Goal: Information Seeking & Learning: Compare options

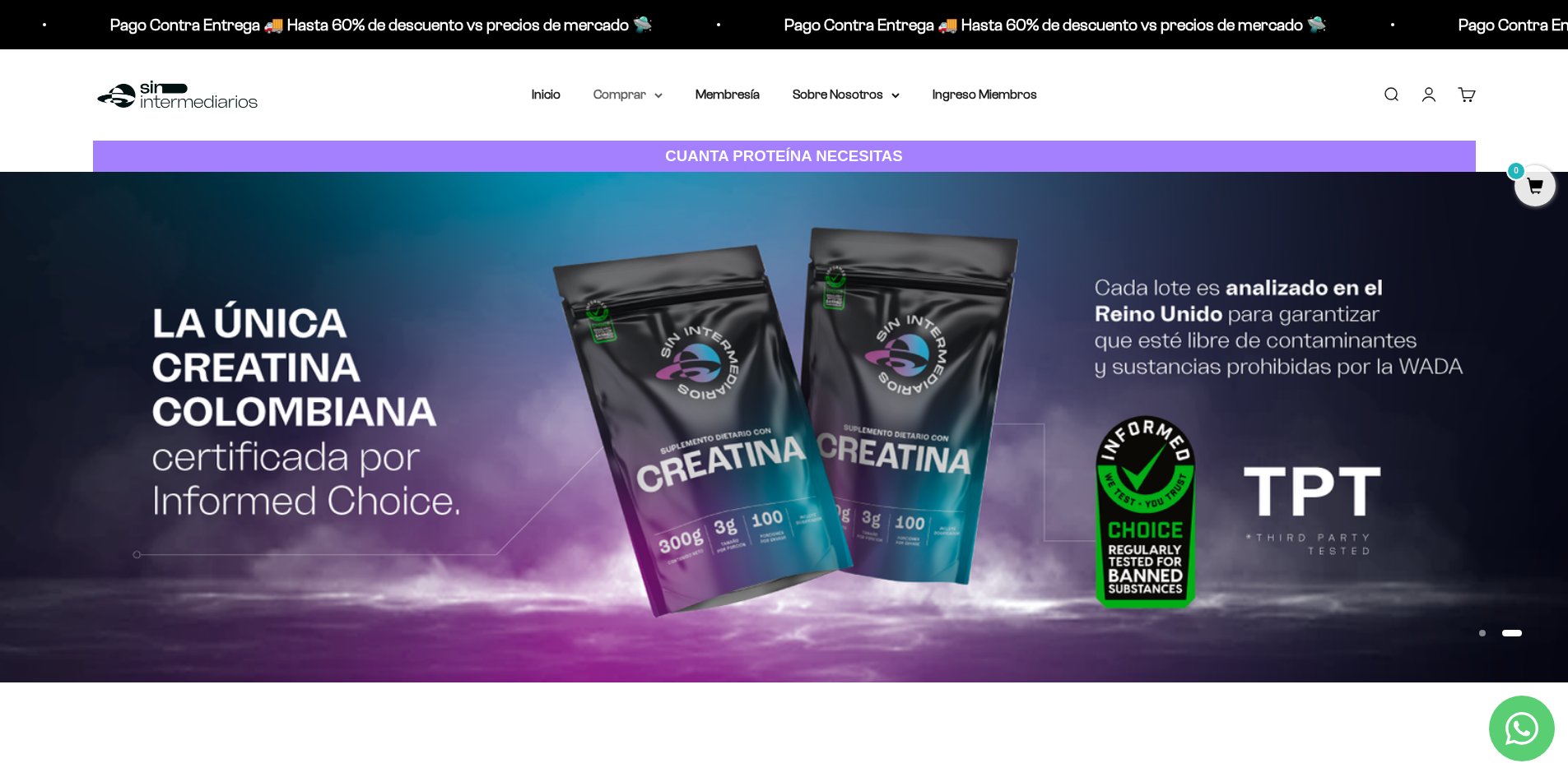
click at [632, 97] on summary "Comprar" at bounding box center [628, 94] width 69 height 21
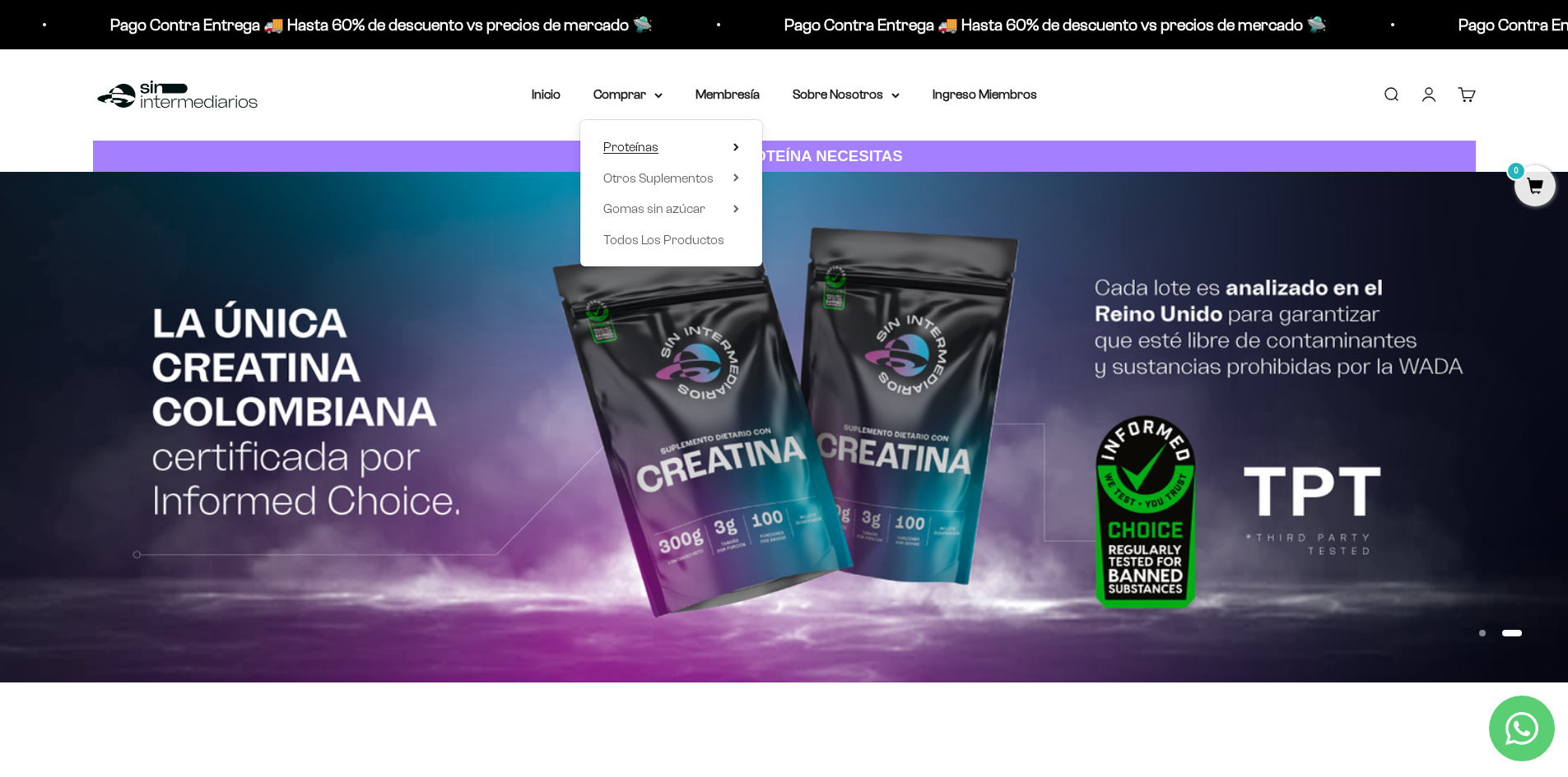
click at [630, 145] on span "Proteínas" at bounding box center [631, 147] width 55 height 14
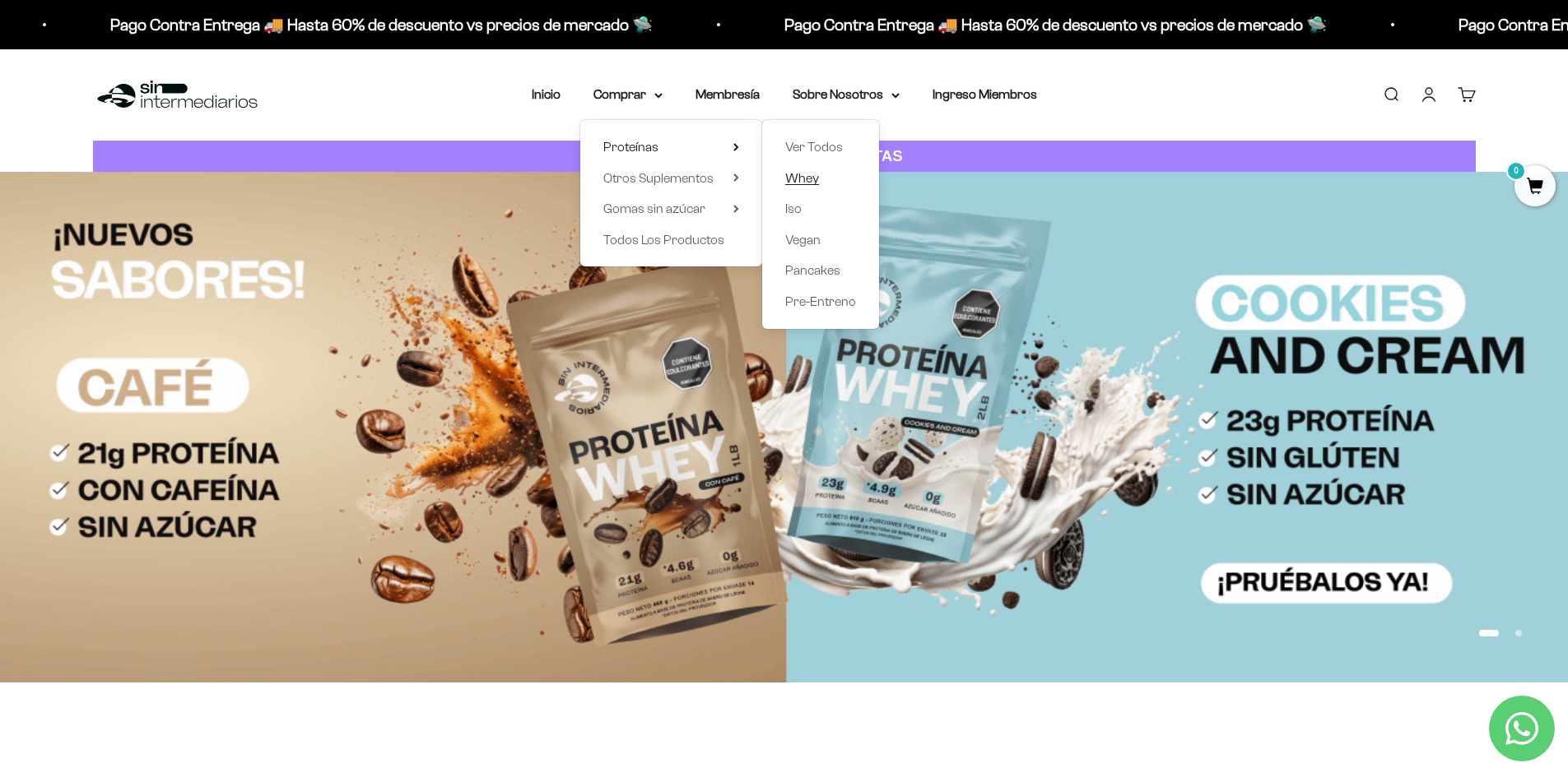
click at [795, 183] on span "Whey" at bounding box center [802, 178] width 33 height 14
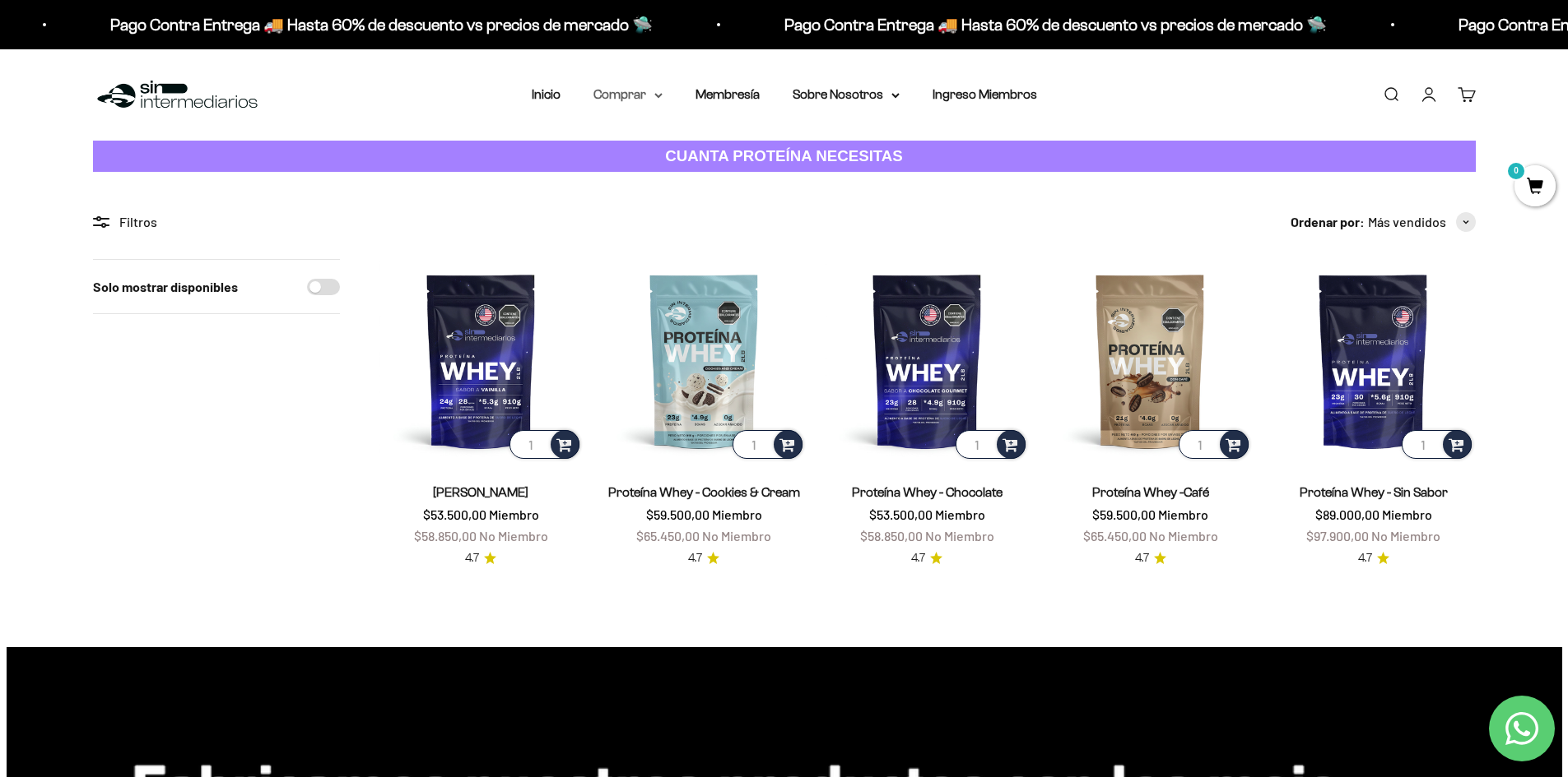
click at [629, 96] on summary "Comprar" at bounding box center [628, 94] width 69 height 21
click at [753, 89] on link "Membresía" at bounding box center [727, 94] width 64 height 14
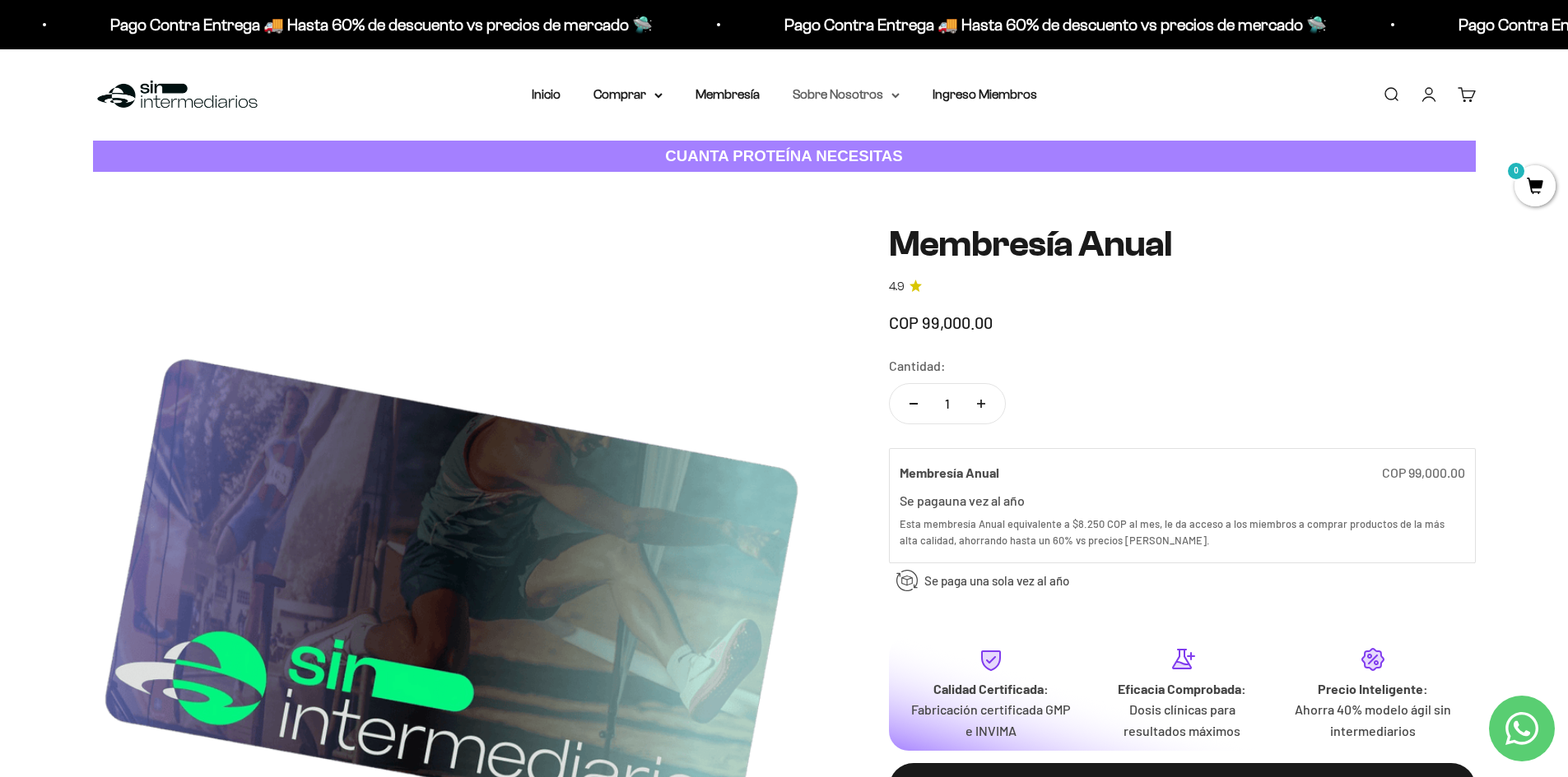
click at [841, 96] on summary "Sobre Nosotros" at bounding box center [846, 94] width 107 height 21
click at [719, 98] on link "Membresía" at bounding box center [727, 94] width 64 height 14
click at [646, 96] on summary "Comprar" at bounding box center [628, 94] width 69 height 21
click at [614, 142] on span "Proteínas" at bounding box center [631, 147] width 55 height 14
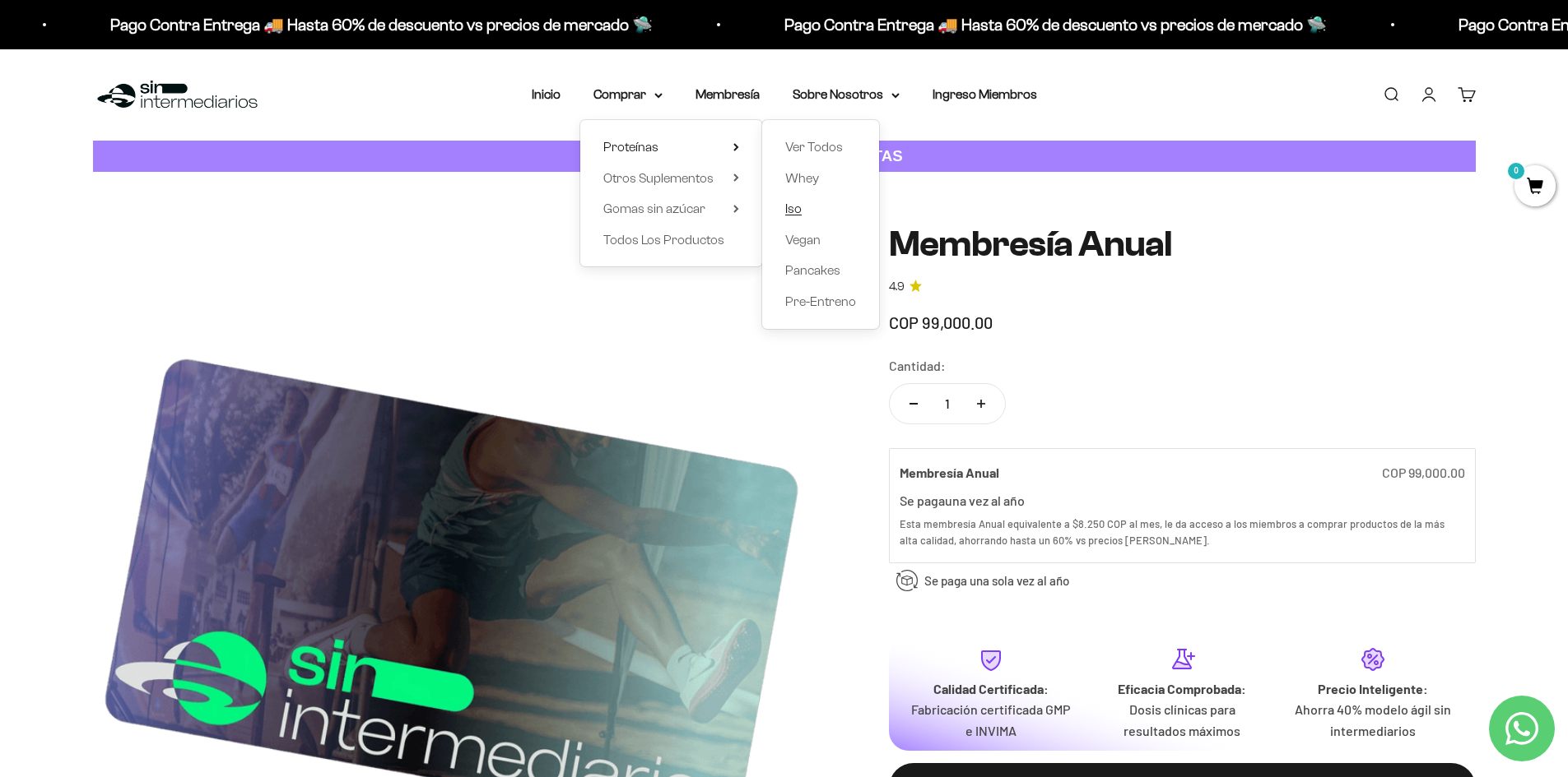
click at [795, 208] on span "Iso" at bounding box center [793, 208] width 17 height 14
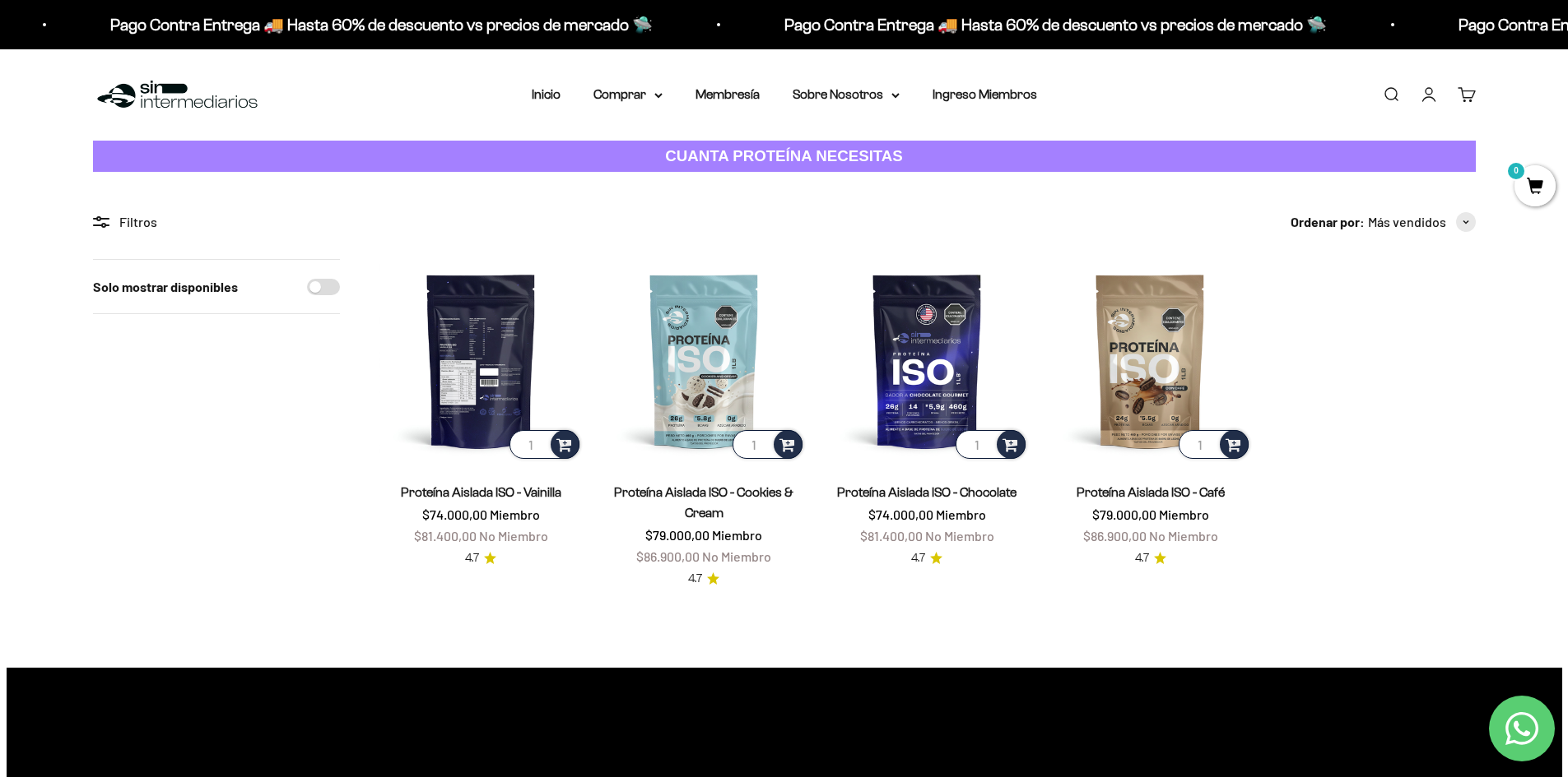
click at [486, 382] on img at bounding box center [480, 360] width 203 height 203
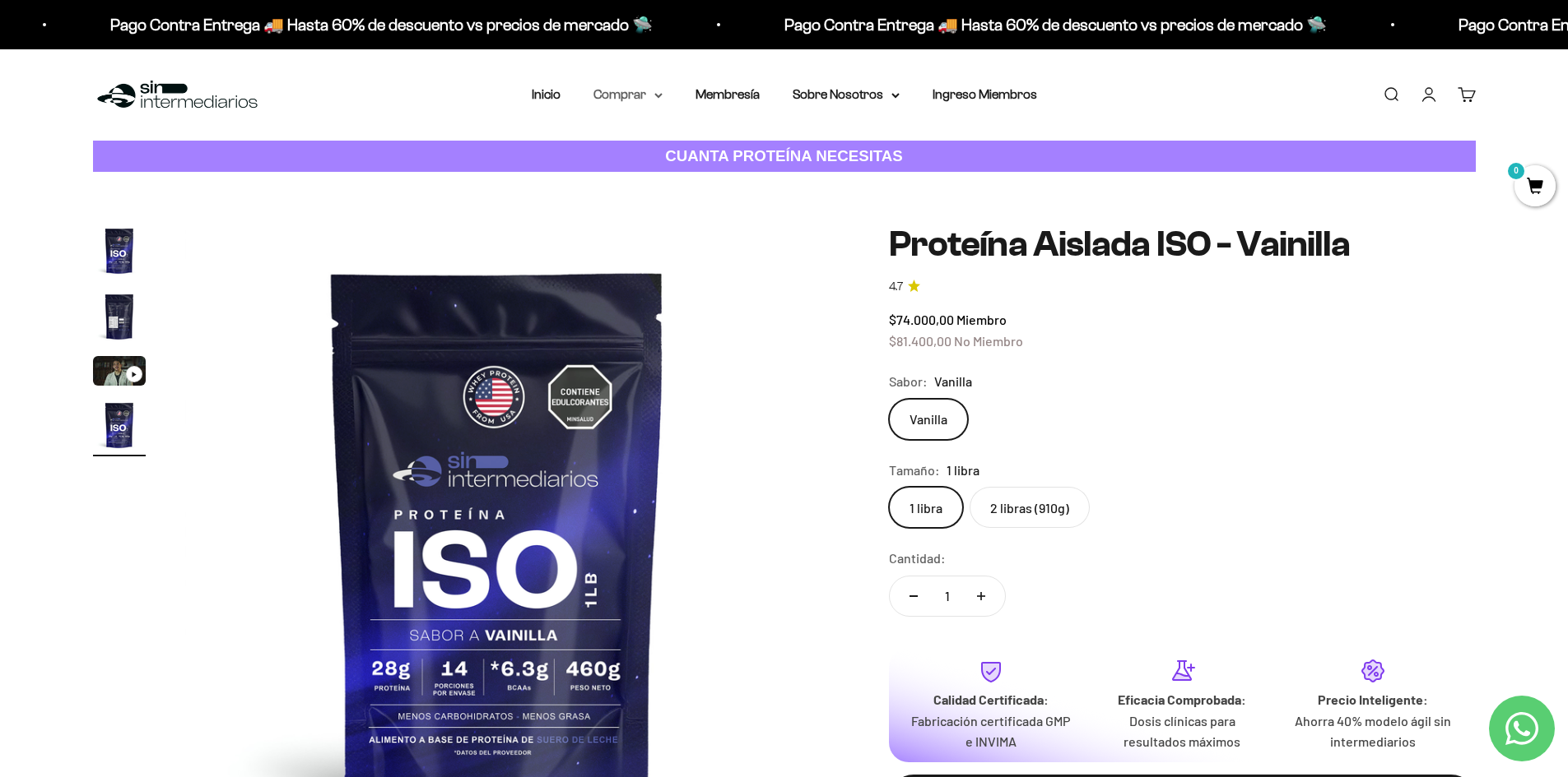
click at [646, 96] on summary "Comprar" at bounding box center [628, 94] width 69 height 21
click at [642, 152] on span "Proteínas" at bounding box center [631, 147] width 55 height 14
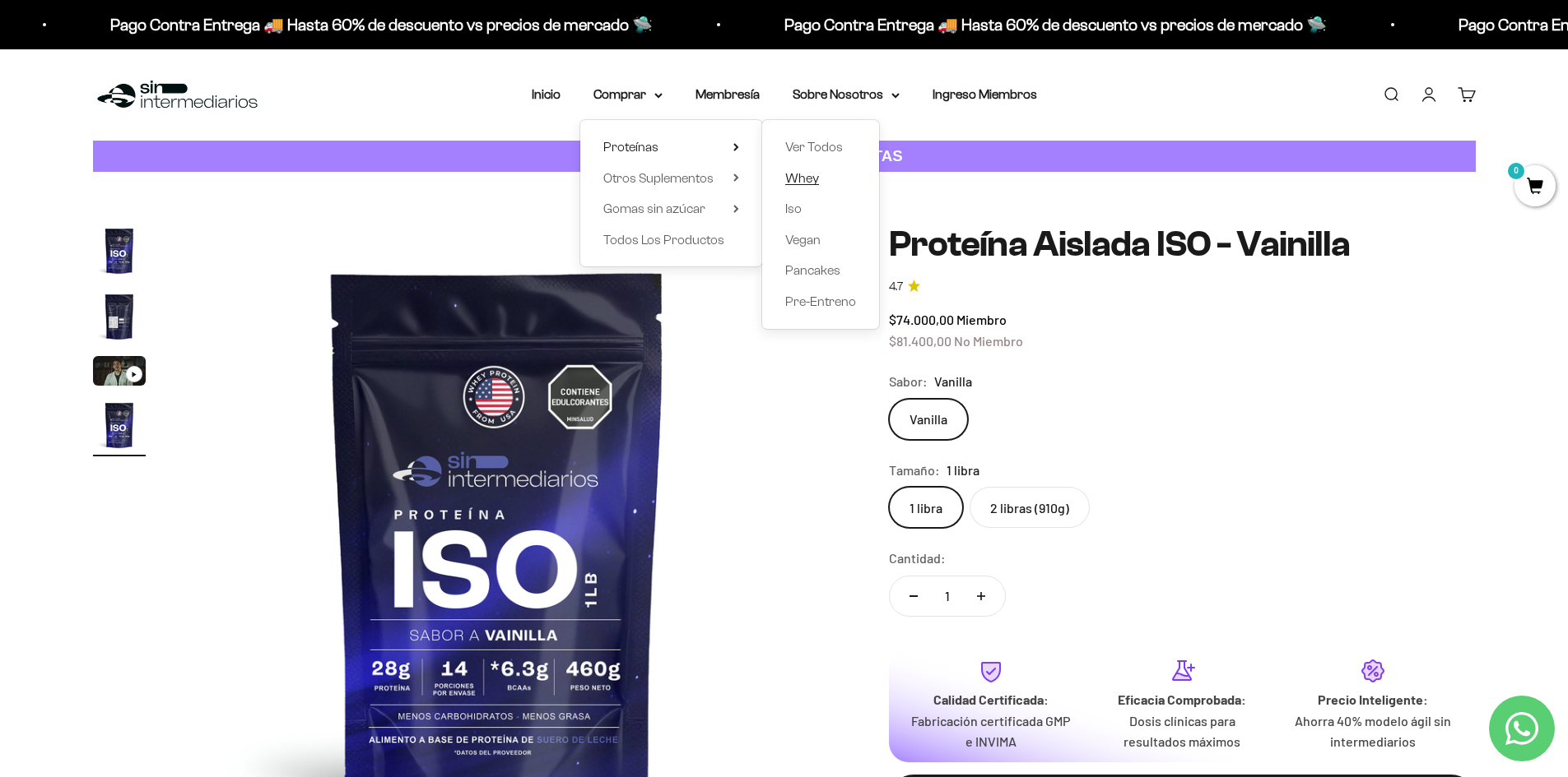
click at [794, 182] on span "Whey" at bounding box center [802, 178] width 33 height 14
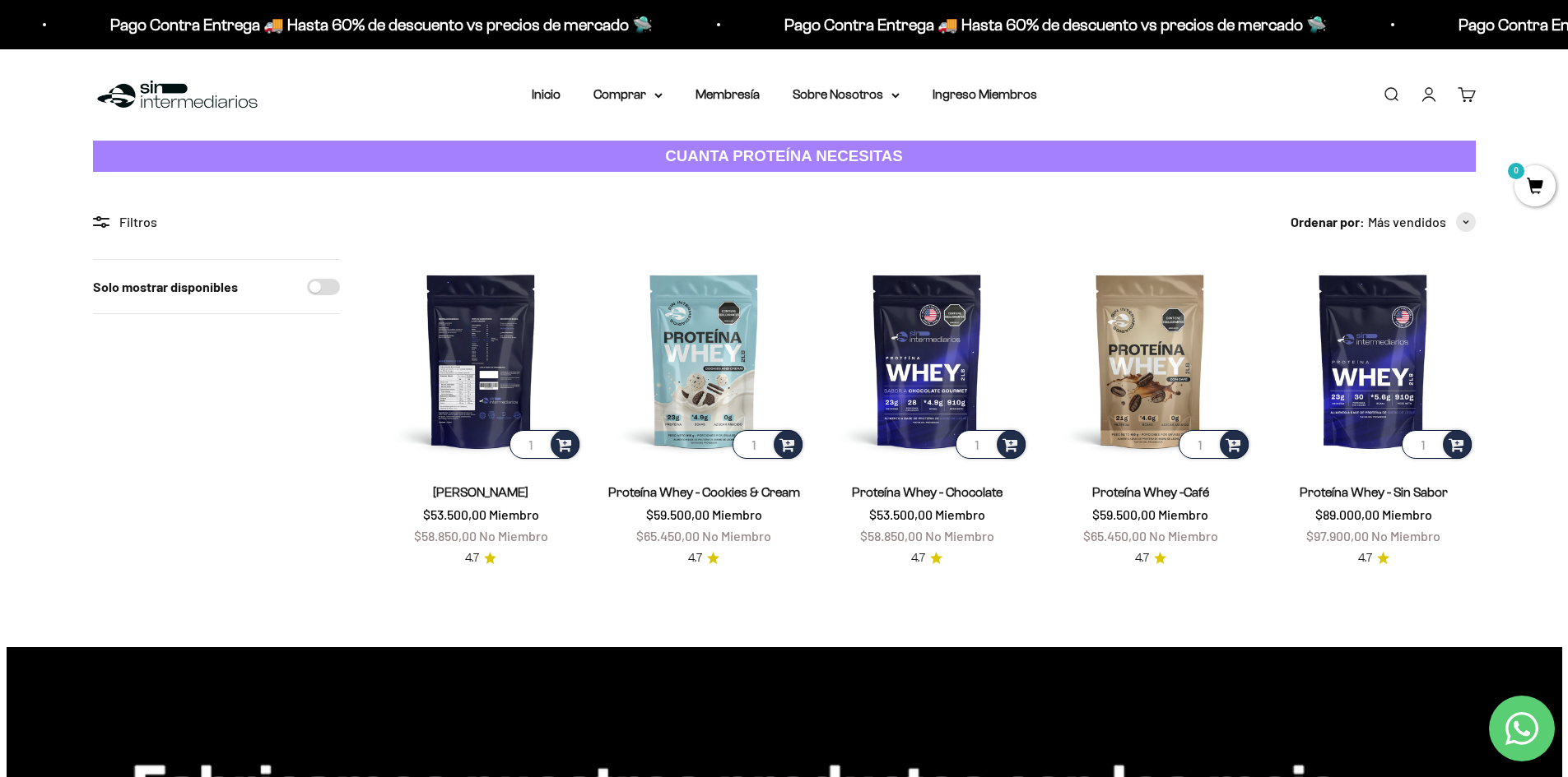
click at [485, 382] on img at bounding box center [480, 360] width 203 height 203
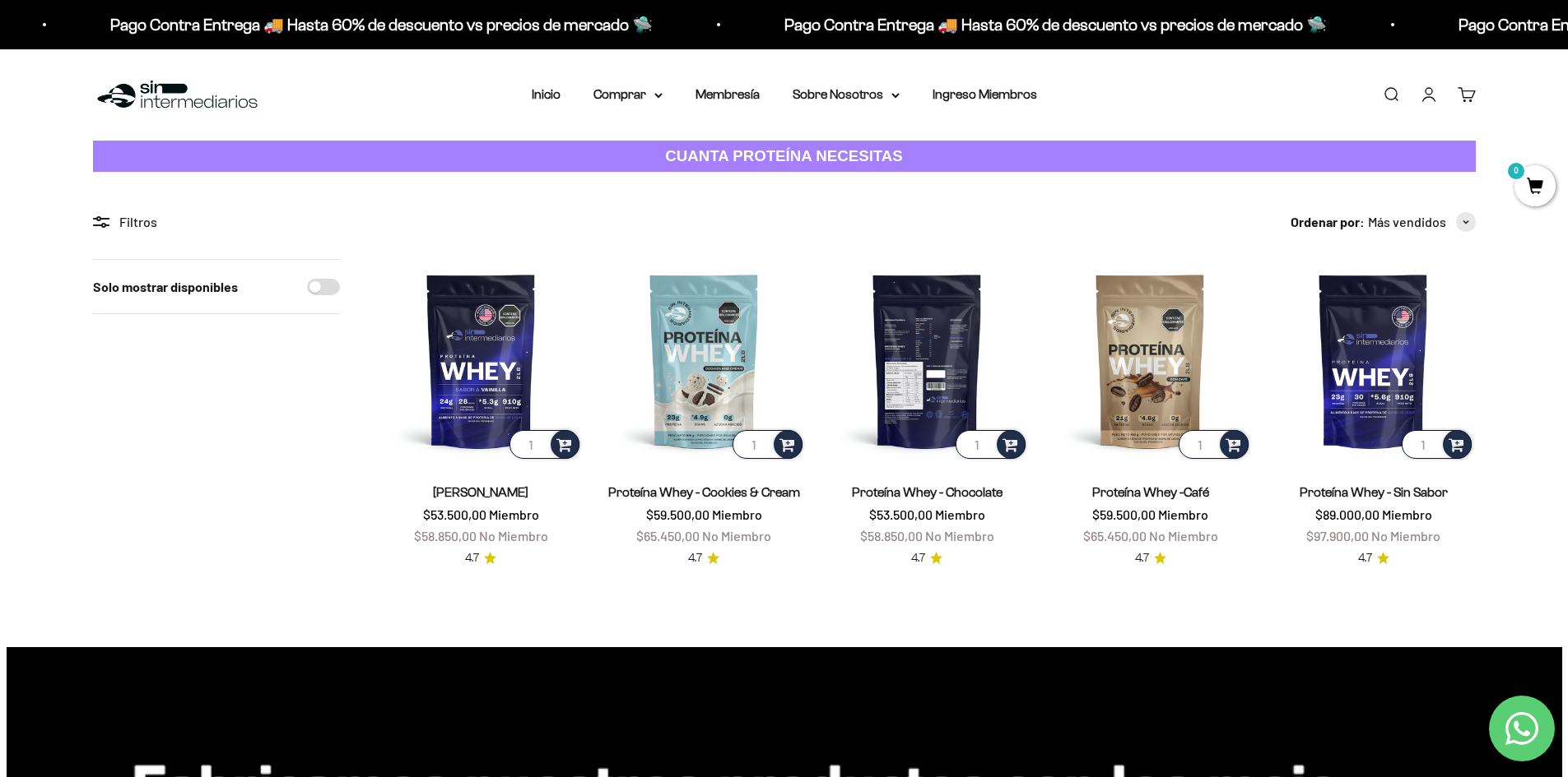
click at [954, 387] on img at bounding box center [927, 360] width 203 height 203
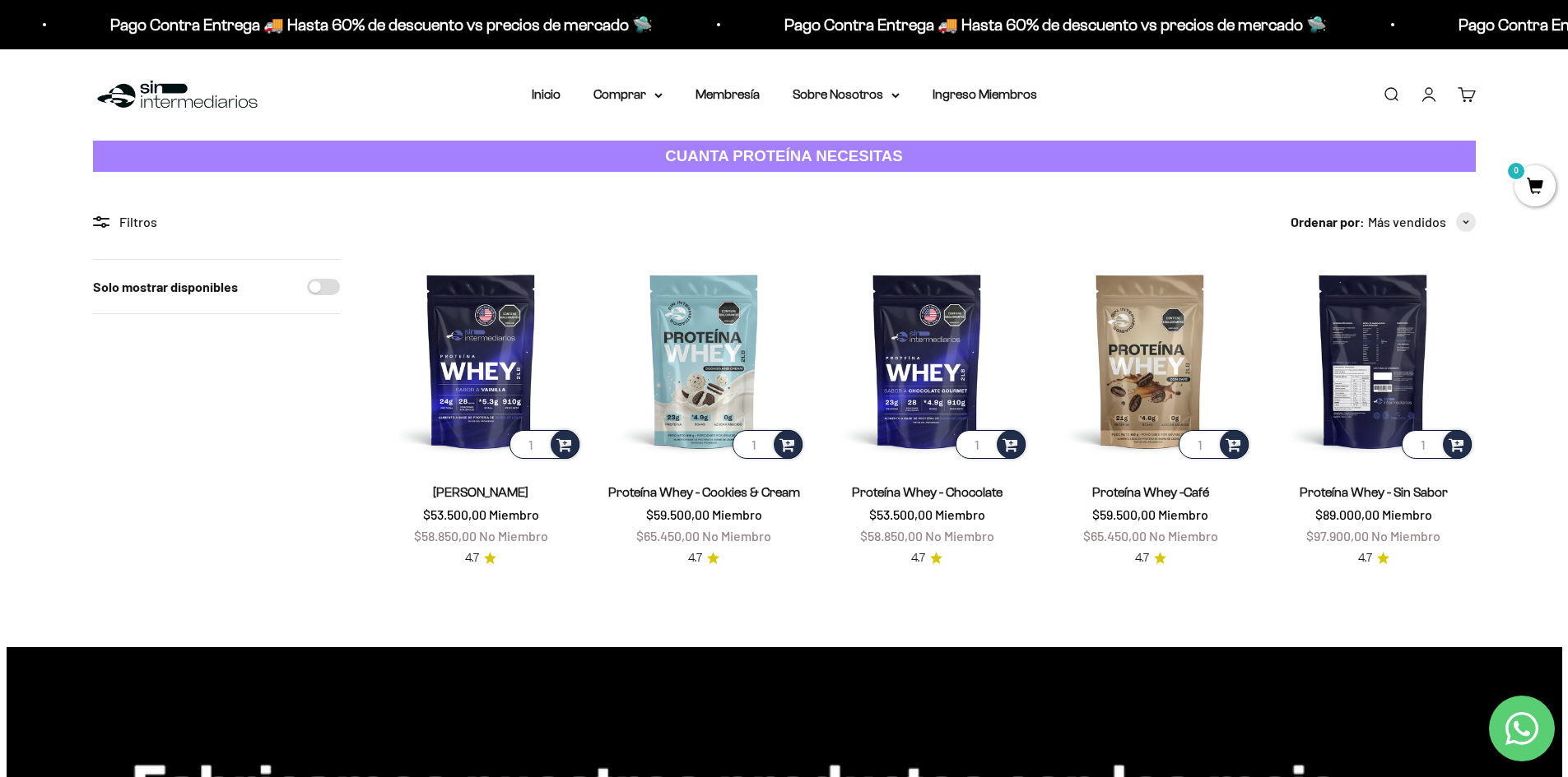
click at [1362, 350] on img at bounding box center [1373, 360] width 203 height 203
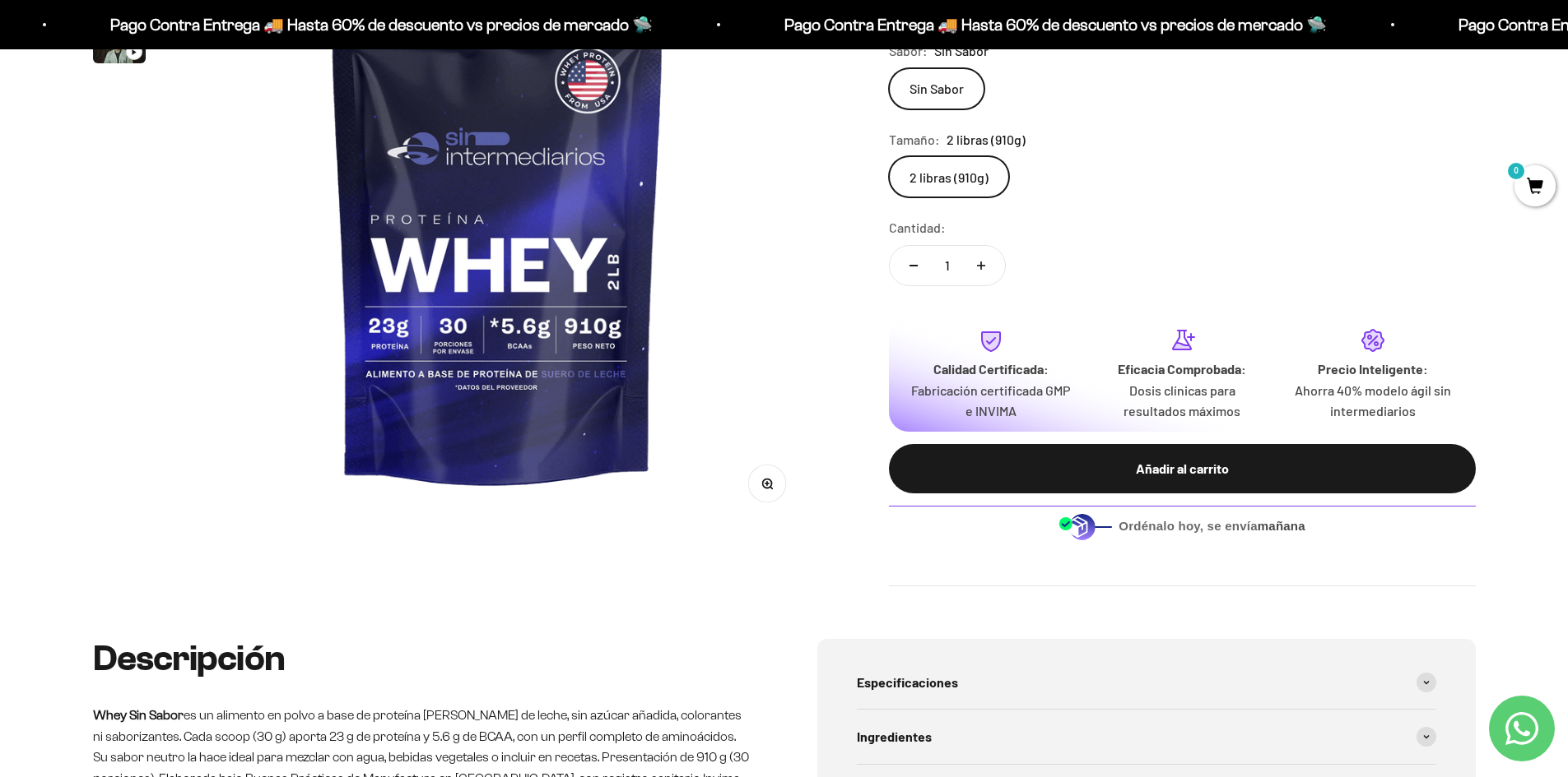
scroll to position [83, 0]
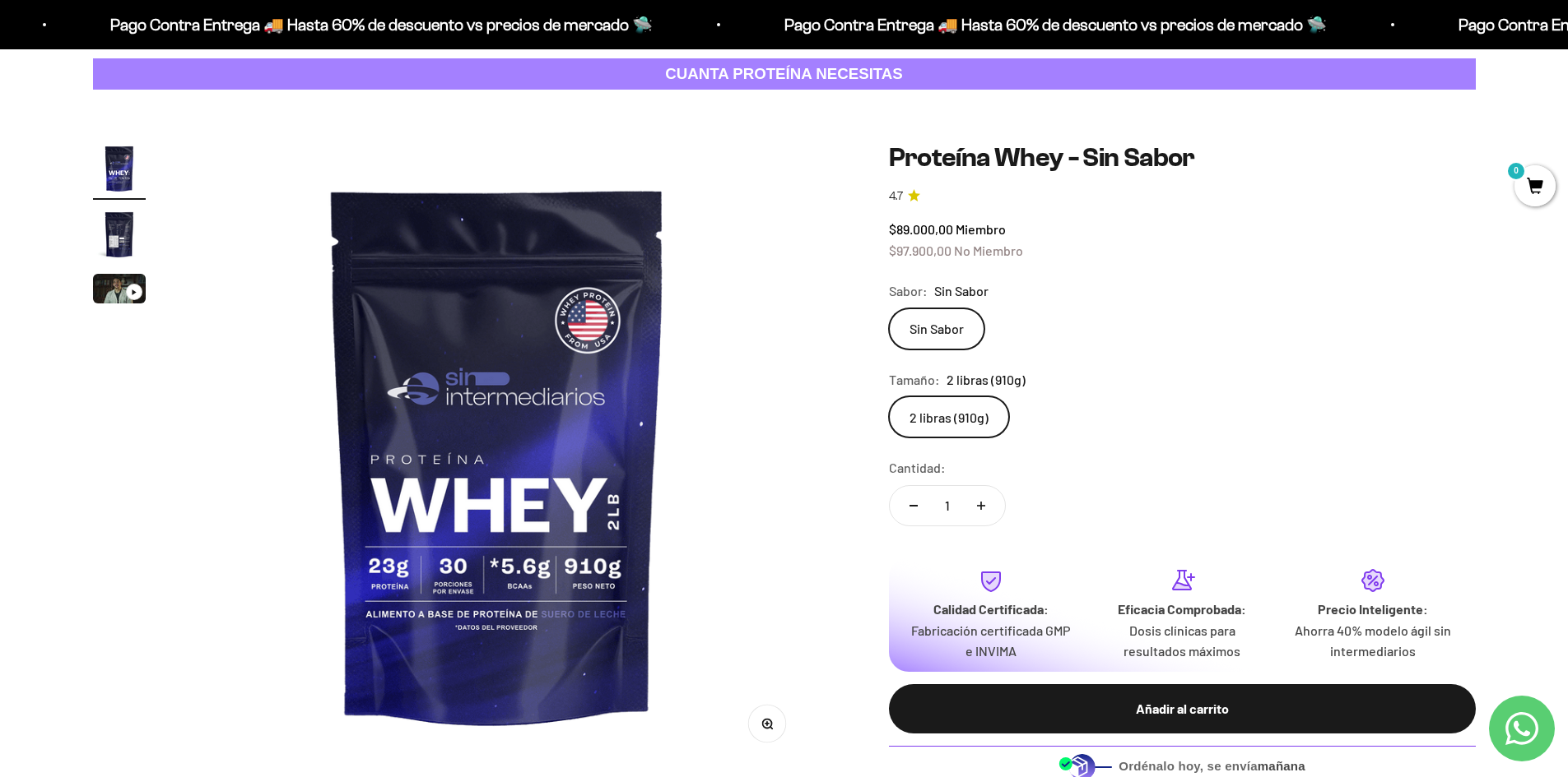
click at [942, 328] on label "Sin Sabor" at bounding box center [937, 329] width 96 height 41
click at [889, 309] on input "Sin Sabor" at bounding box center [888, 308] width 1 height 1
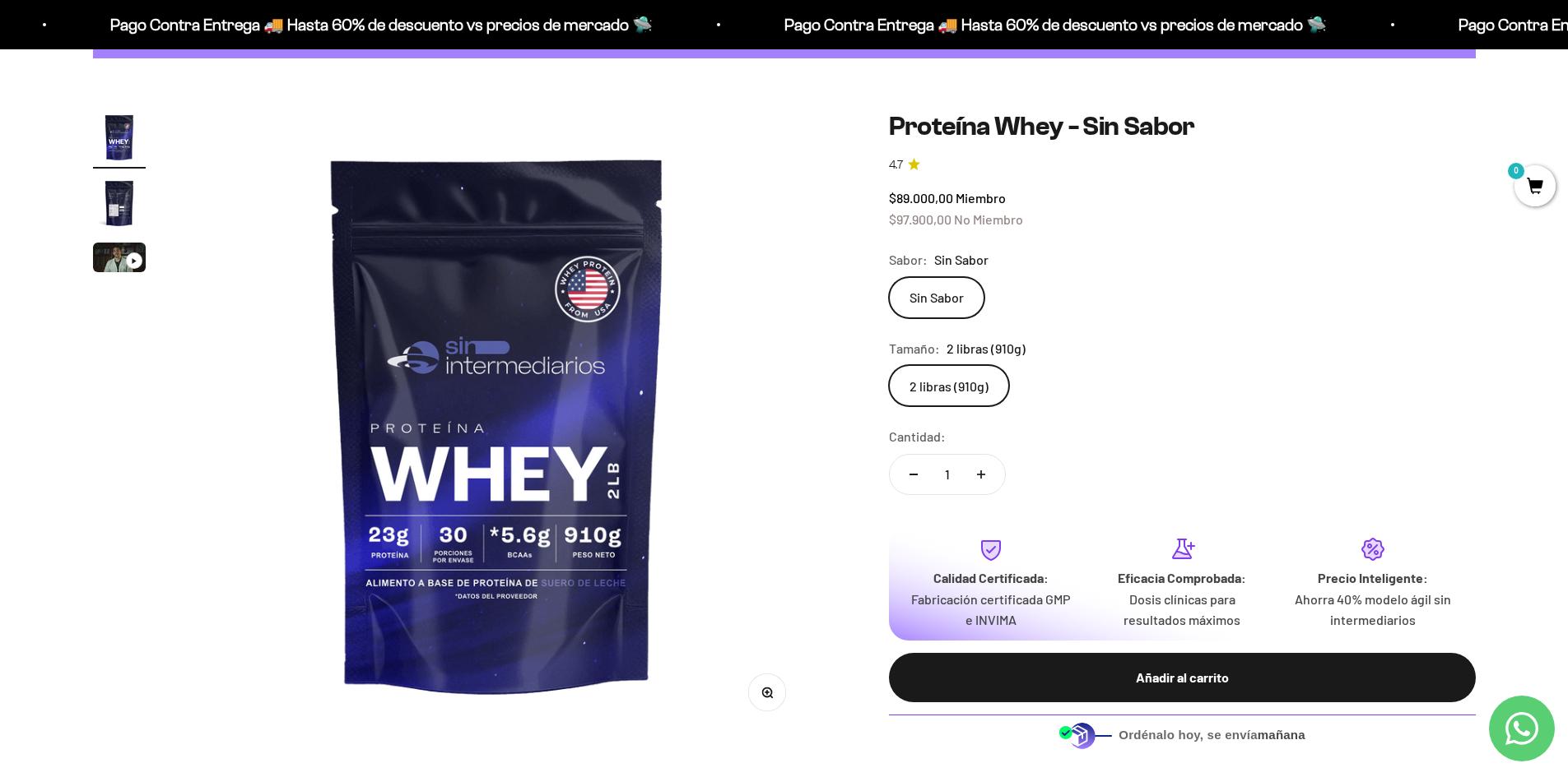
scroll to position [247, 0]
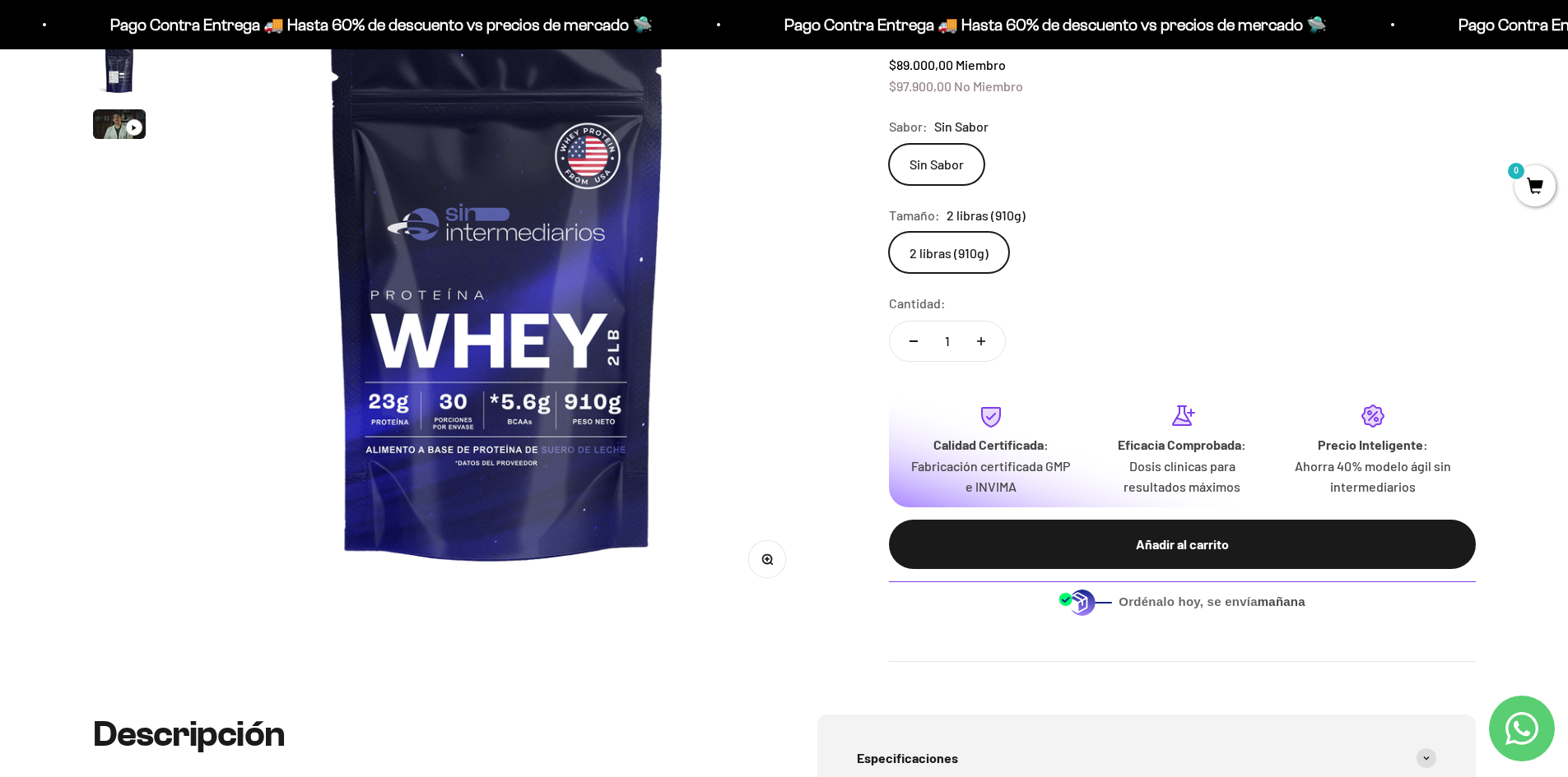
click at [981, 345] on button "Aumentar cantidad" at bounding box center [981, 341] width 47 height 40
click at [914, 341] on icon "Reducir cantidad" at bounding box center [913, 341] width 8 height 2
type input "1"
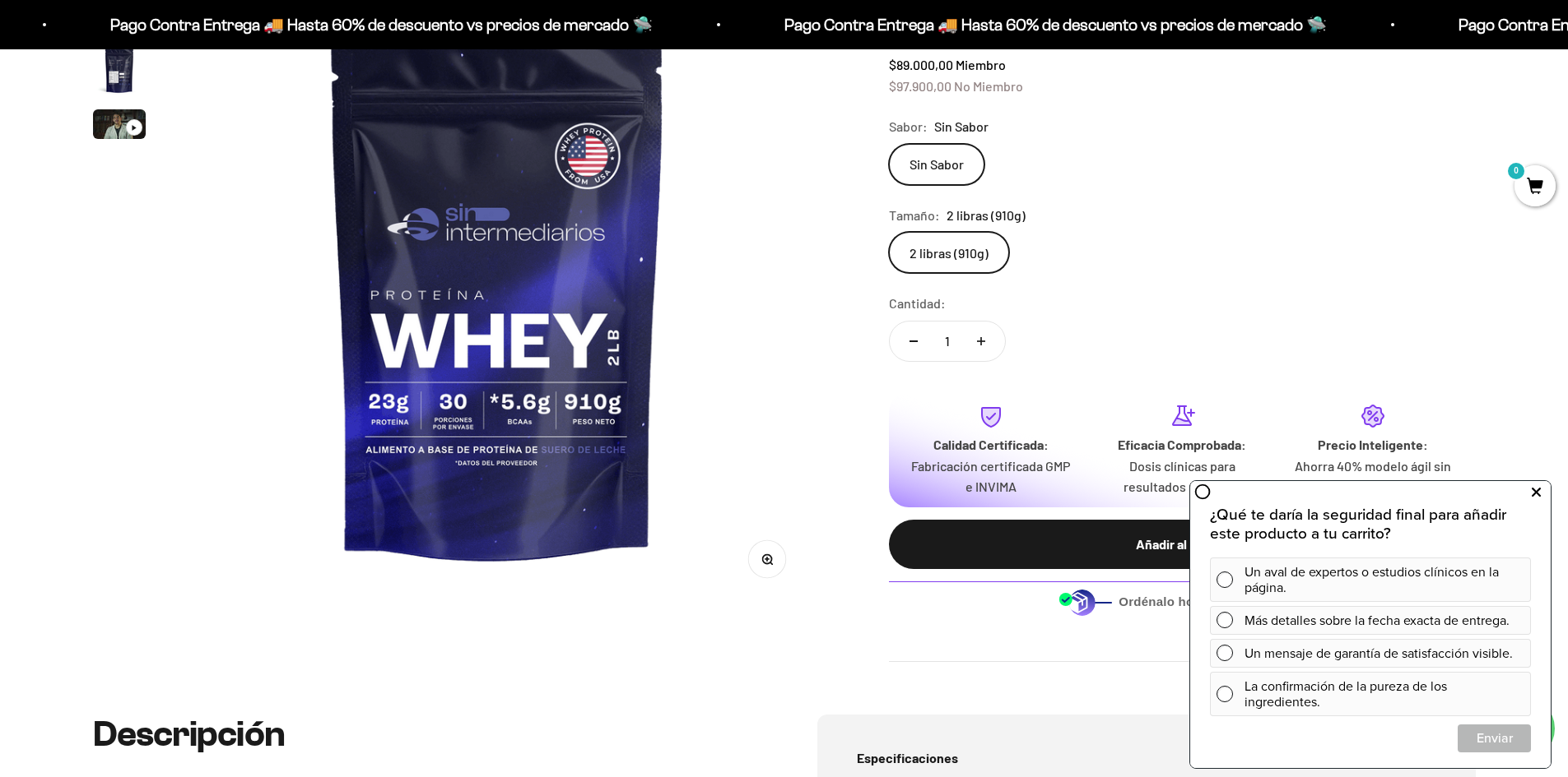
click at [1541, 492] on button at bounding box center [1535, 493] width 30 height 26
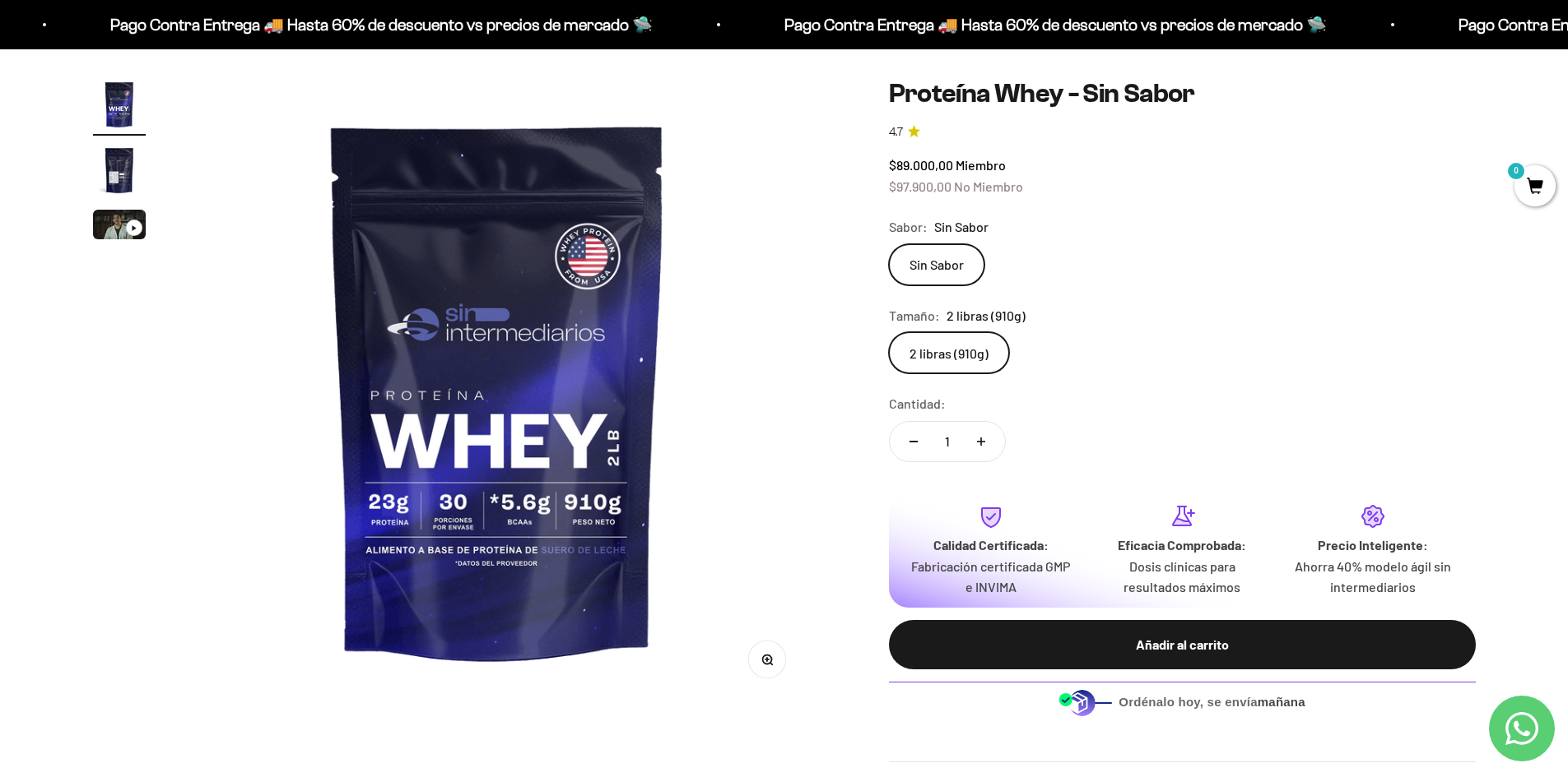
scroll to position [0, 0]
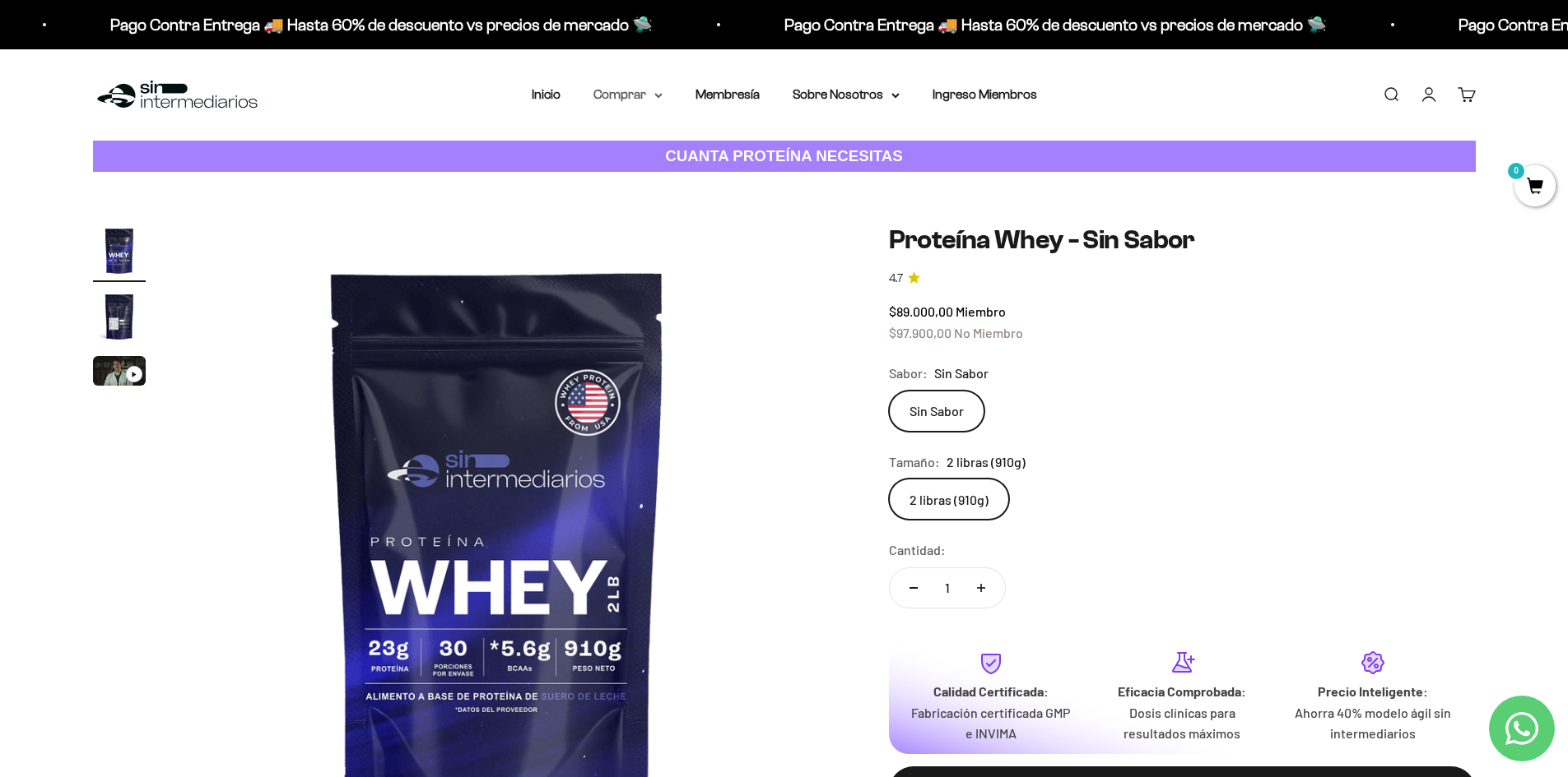
click at [626, 92] on summary "Comprar" at bounding box center [628, 94] width 69 height 21
click at [634, 178] on span "Otros Suplementos" at bounding box center [658, 178] width 110 height 14
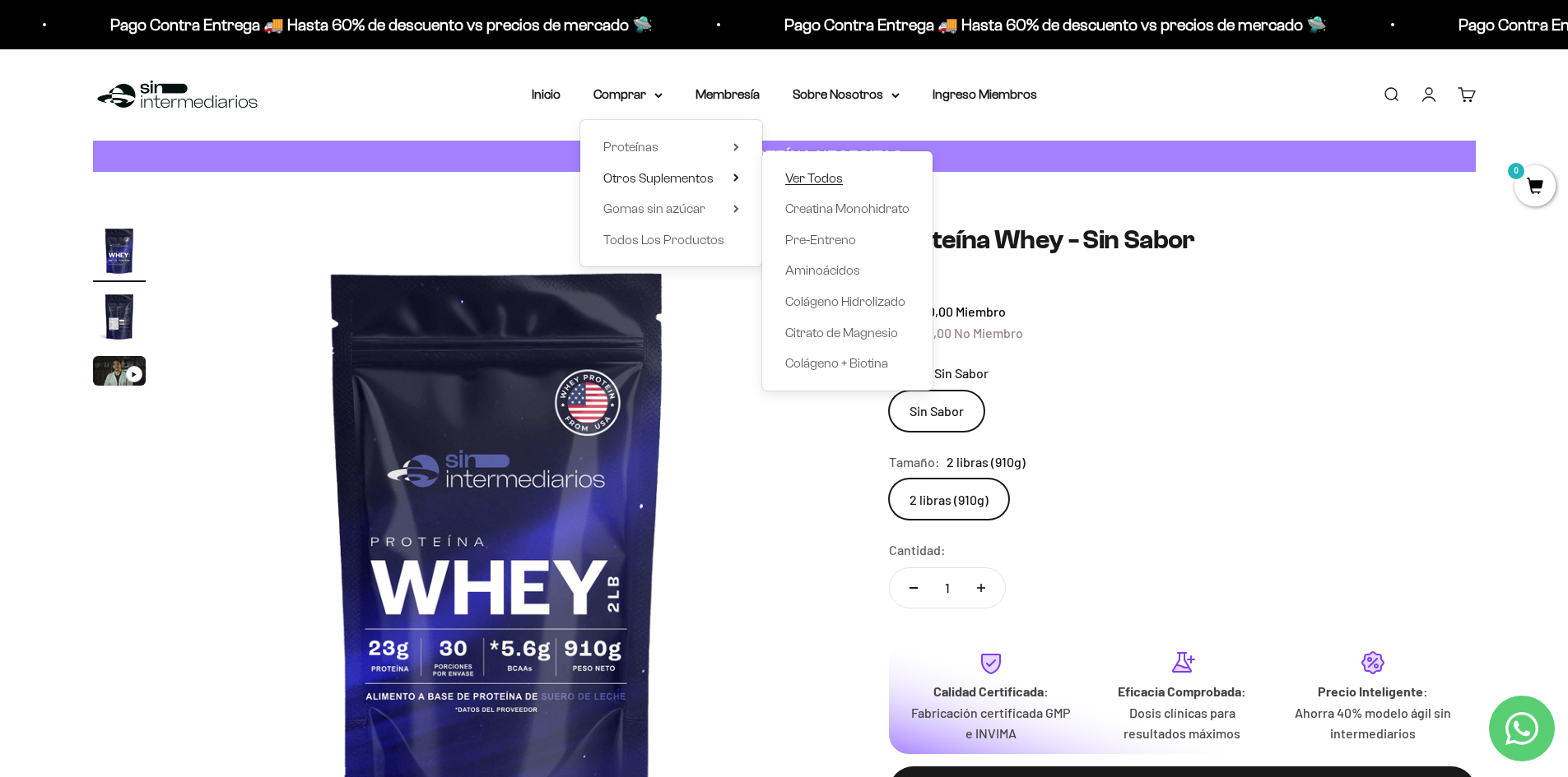
click at [820, 176] on span "Ver Todos" at bounding box center [814, 178] width 58 height 14
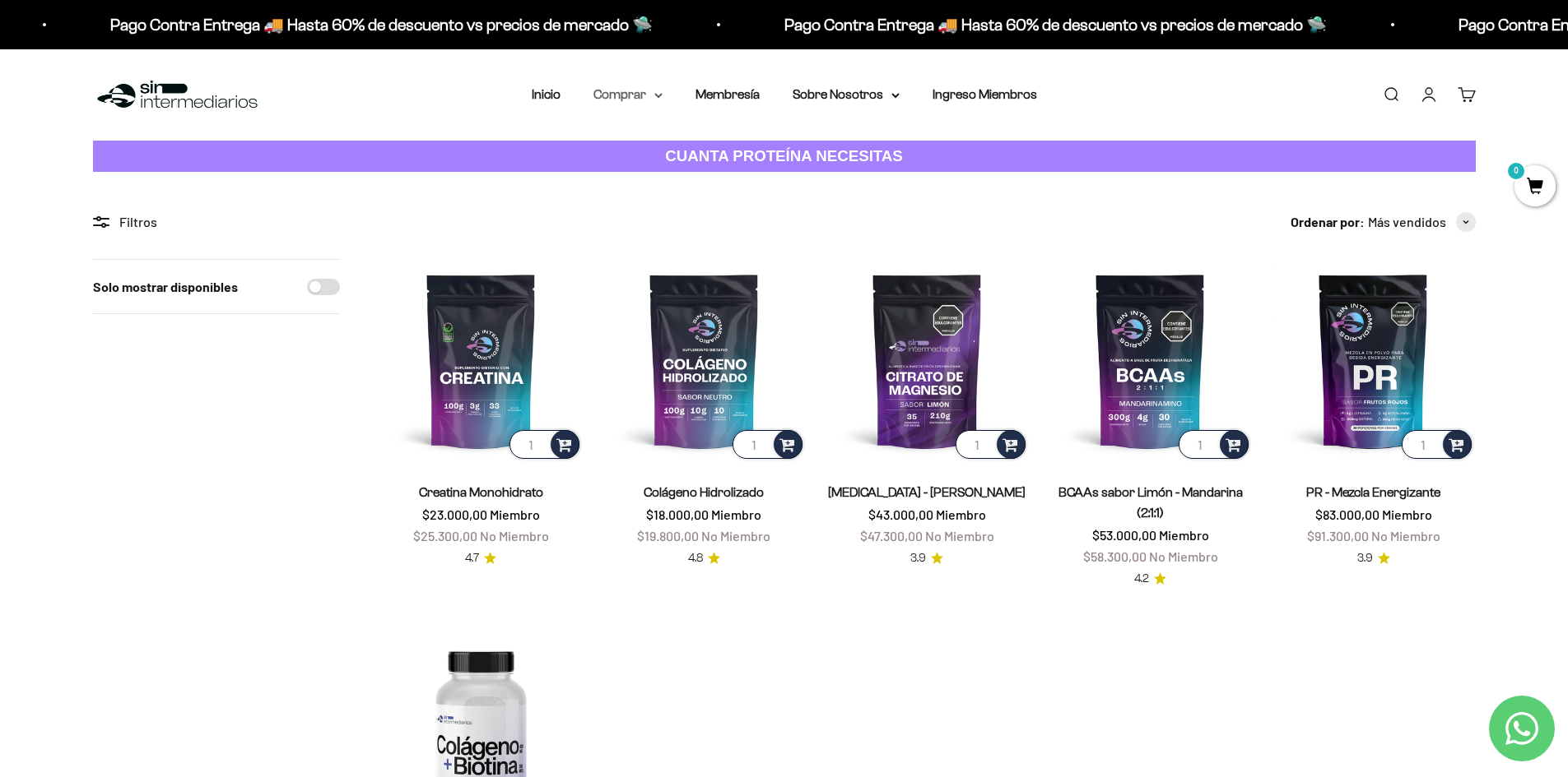
click at [645, 96] on summary "Comprar" at bounding box center [628, 94] width 69 height 21
click at [649, 205] on span "Gomas sin azúcar" at bounding box center [654, 208] width 102 height 14
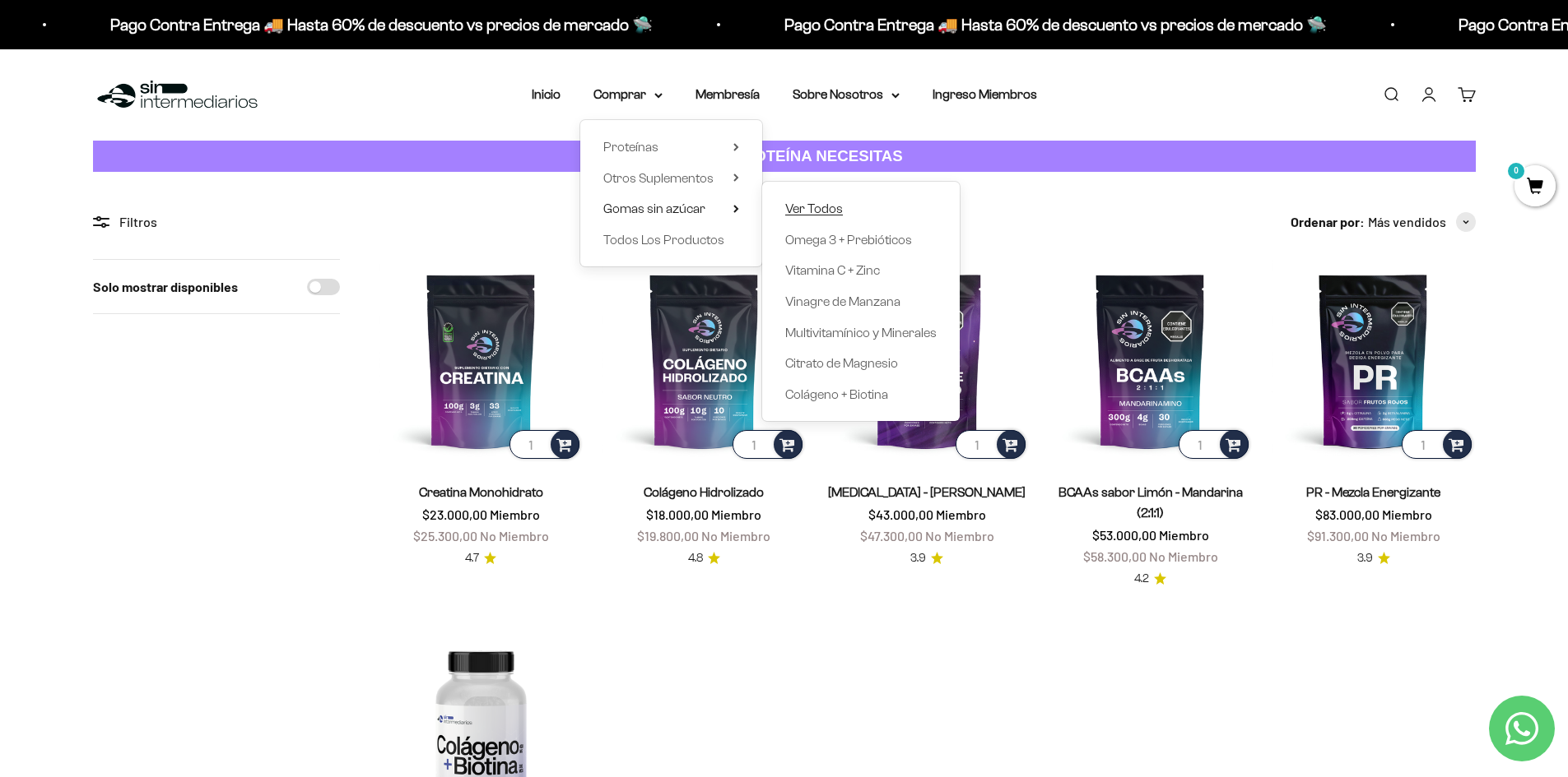
click at [804, 207] on span "Ver Todos" at bounding box center [814, 208] width 58 height 14
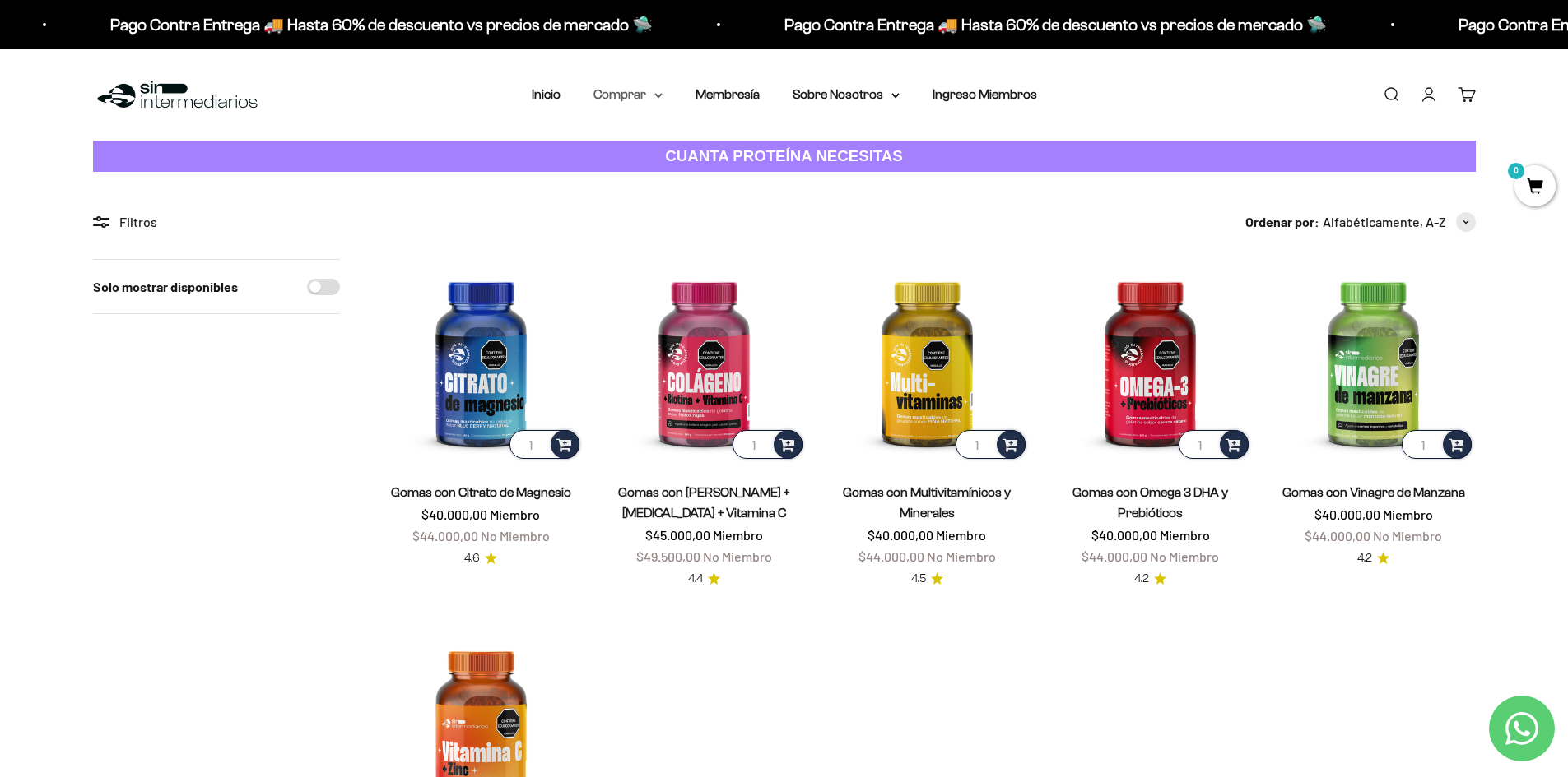
click at [629, 91] on summary "Comprar" at bounding box center [628, 94] width 69 height 21
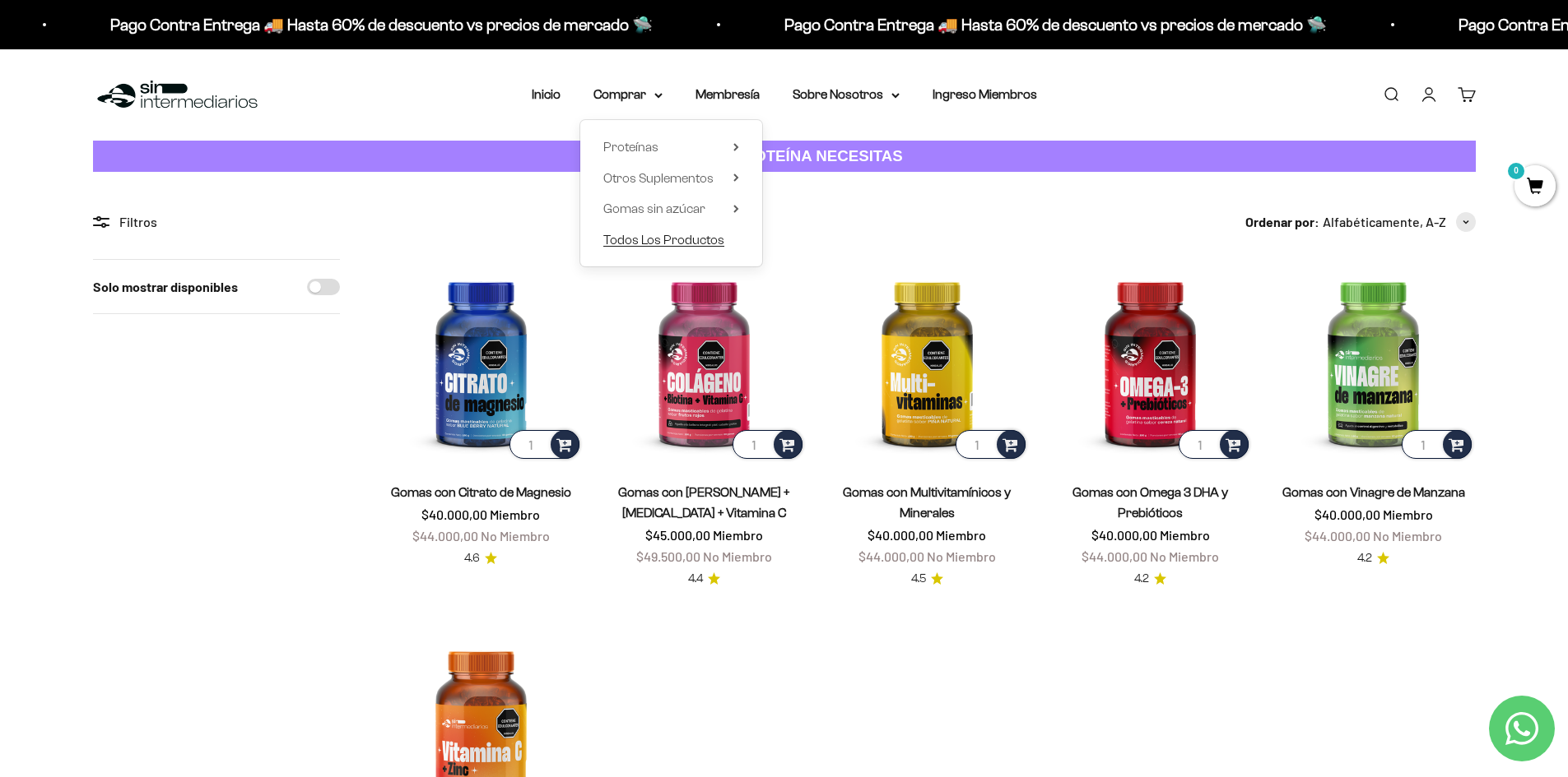
click at [625, 236] on span "Todos Los Productos" at bounding box center [664, 240] width 121 height 14
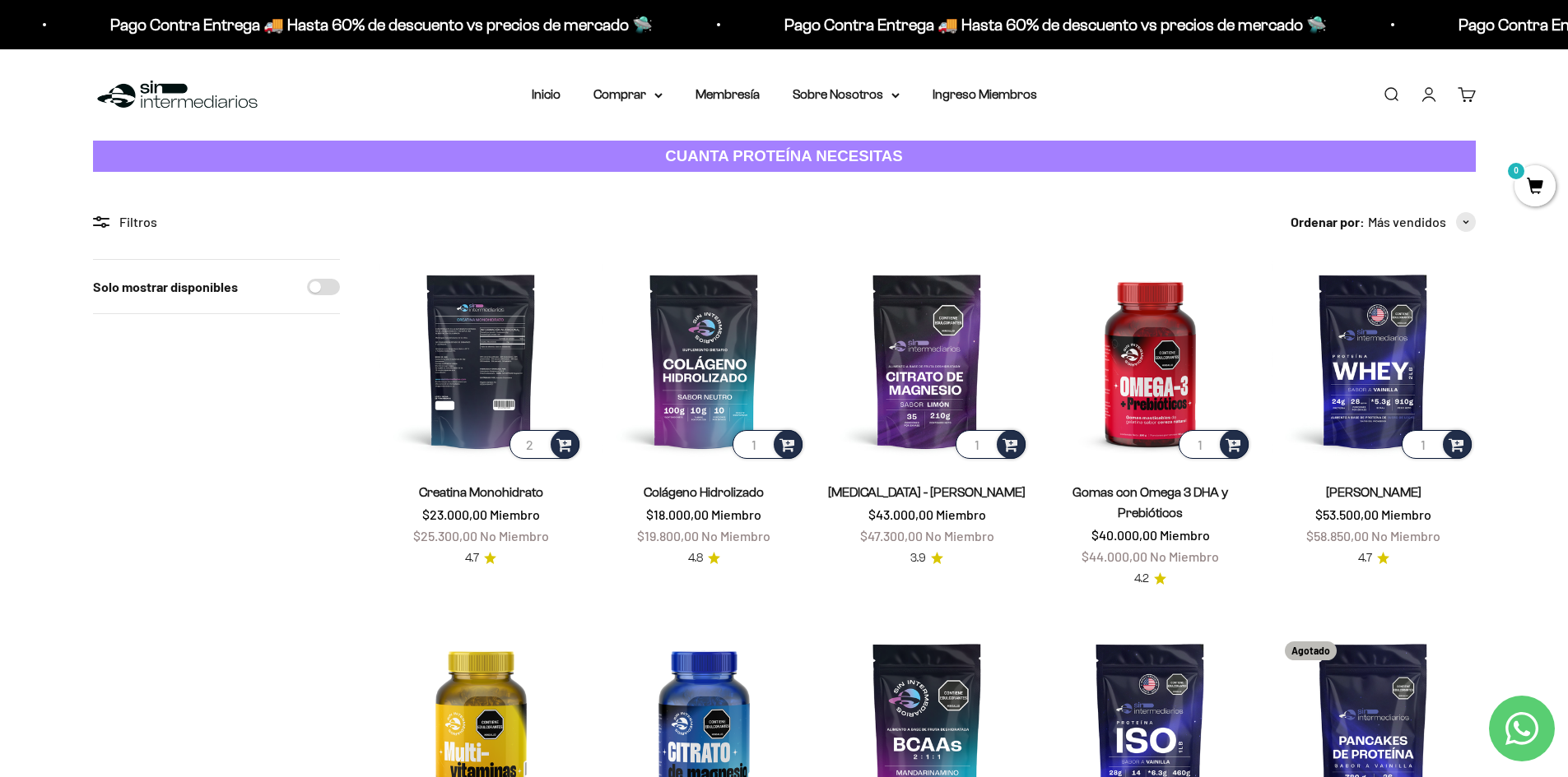
click at [542, 440] on input "2" at bounding box center [544, 444] width 70 height 29
type input "1"
click at [538, 452] on input "1" at bounding box center [544, 444] width 70 height 29
click at [561, 442] on span at bounding box center [565, 444] width 16 height 19
click at [508, 400] on li "300g" at bounding box center [482, 401] width 195 height 19
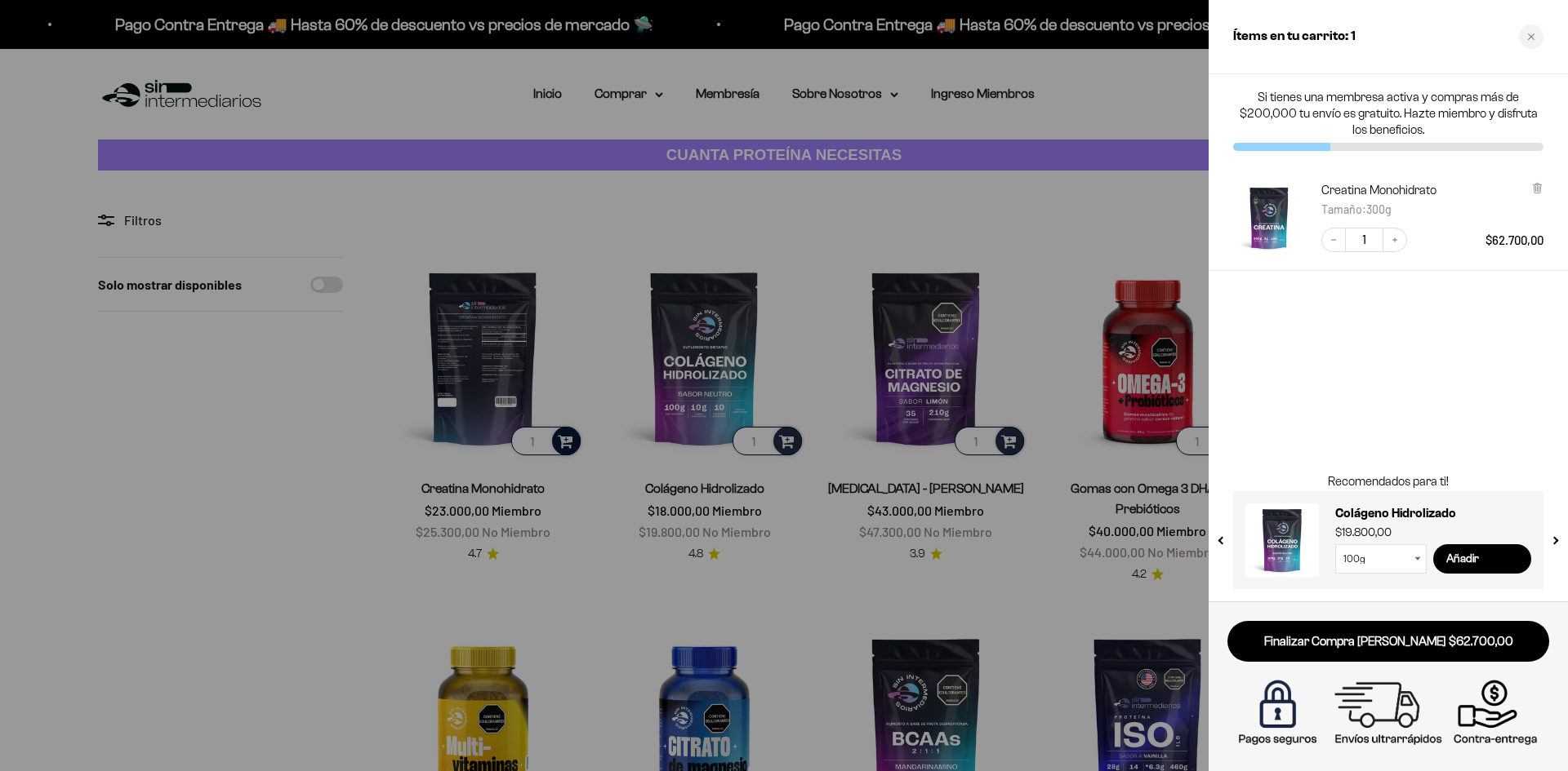
click at [786, 445] on div at bounding box center [784, 386] width 1568 height 771
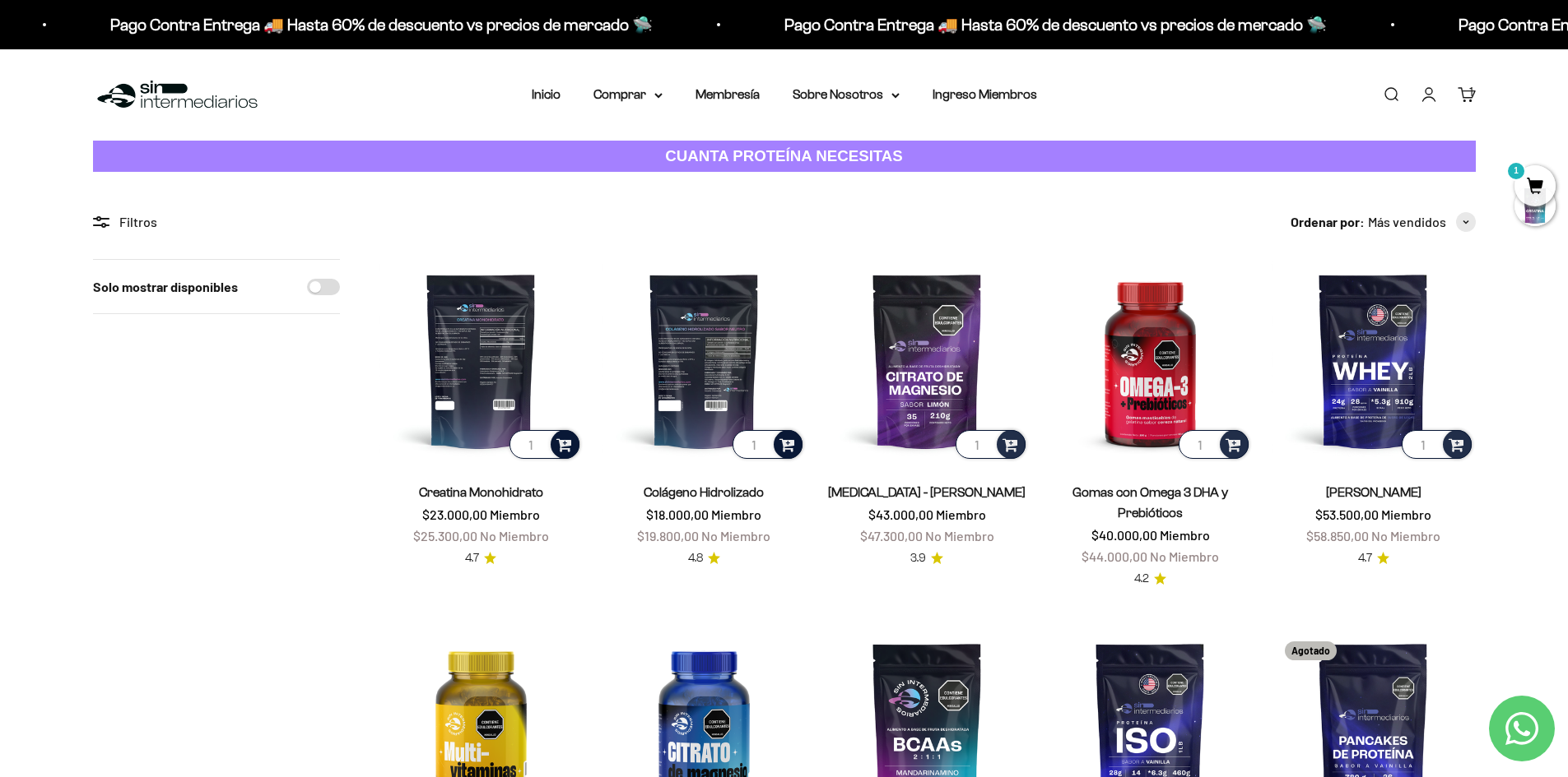
click at [790, 443] on span at bounding box center [787, 444] width 16 height 19
click at [721, 418] on li "300g" at bounding box center [705, 420] width 195 height 19
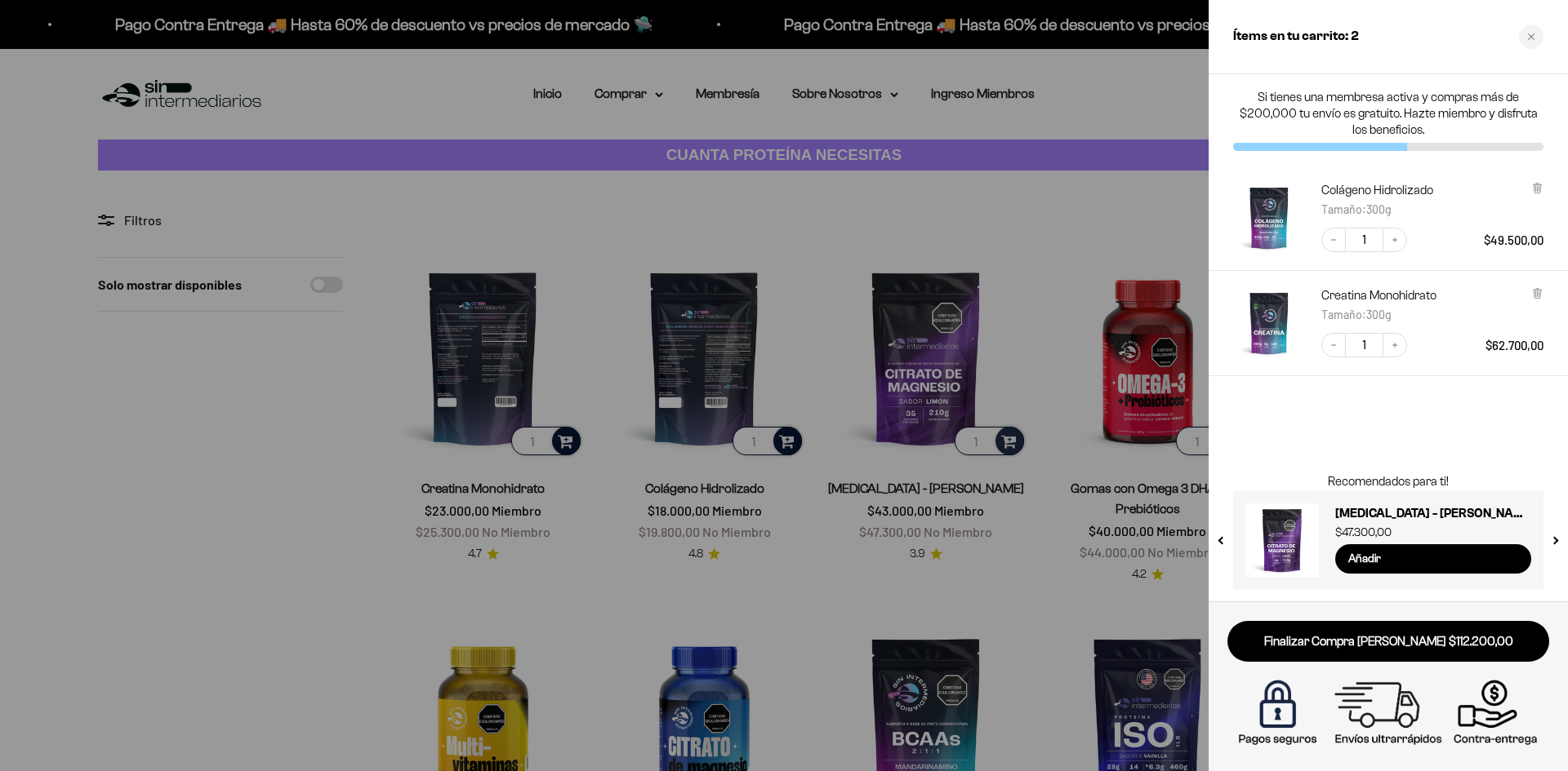
click at [666, 415] on div at bounding box center [784, 386] width 1568 height 771
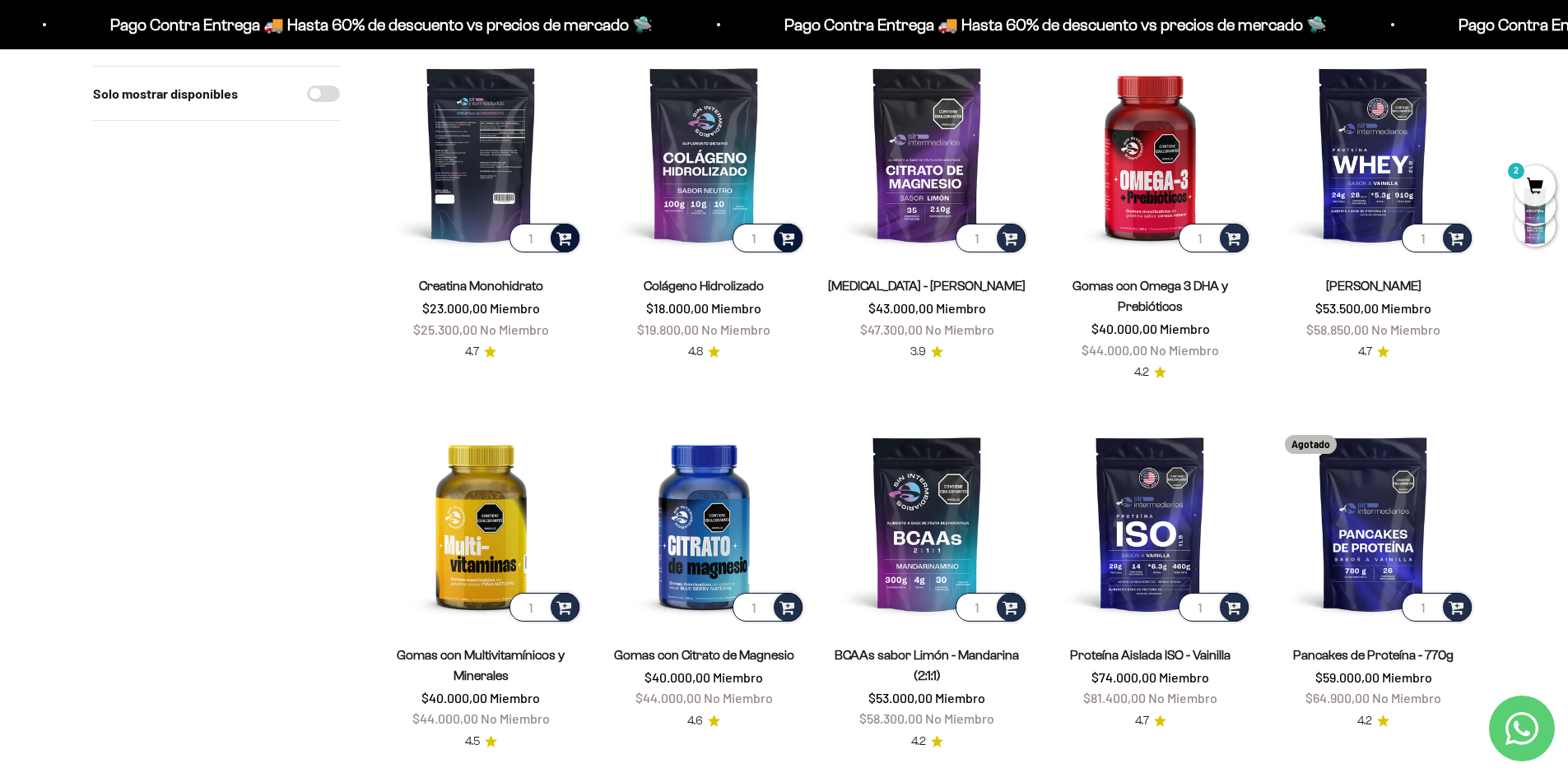
scroll to position [247, 0]
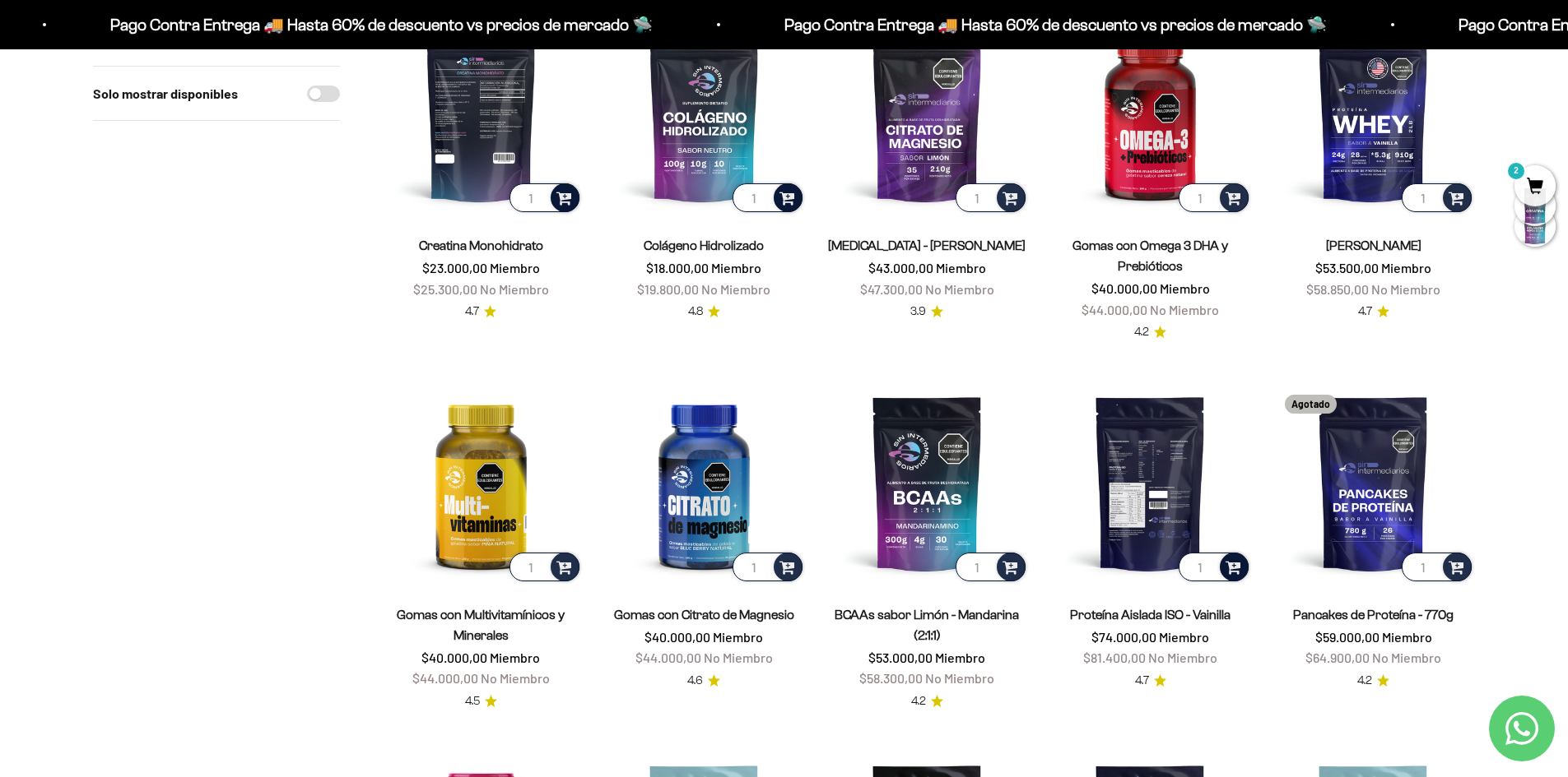
click at [1234, 566] on span at bounding box center [1233, 567] width 16 height 19
click at [1241, 425] on img at bounding box center [1149, 483] width 203 height 203
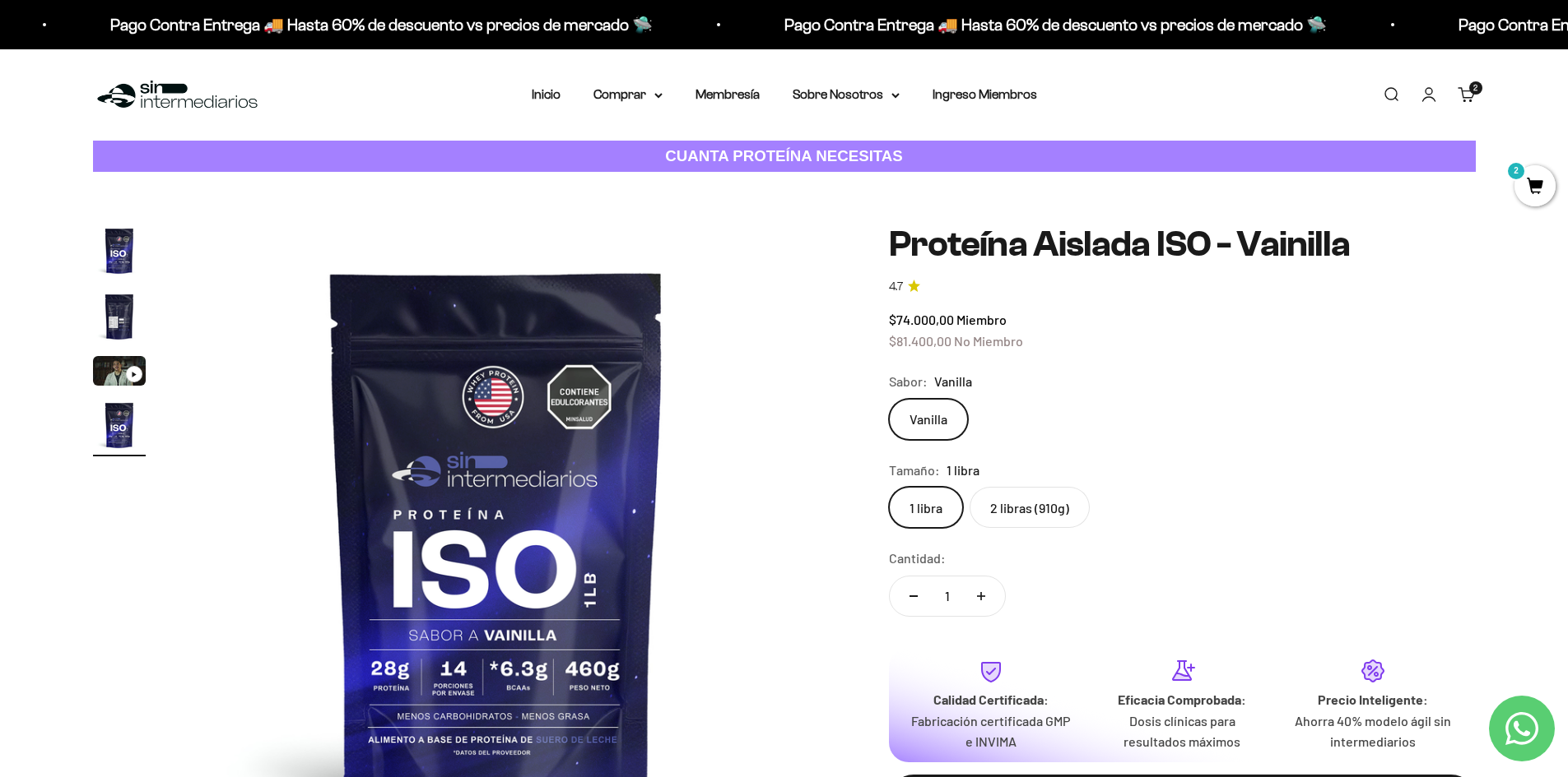
scroll to position [0, 1933]
click at [115, 314] on img "Ir al artículo 2" at bounding box center [120, 316] width 53 height 53
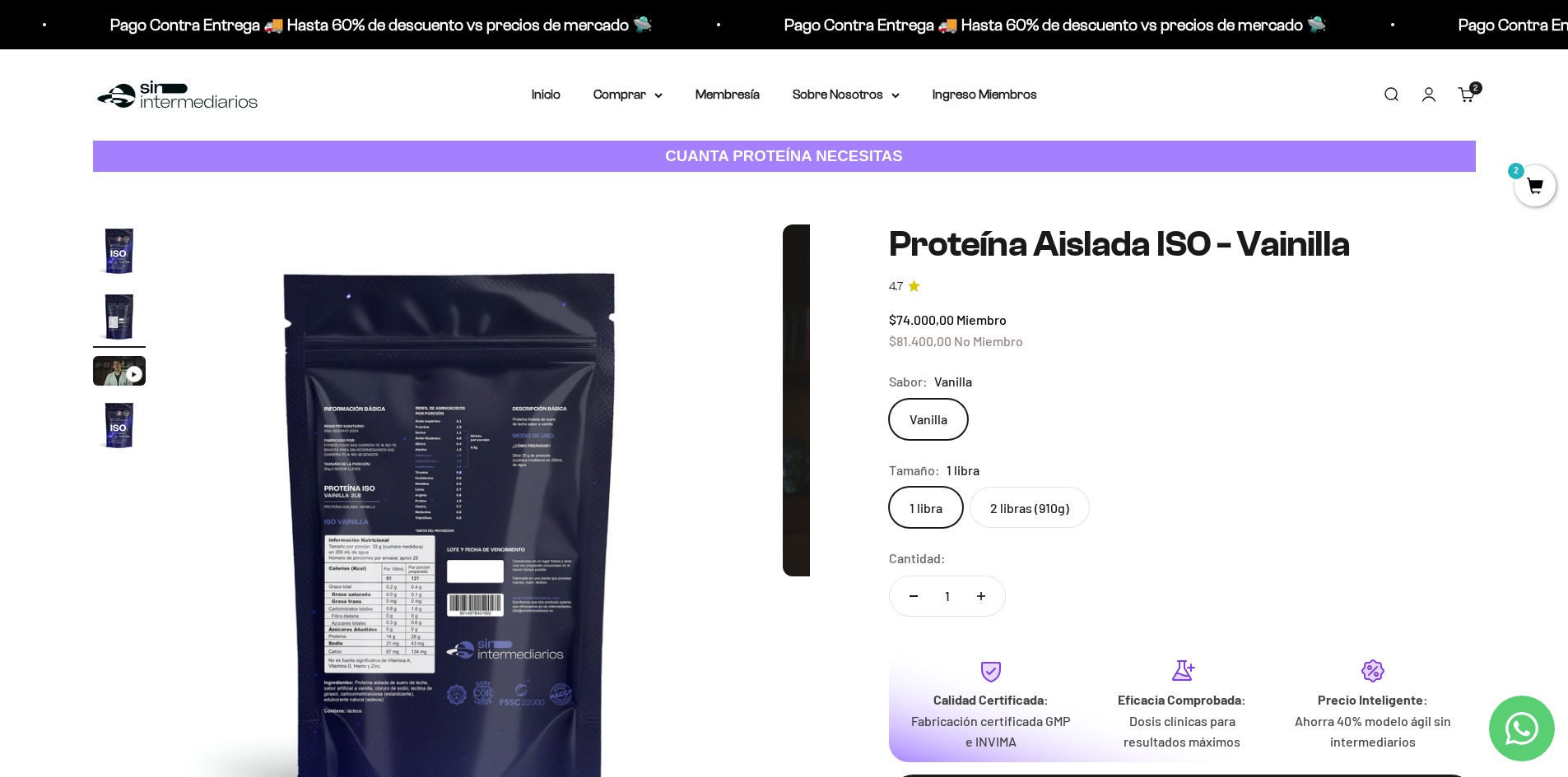
scroll to position [0, 645]
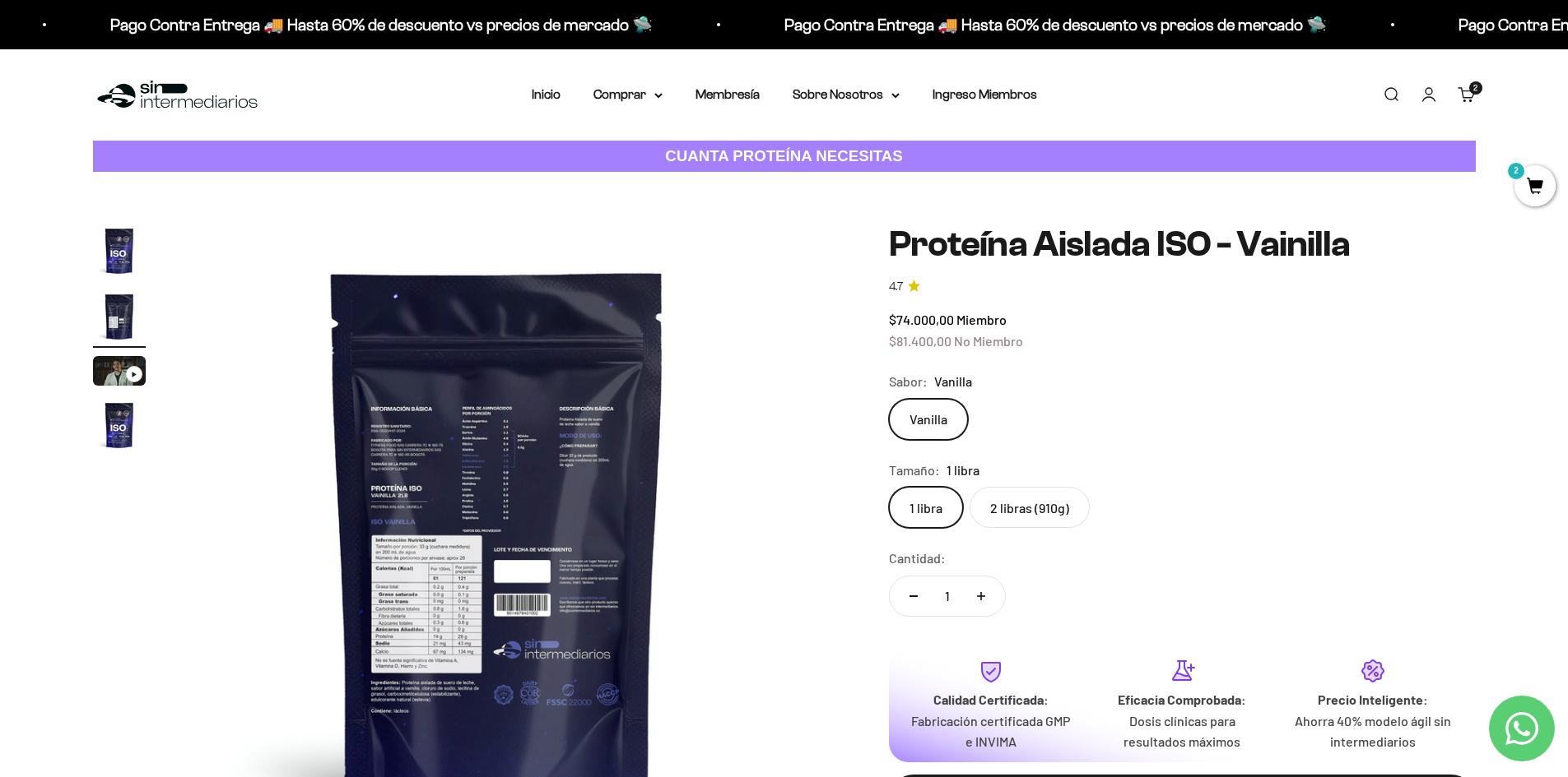
click at [416, 574] on img at bounding box center [498, 536] width 624 height 624
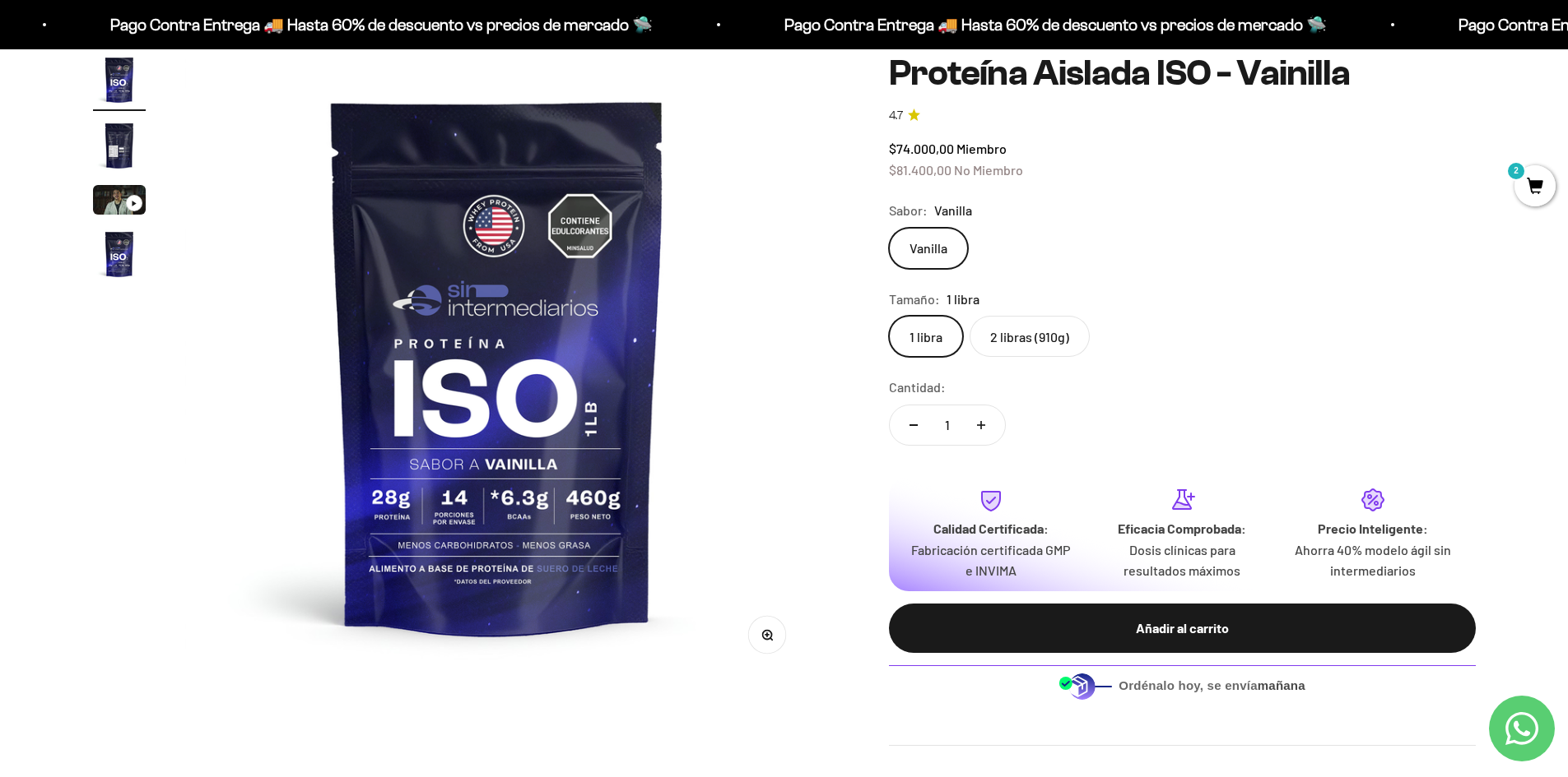
scroll to position [164, 0]
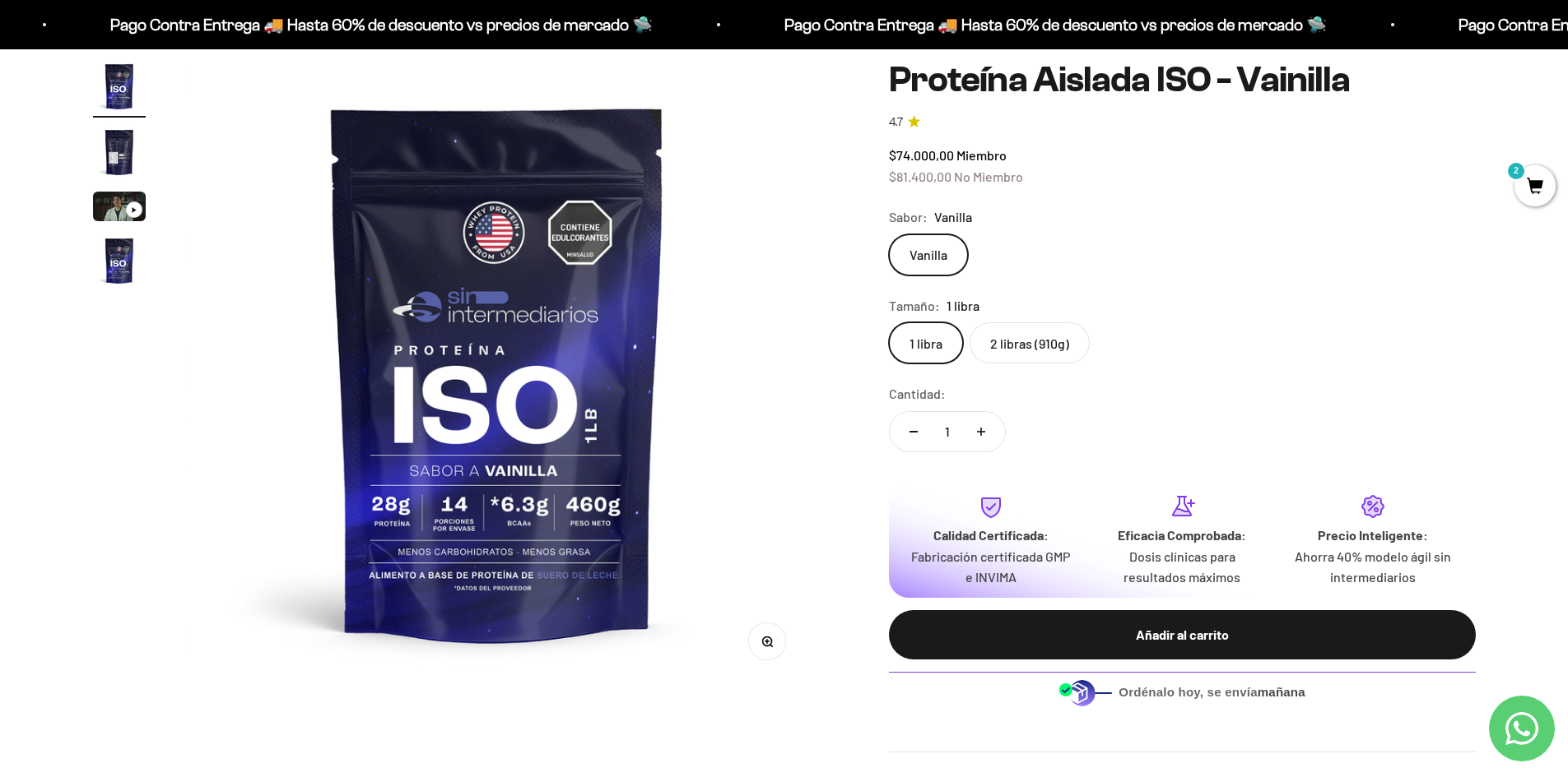
click at [111, 207] on img "Ir al artículo 3" at bounding box center [120, 207] width 53 height 30
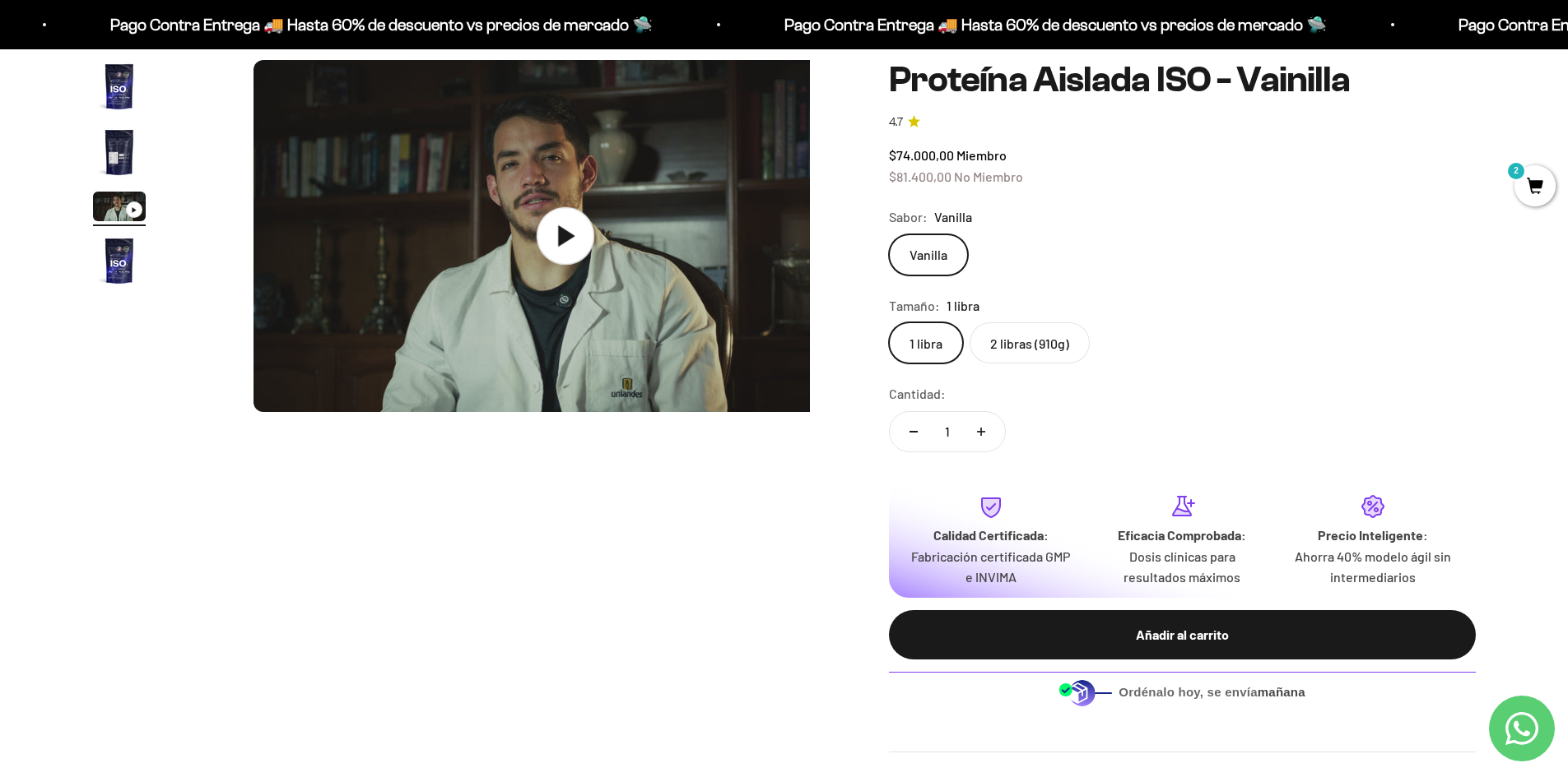
scroll to position [0, 1289]
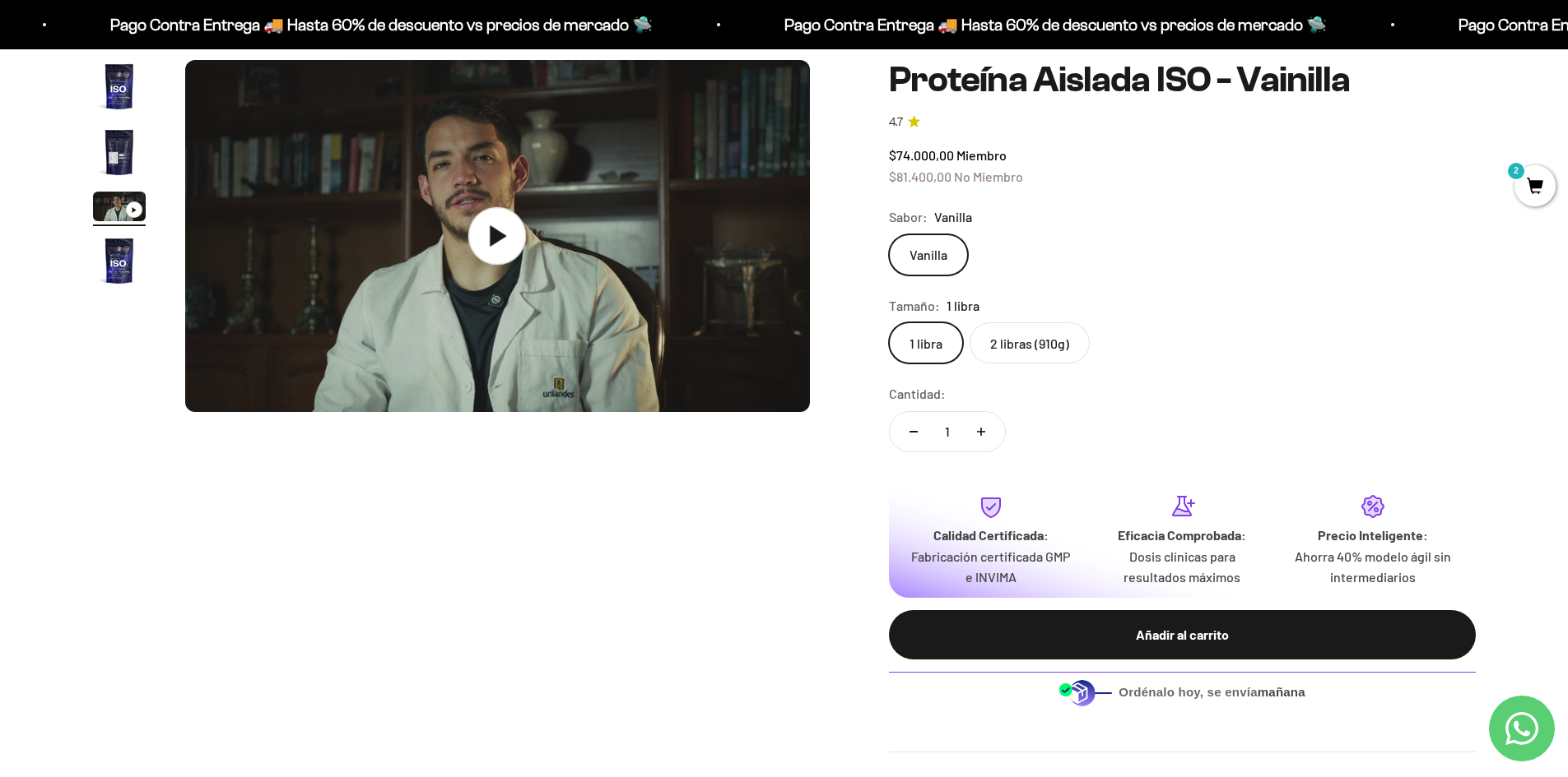
click at [500, 230] on icon at bounding box center [497, 236] width 58 height 58
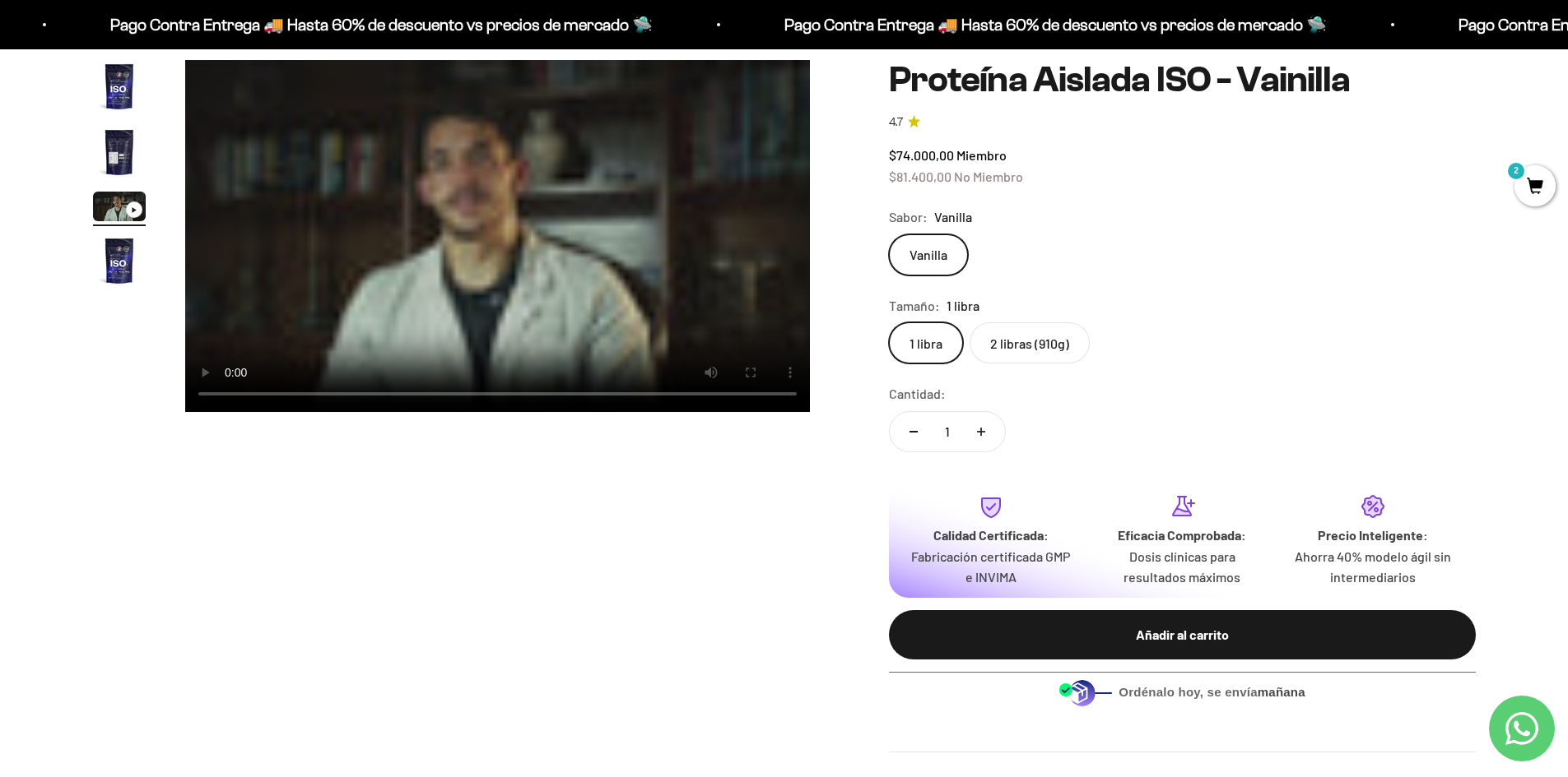
scroll to position [0, 0]
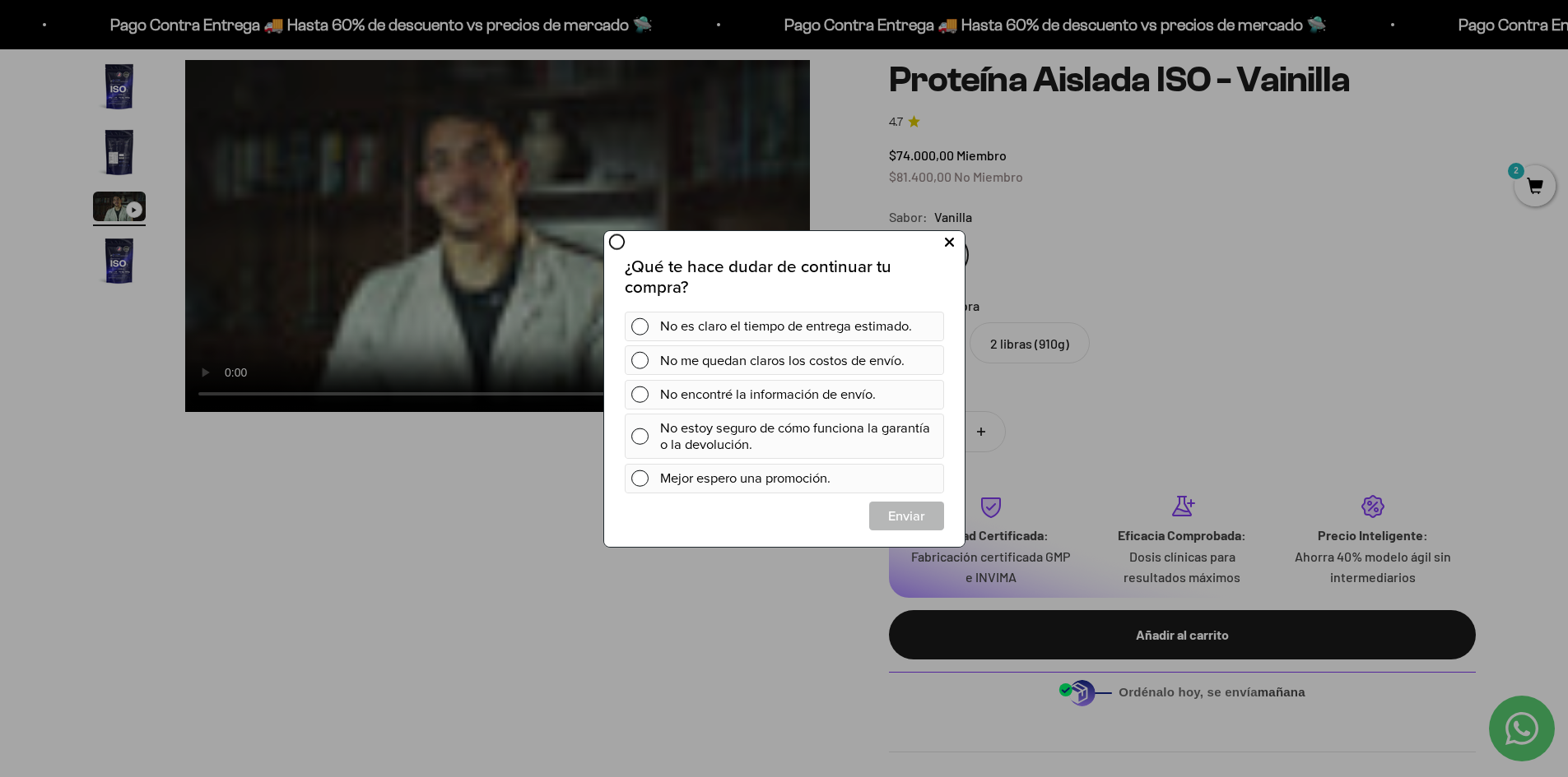
click at [944, 242] on icon at bounding box center [948, 242] width 9 height 22
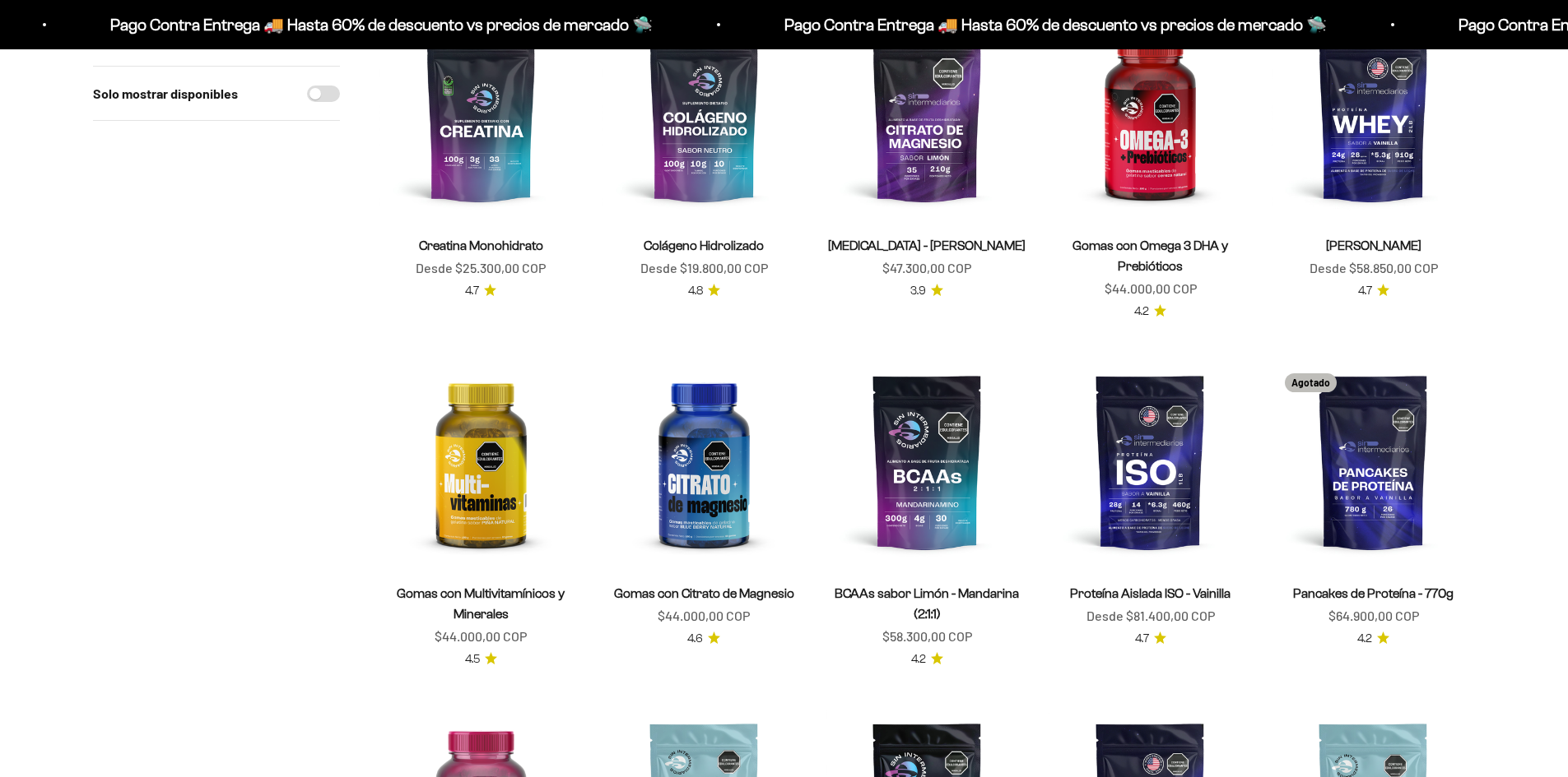
scroll to position [247, 0]
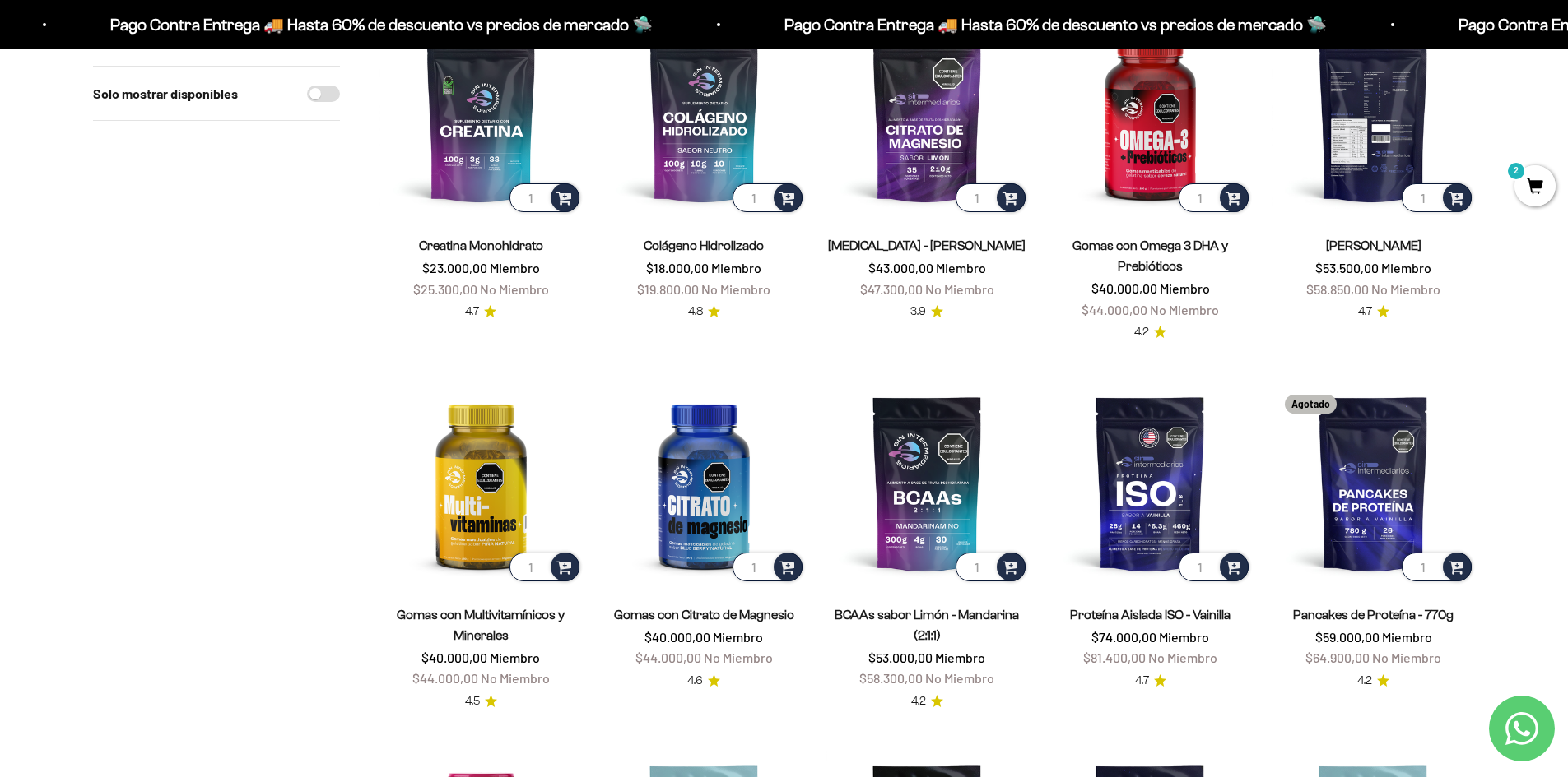
click at [1384, 137] on img at bounding box center [1373, 113] width 203 height 203
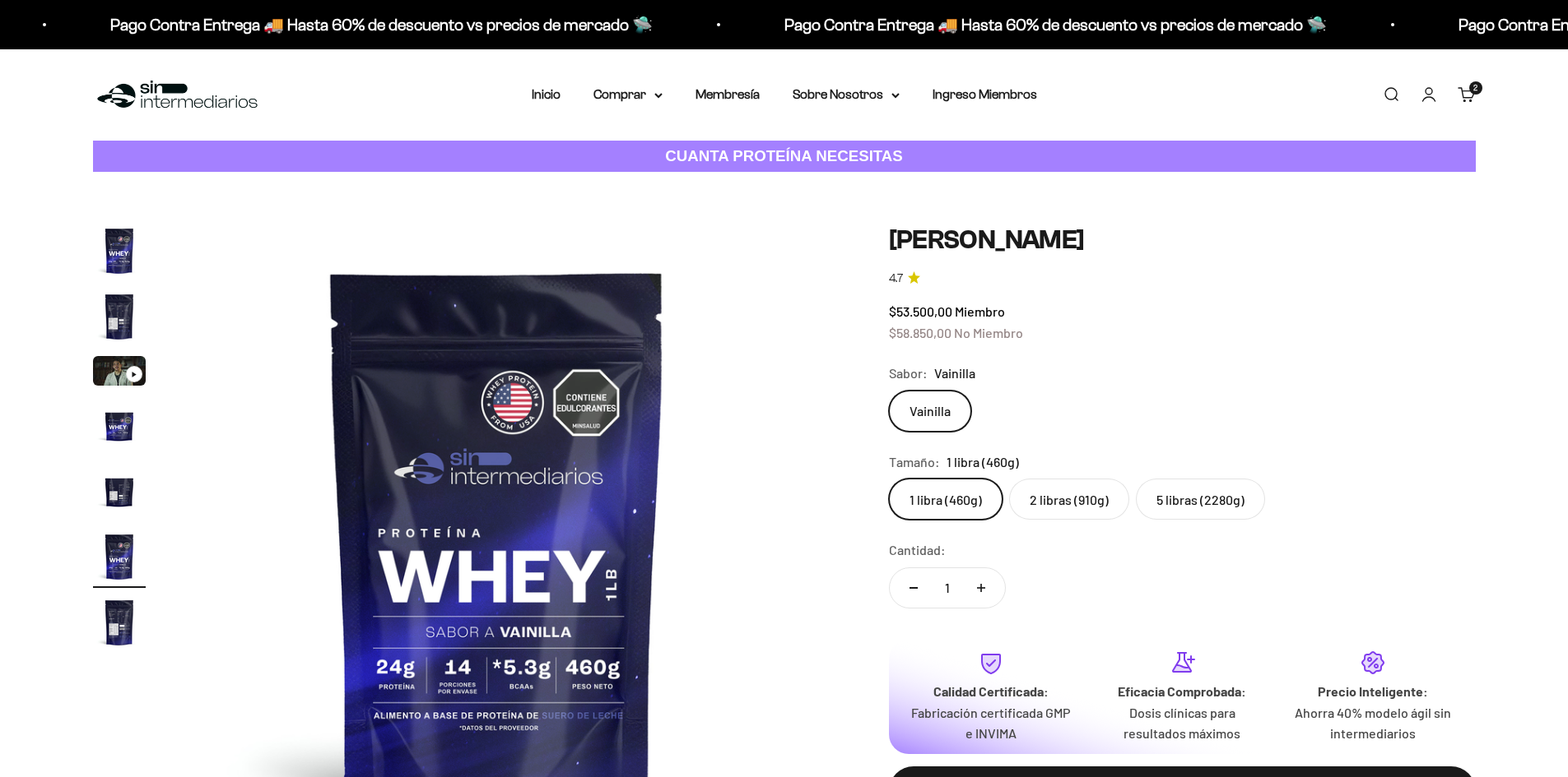
click at [112, 366] on img "Ir al artículo 3" at bounding box center [120, 371] width 53 height 30
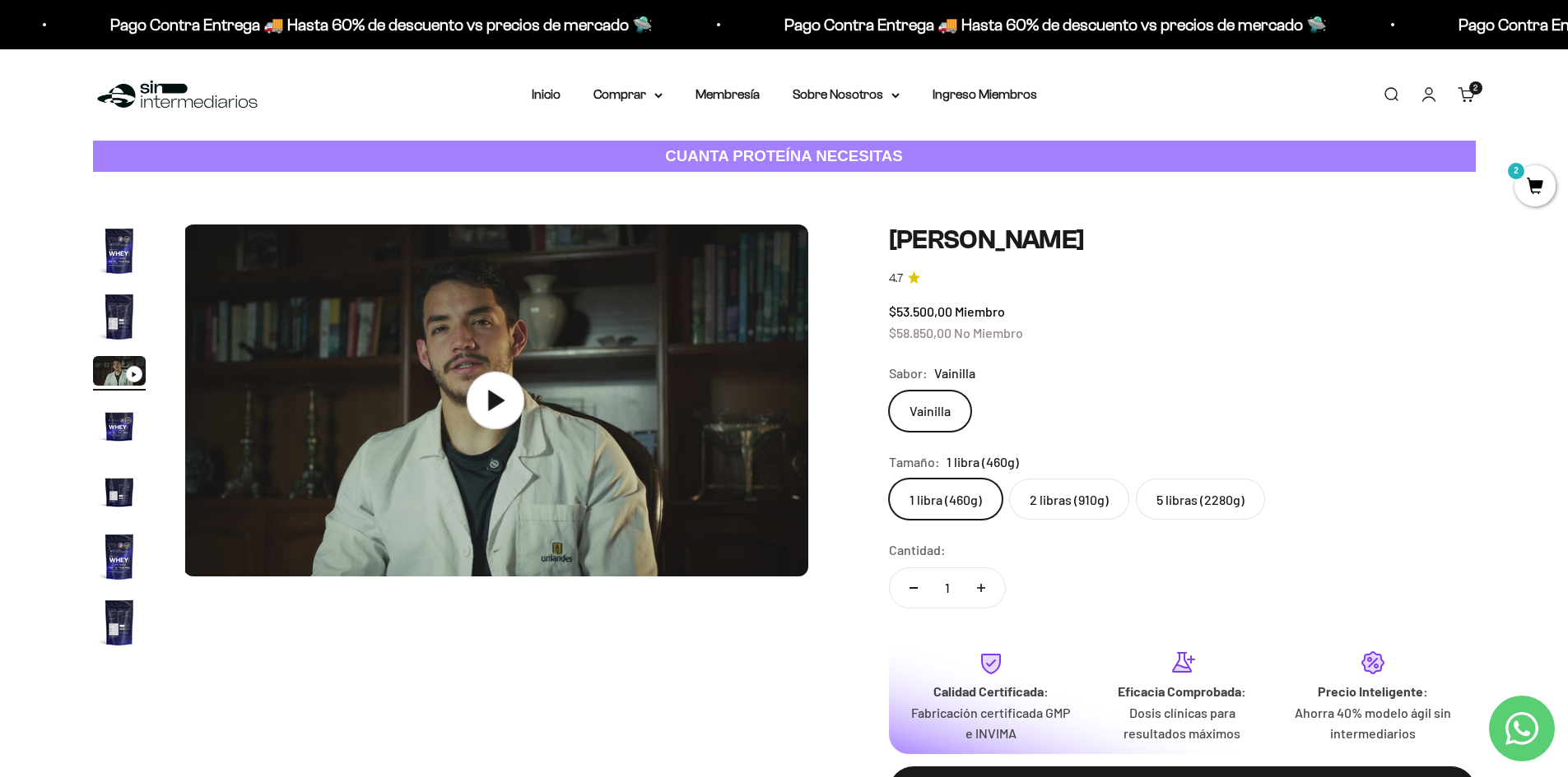
scroll to position [0, 1289]
click at [500, 404] on icon at bounding box center [499, 400] width 17 height 20
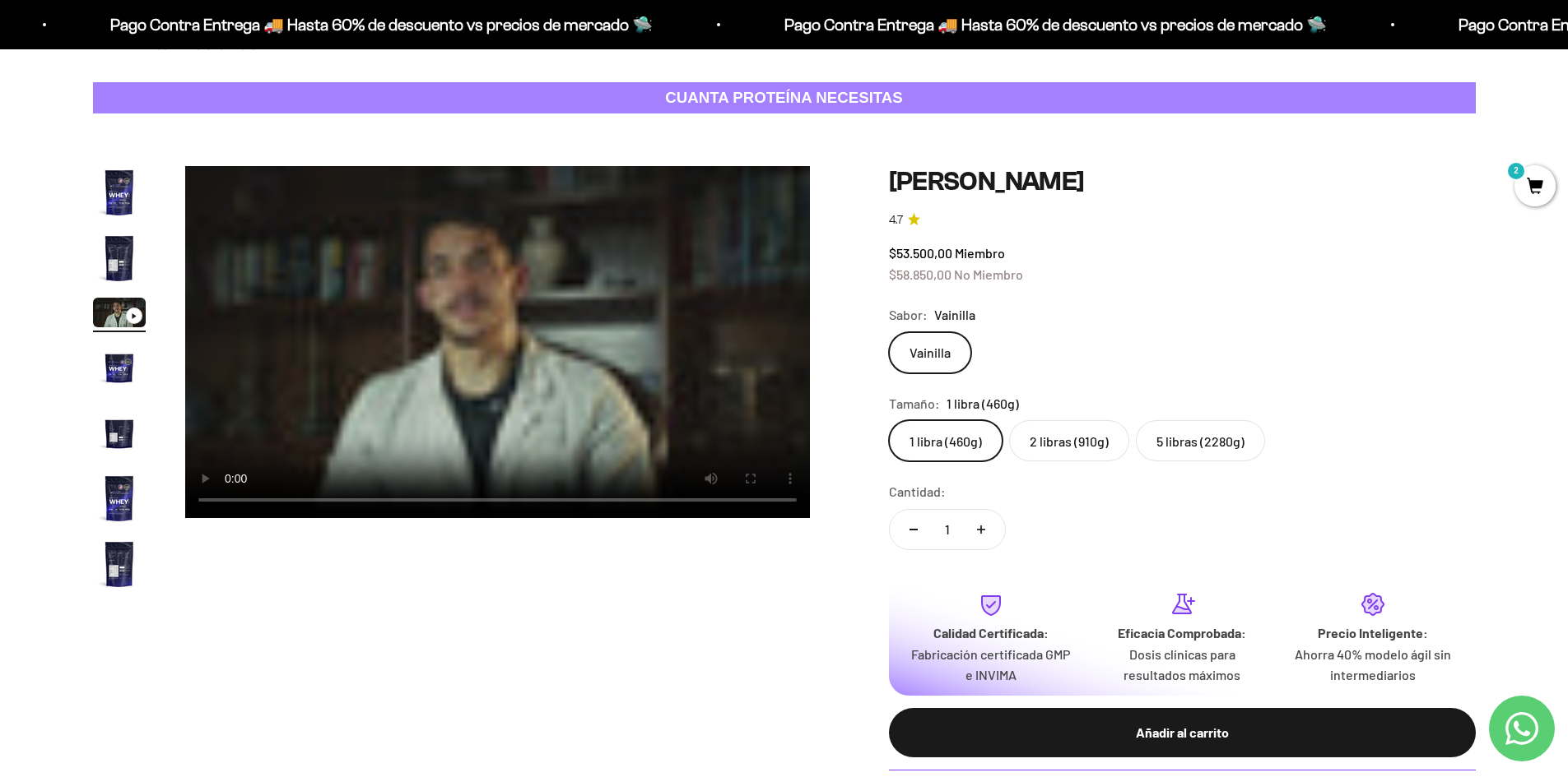
scroll to position [0, 0]
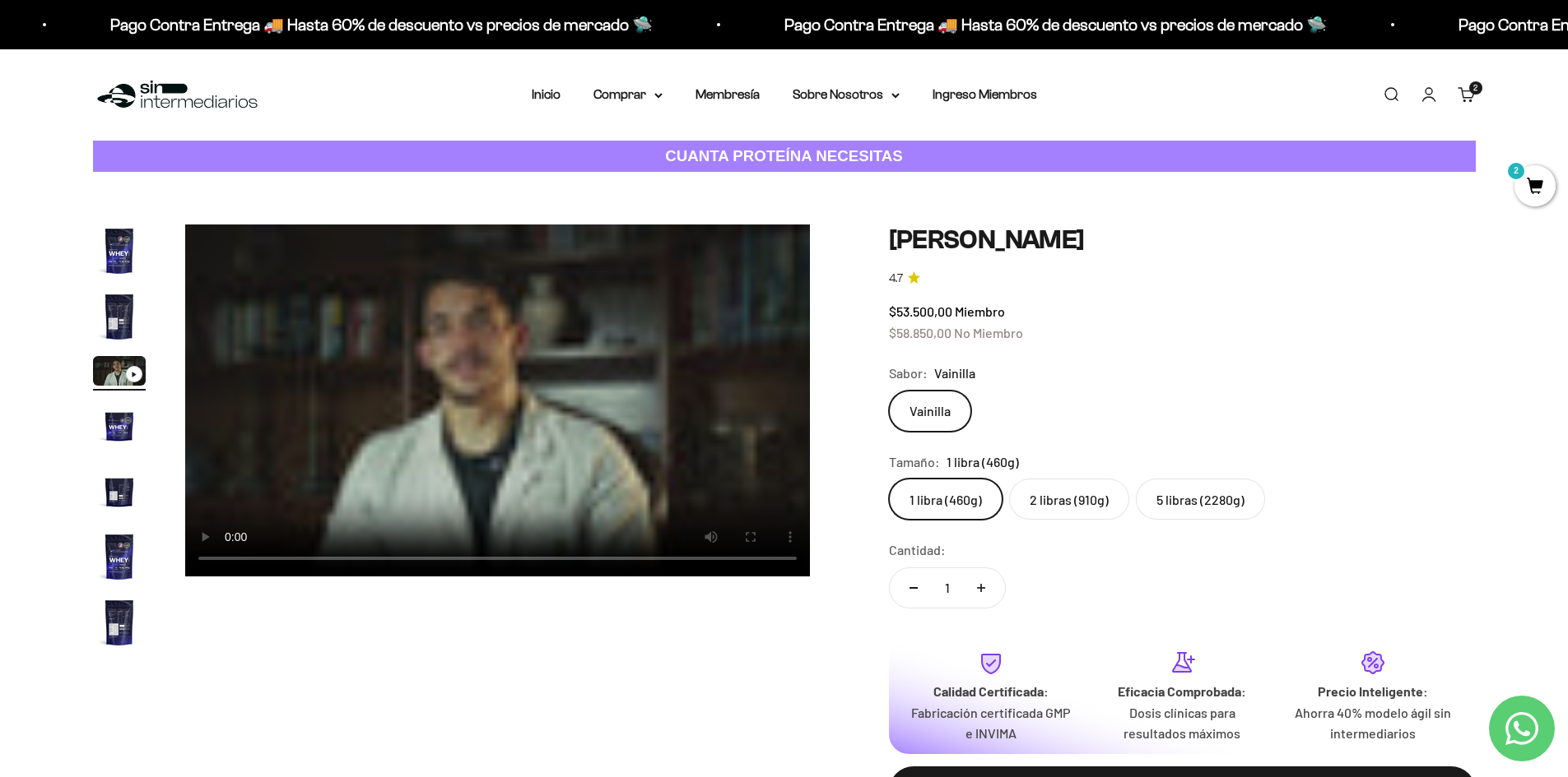
click at [114, 320] on img "Ir al artículo 2" at bounding box center [120, 316] width 53 height 53
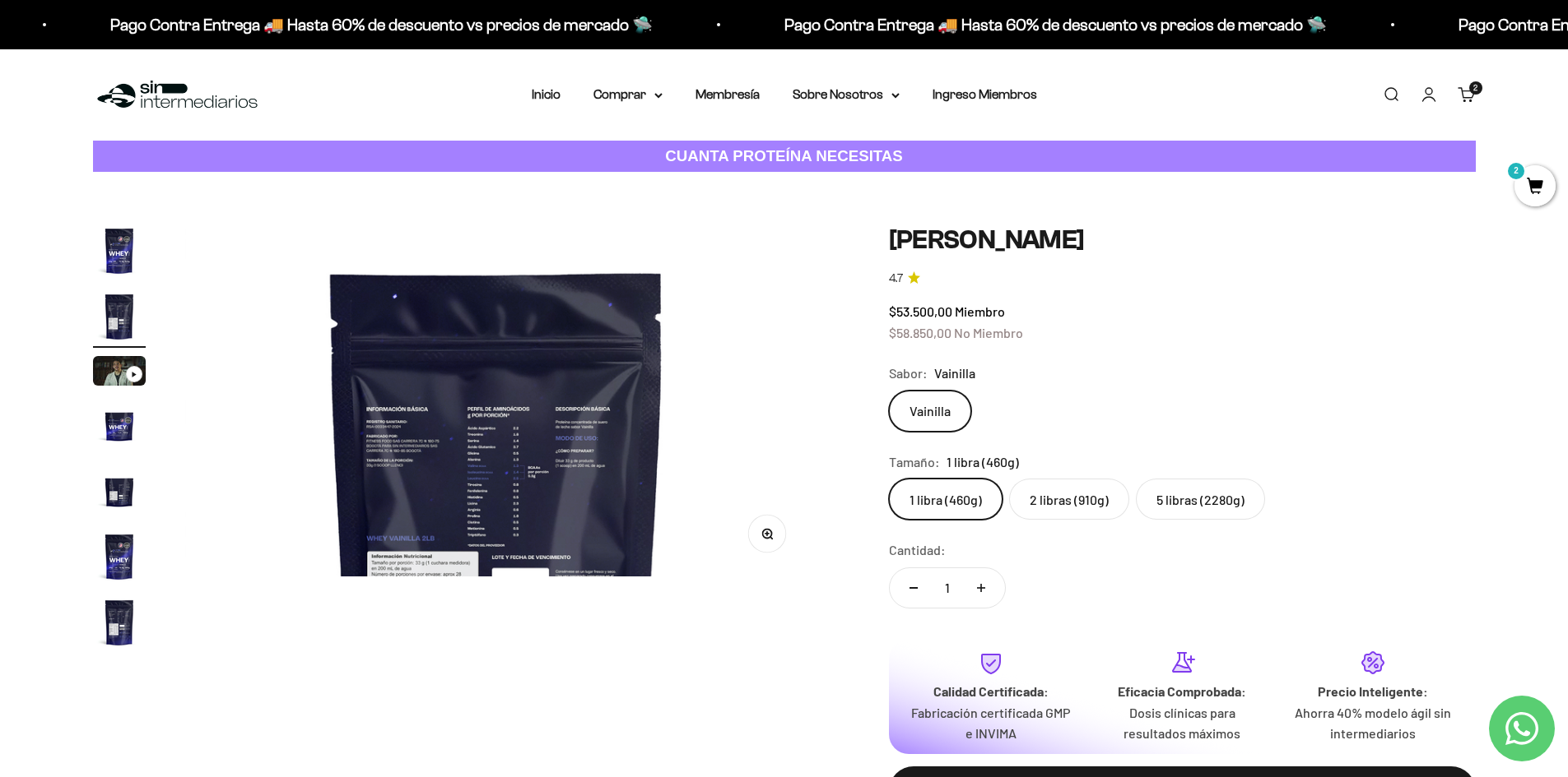
scroll to position [0, 645]
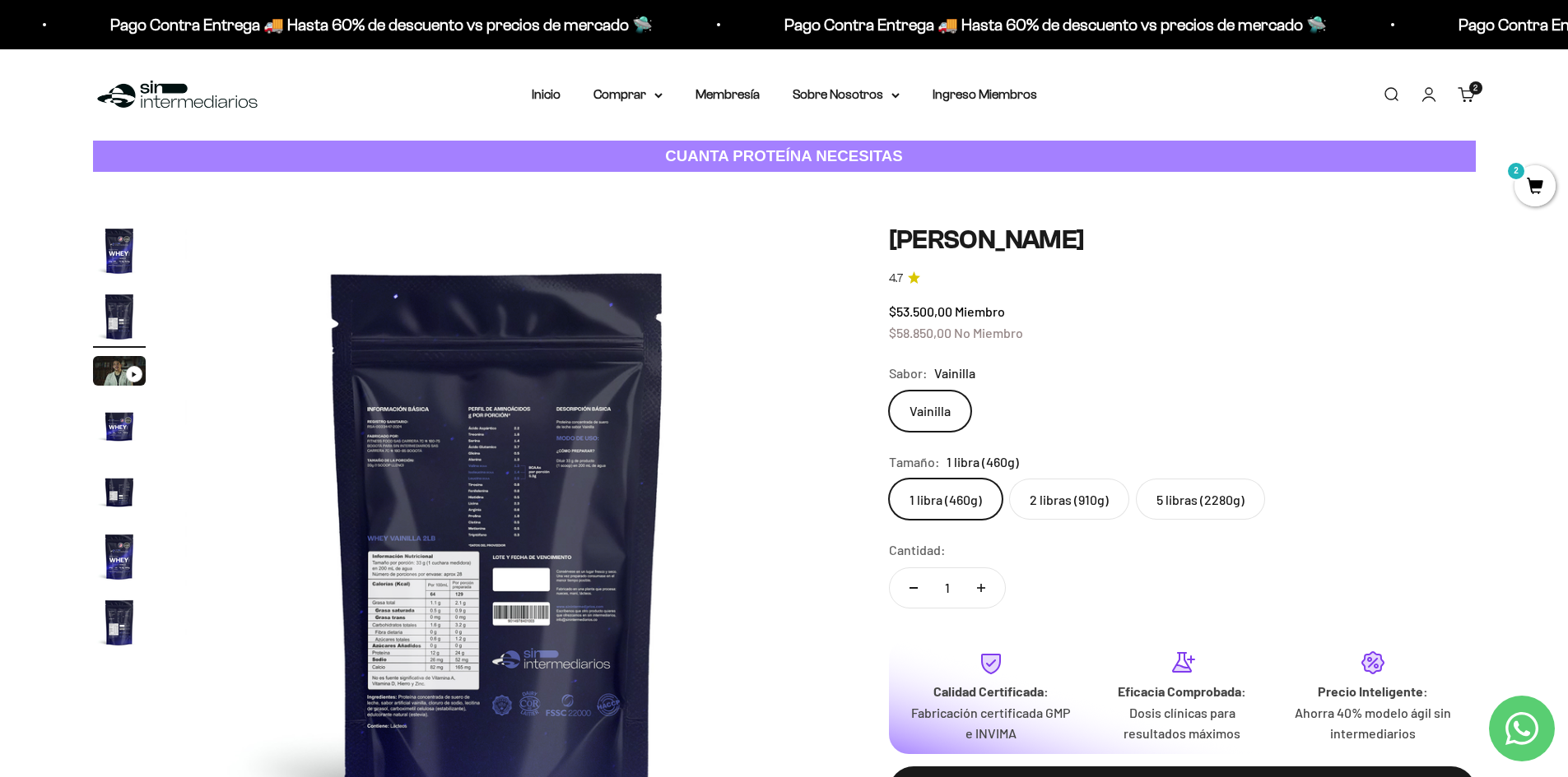
click at [106, 254] on img "Ir al artículo 1" at bounding box center [120, 251] width 53 height 53
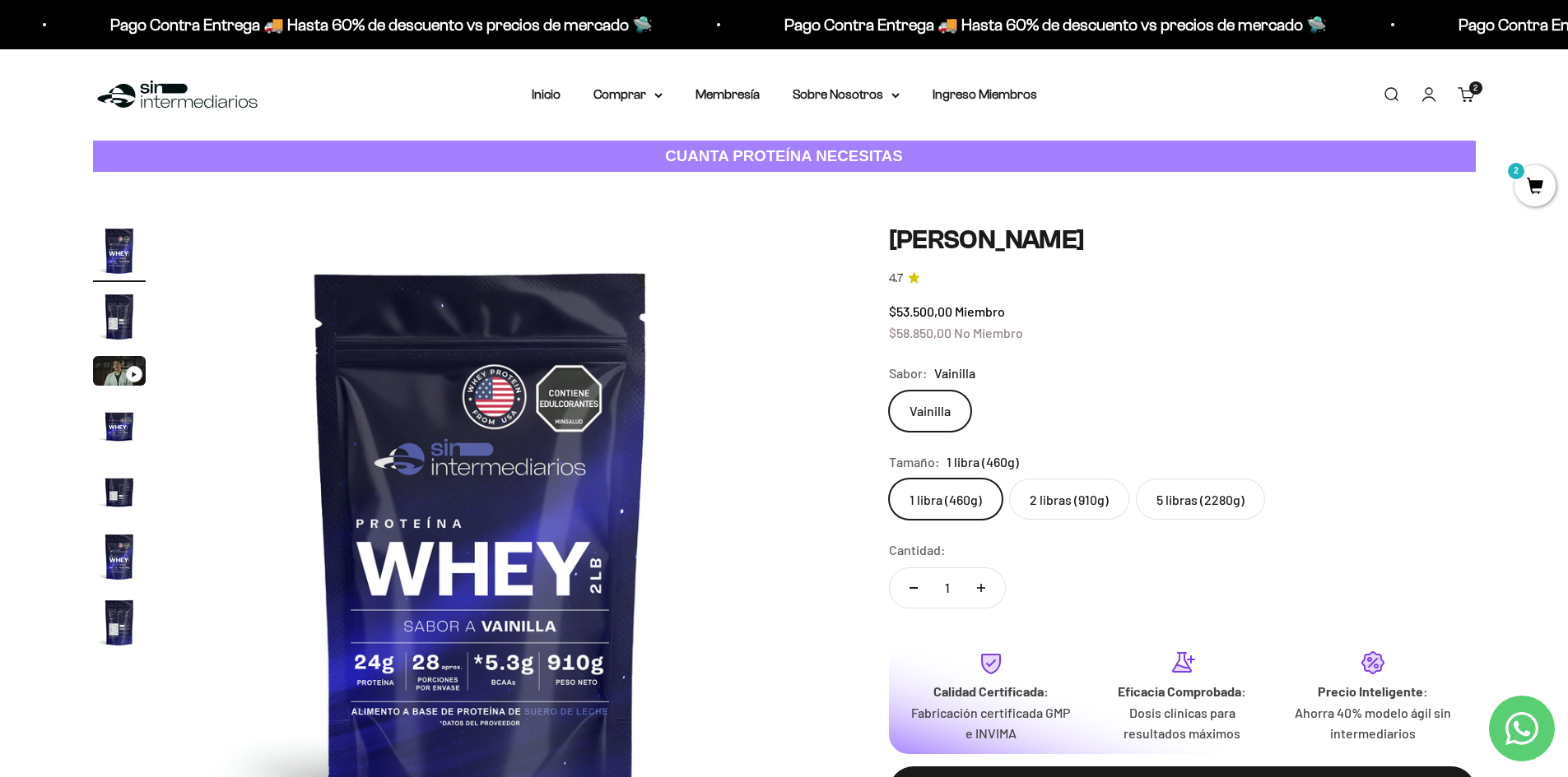
scroll to position [0, 0]
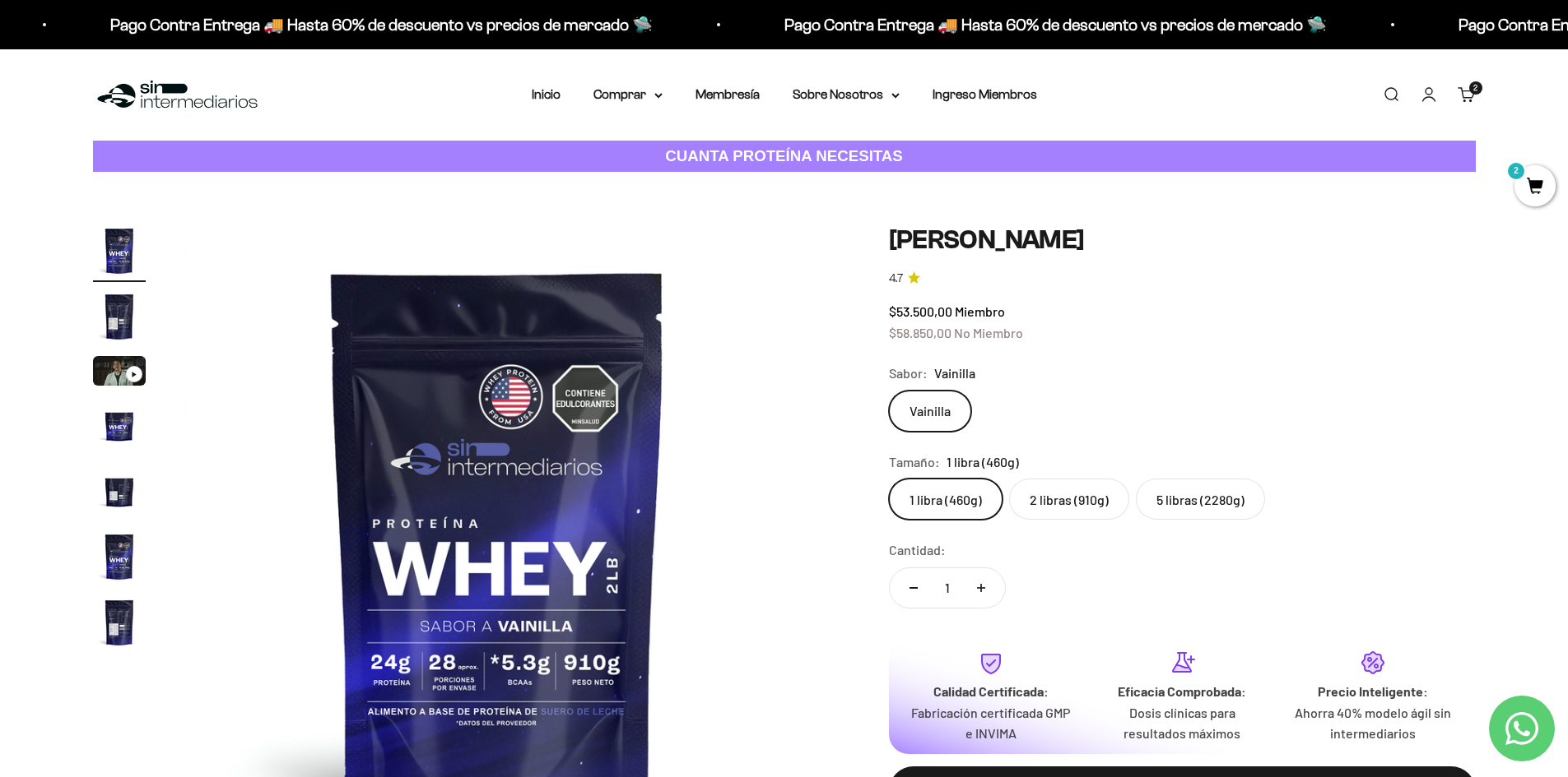
click at [132, 606] on img "Ir al artículo 7" at bounding box center [120, 622] width 53 height 53
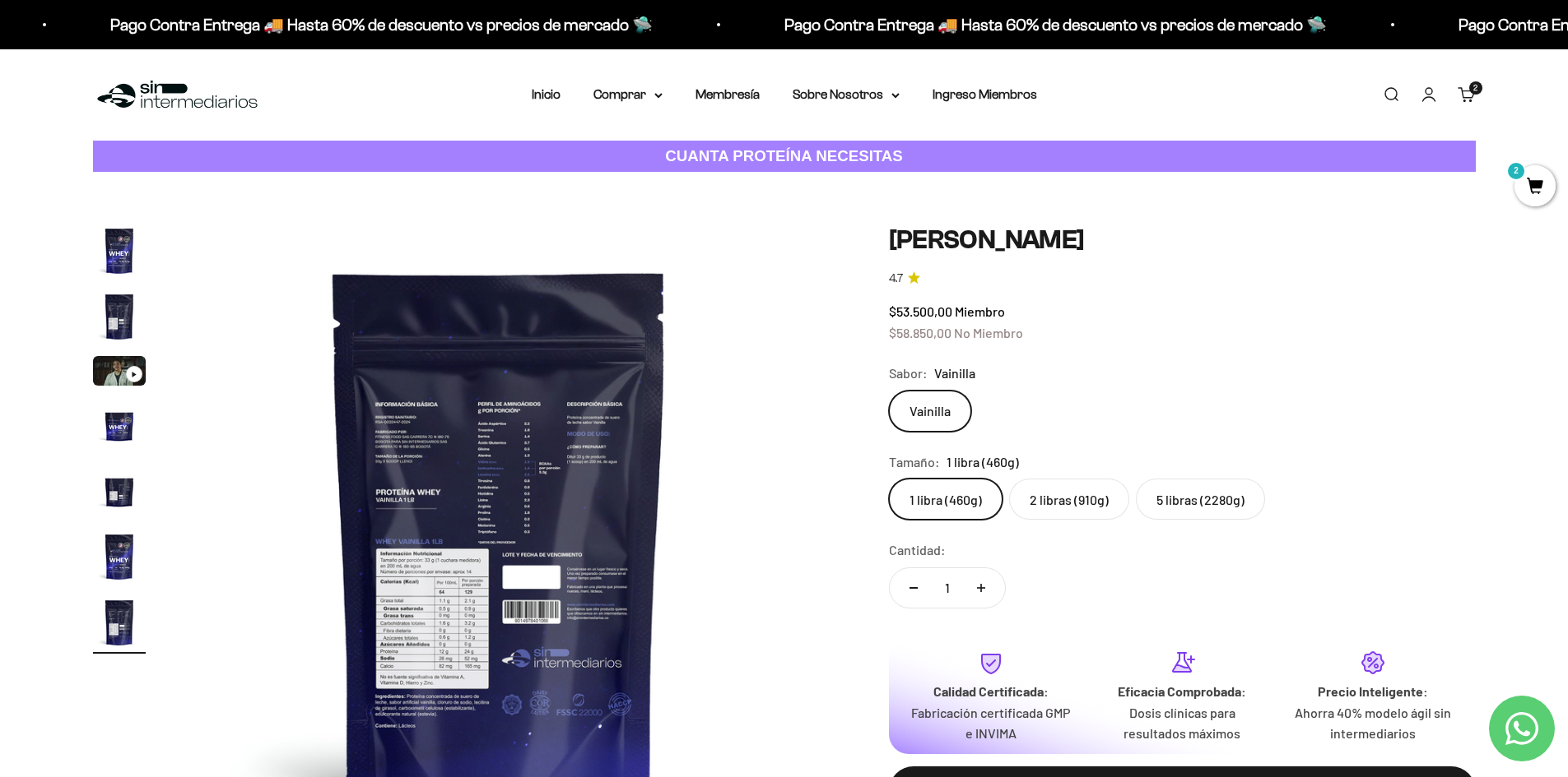
scroll to position [0, 3868]
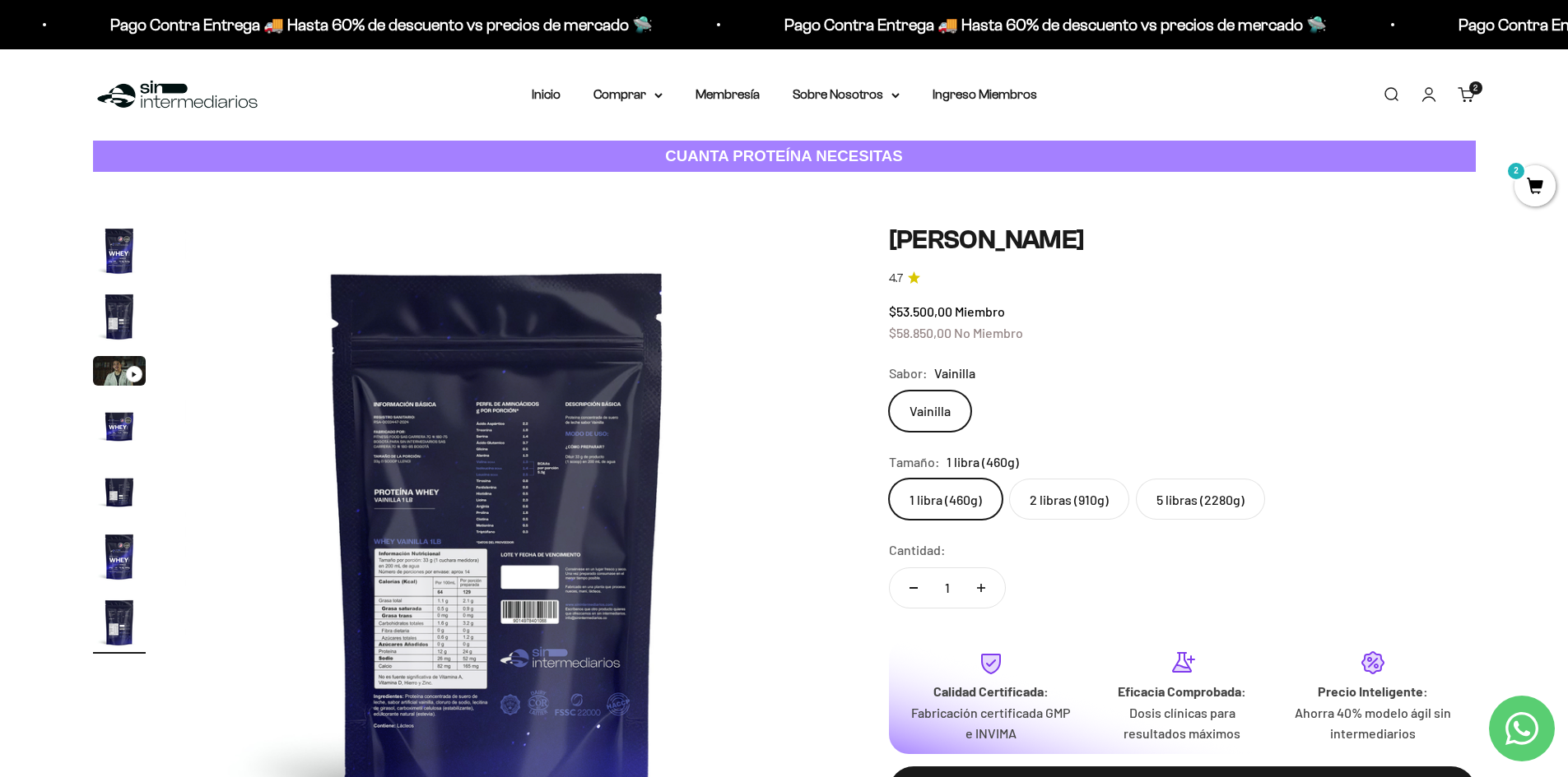
click at [121, 487] on img "Ir al artículo 5" at bounding box center [120, 491] width 53 height 53
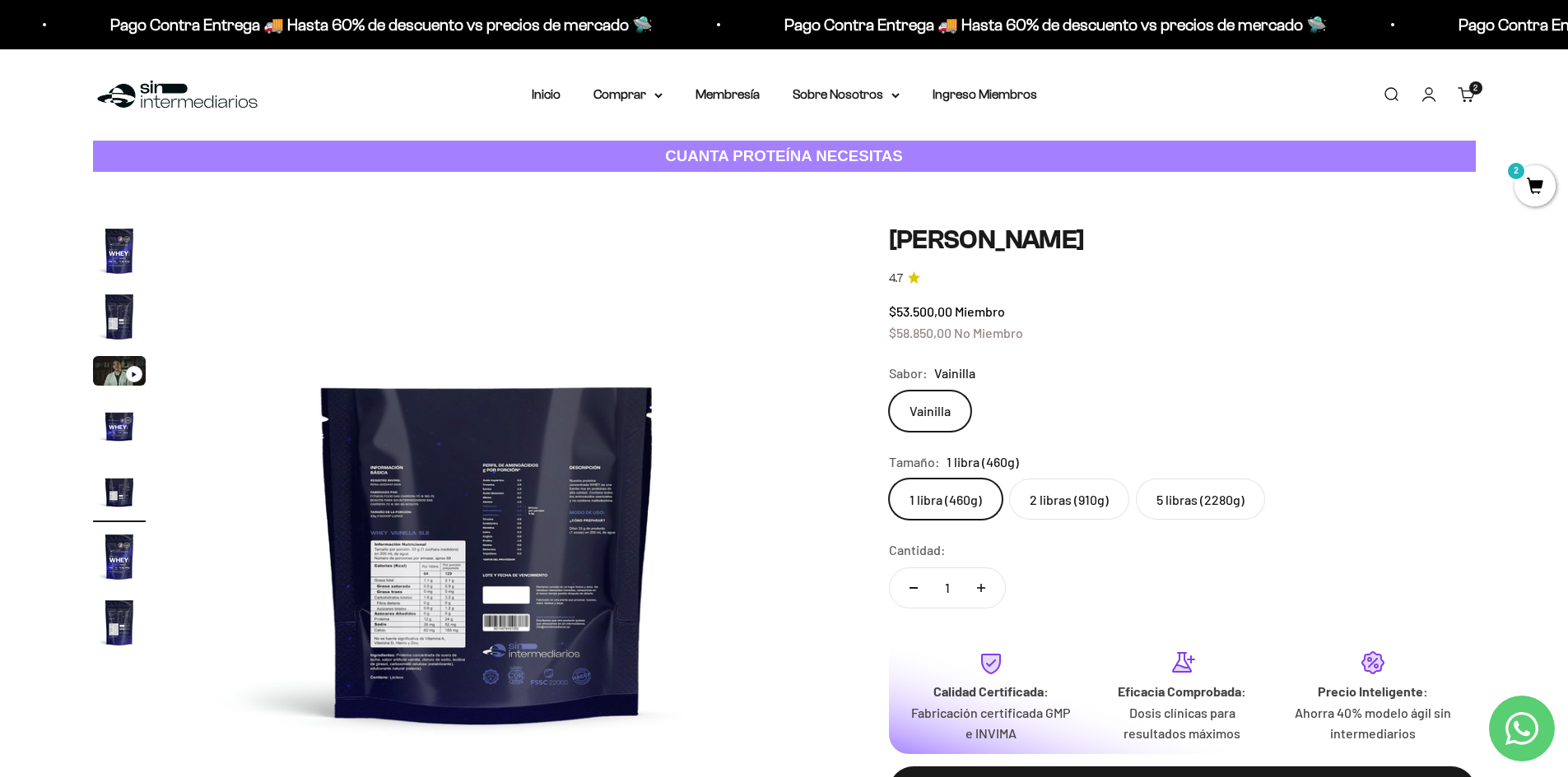
scroll to position [0, 2578]
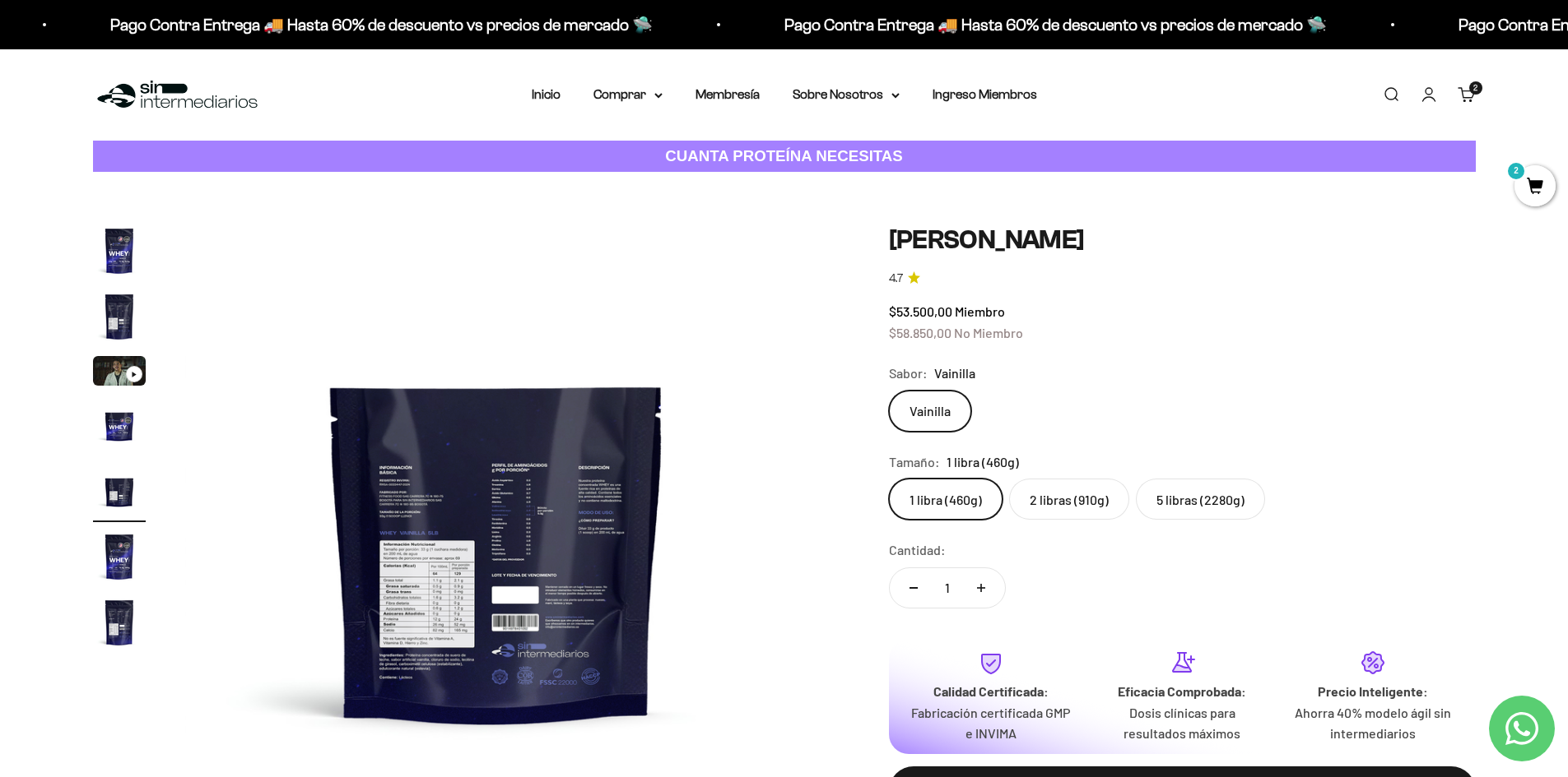
click at [118, 609] on img "Ir al artículo 7" at bounding box center [120, 622] width 53 height 53
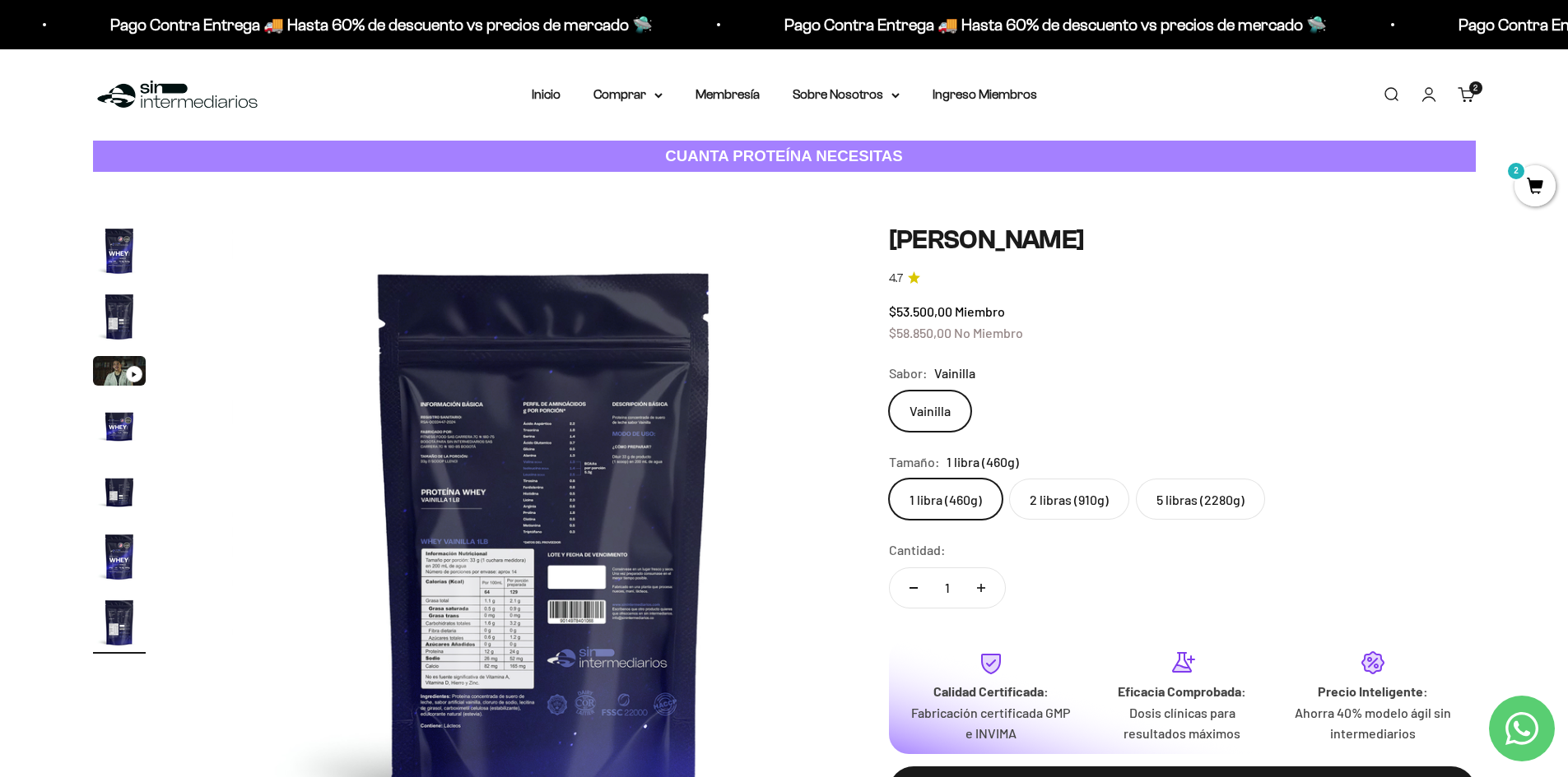
scroll to position [0, 3868]
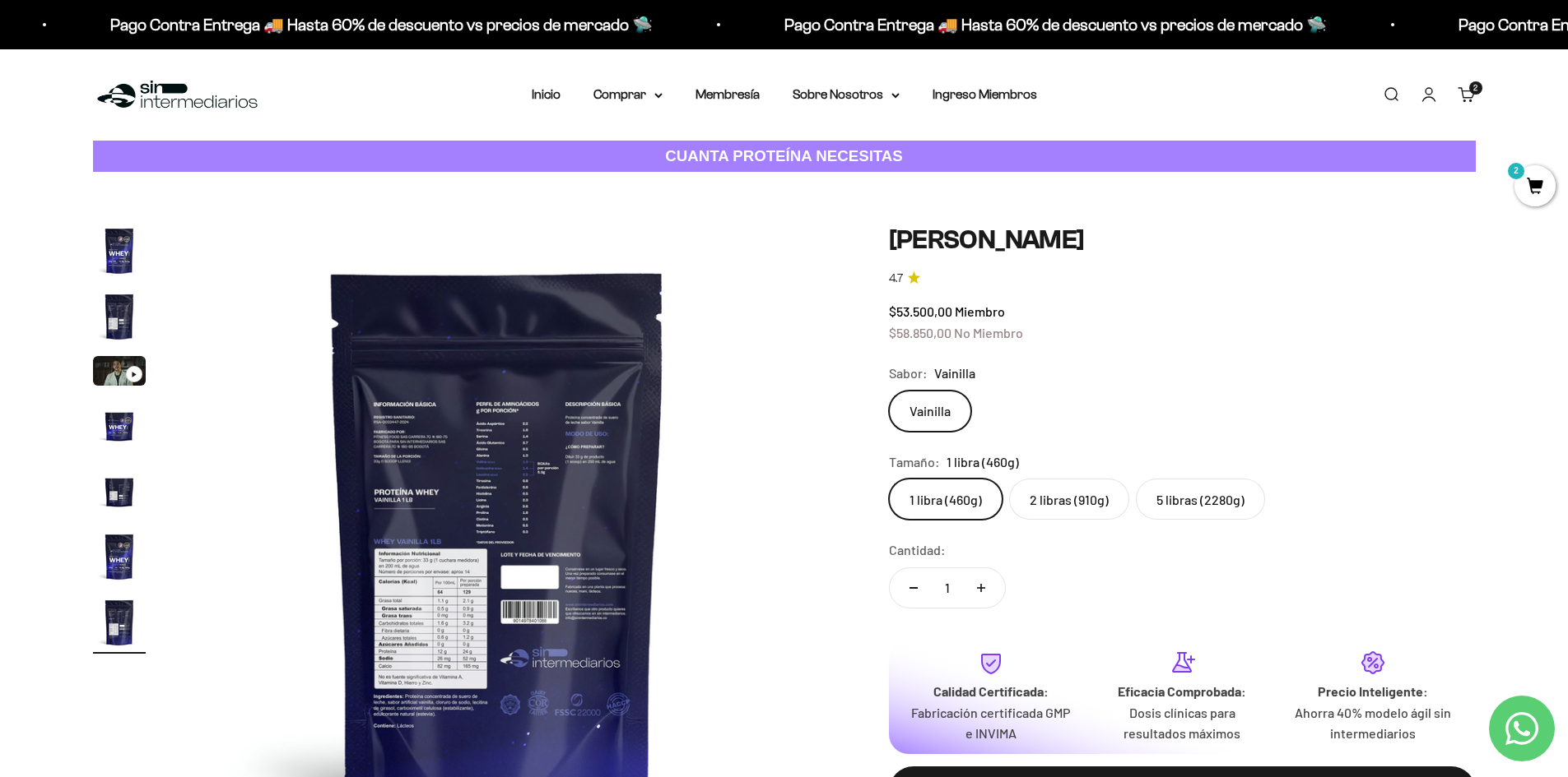
click at [108, 385] on img "Ir al artículo 3" at bounding box center [120, 371] width 53 height 30
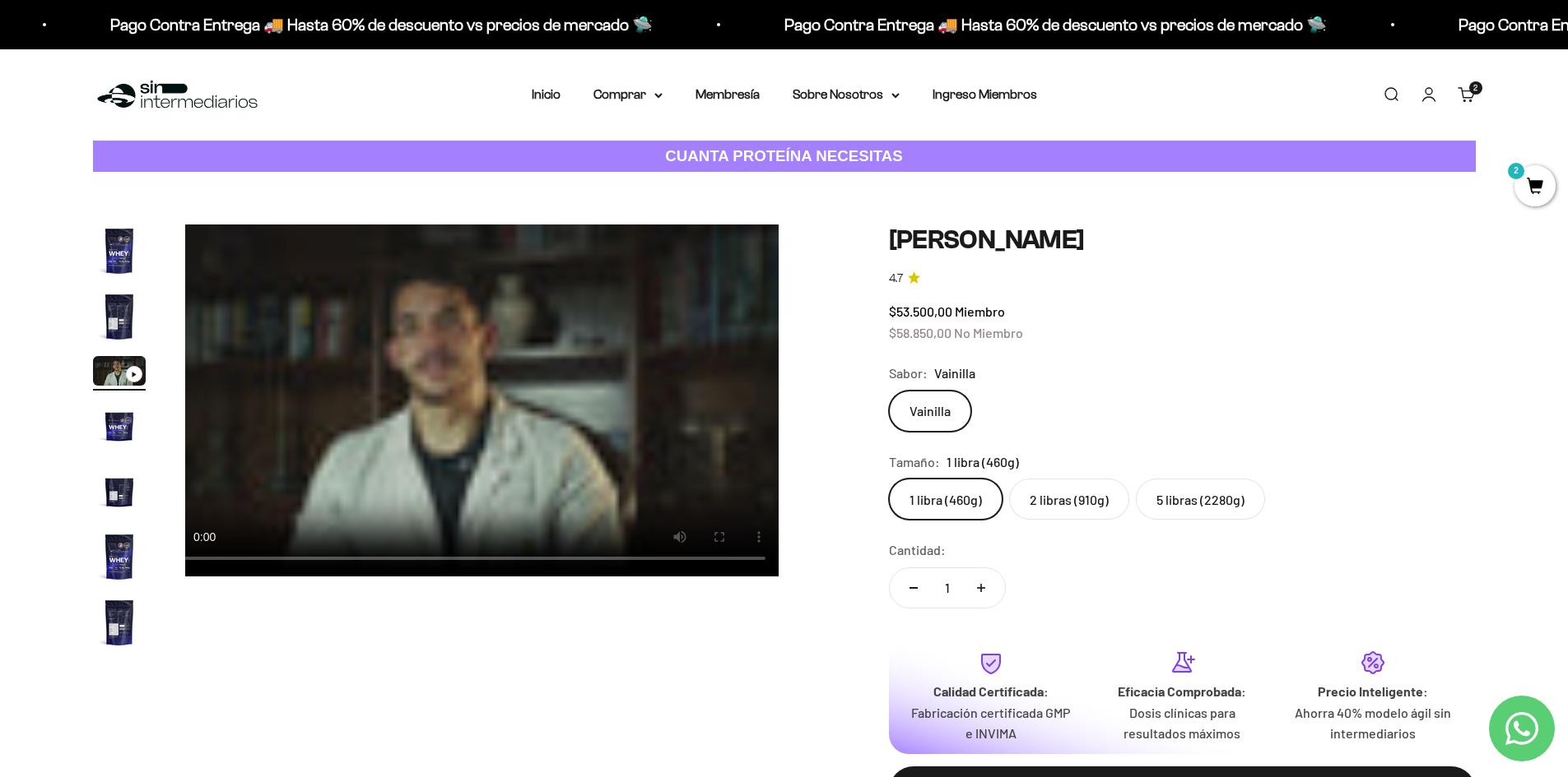
scroll to position [0, 1289]
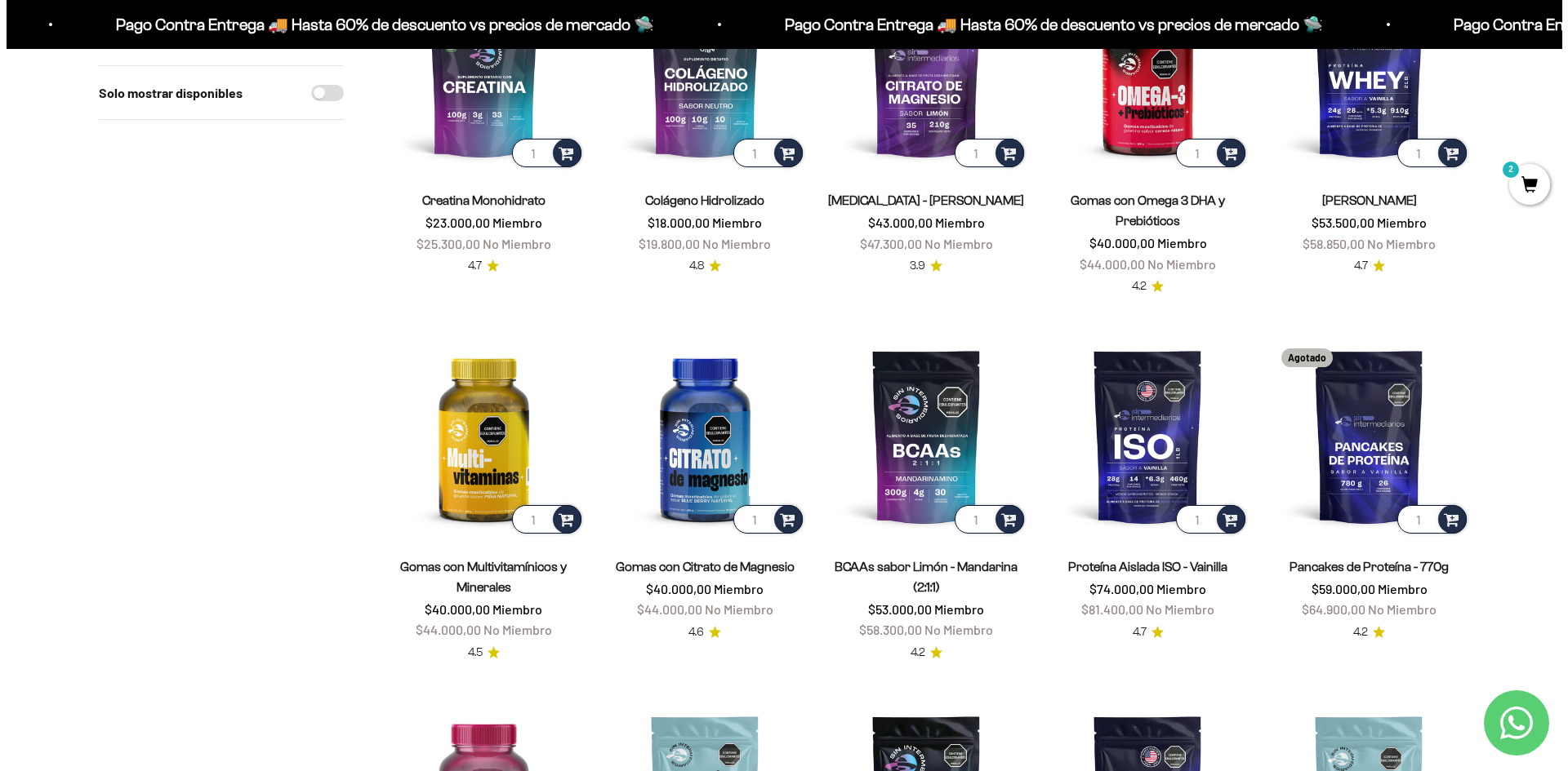
scroll to position [326, 0]
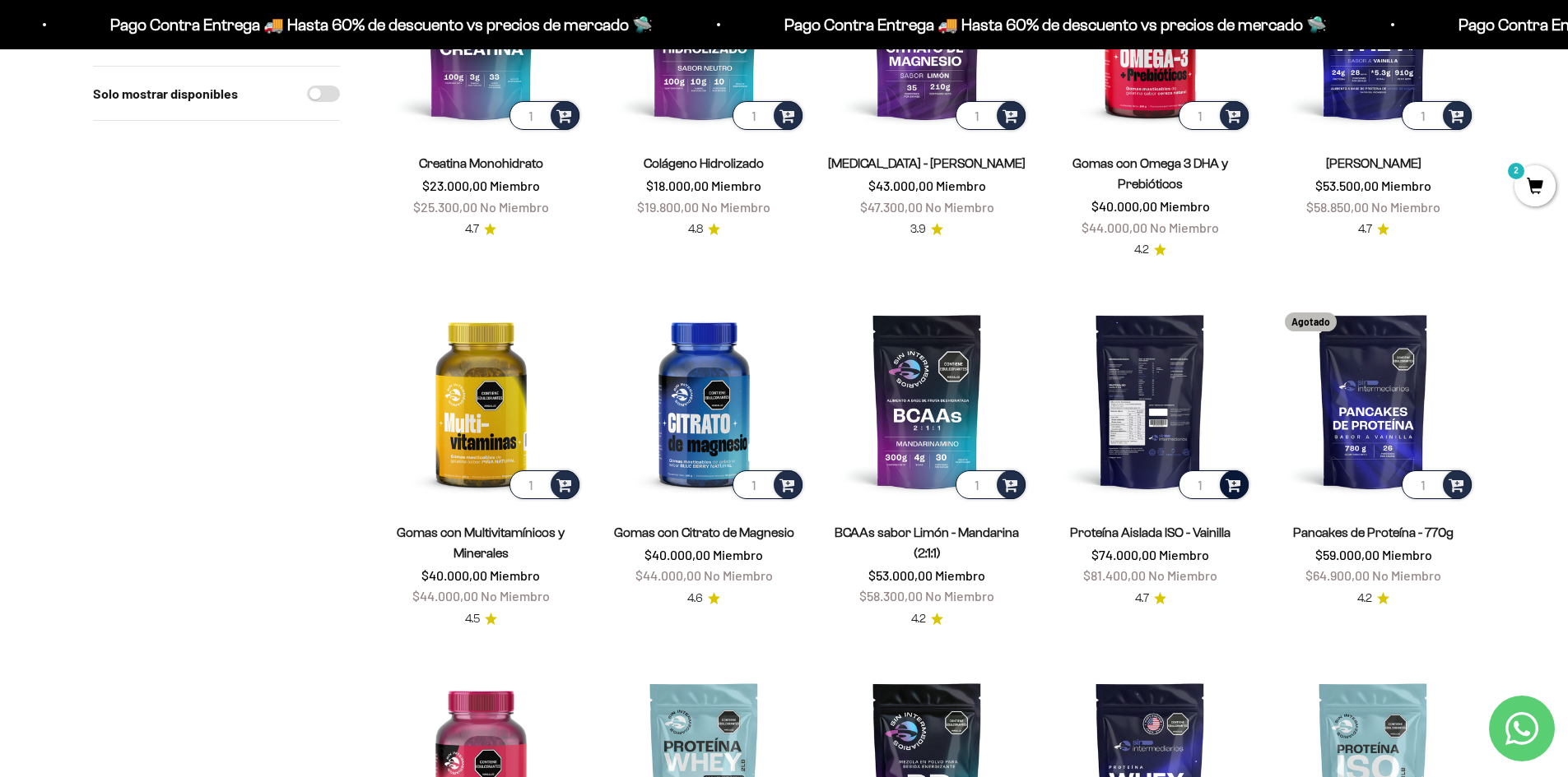
click at [1237, 485] on span at bounding box center [1233, 484] width 16 height 19
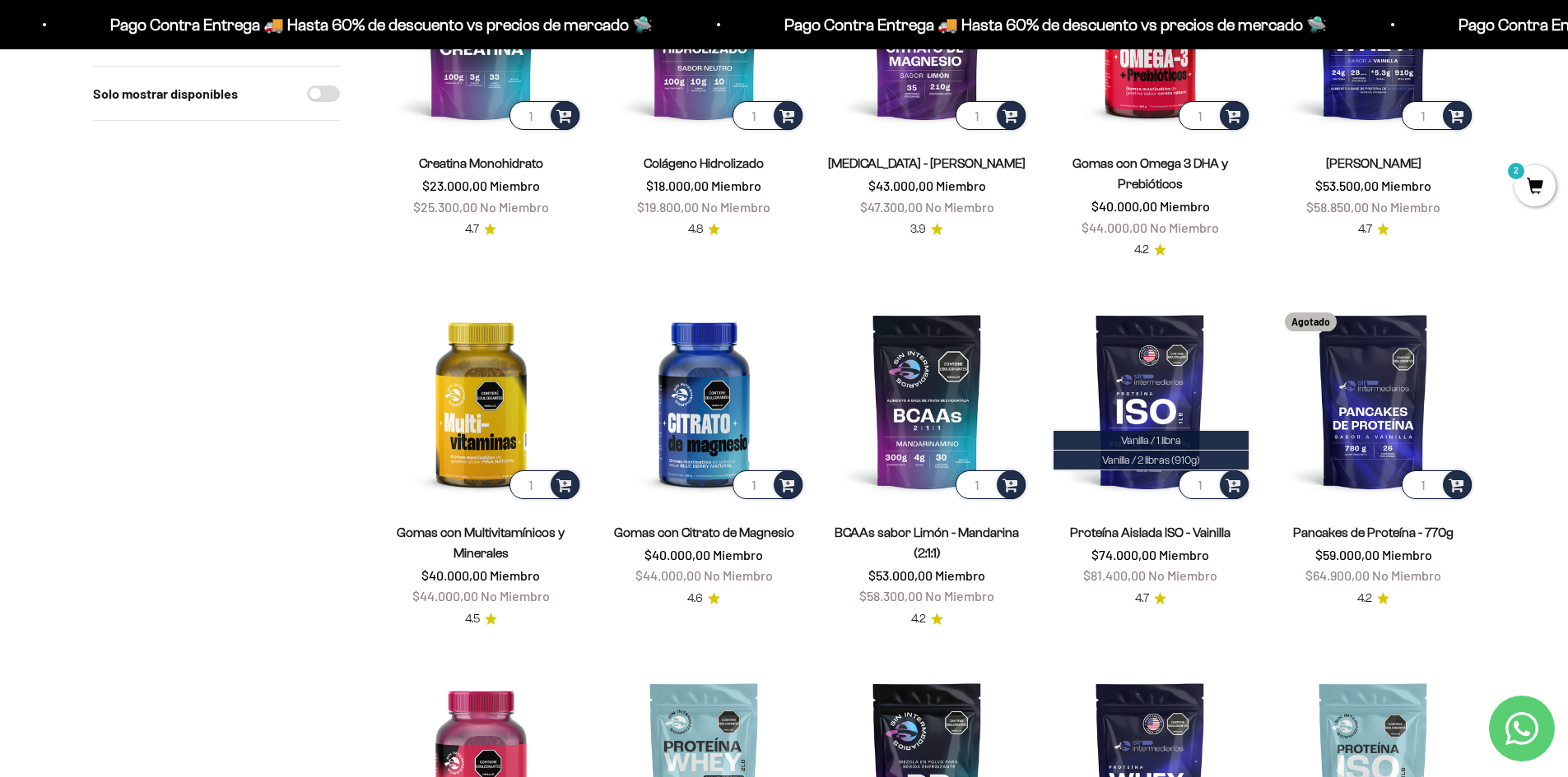
click at [1163, 461] on span "Vanilla / 2 libras (910g)" at bounding box center [1150, 461] width 98 height 12
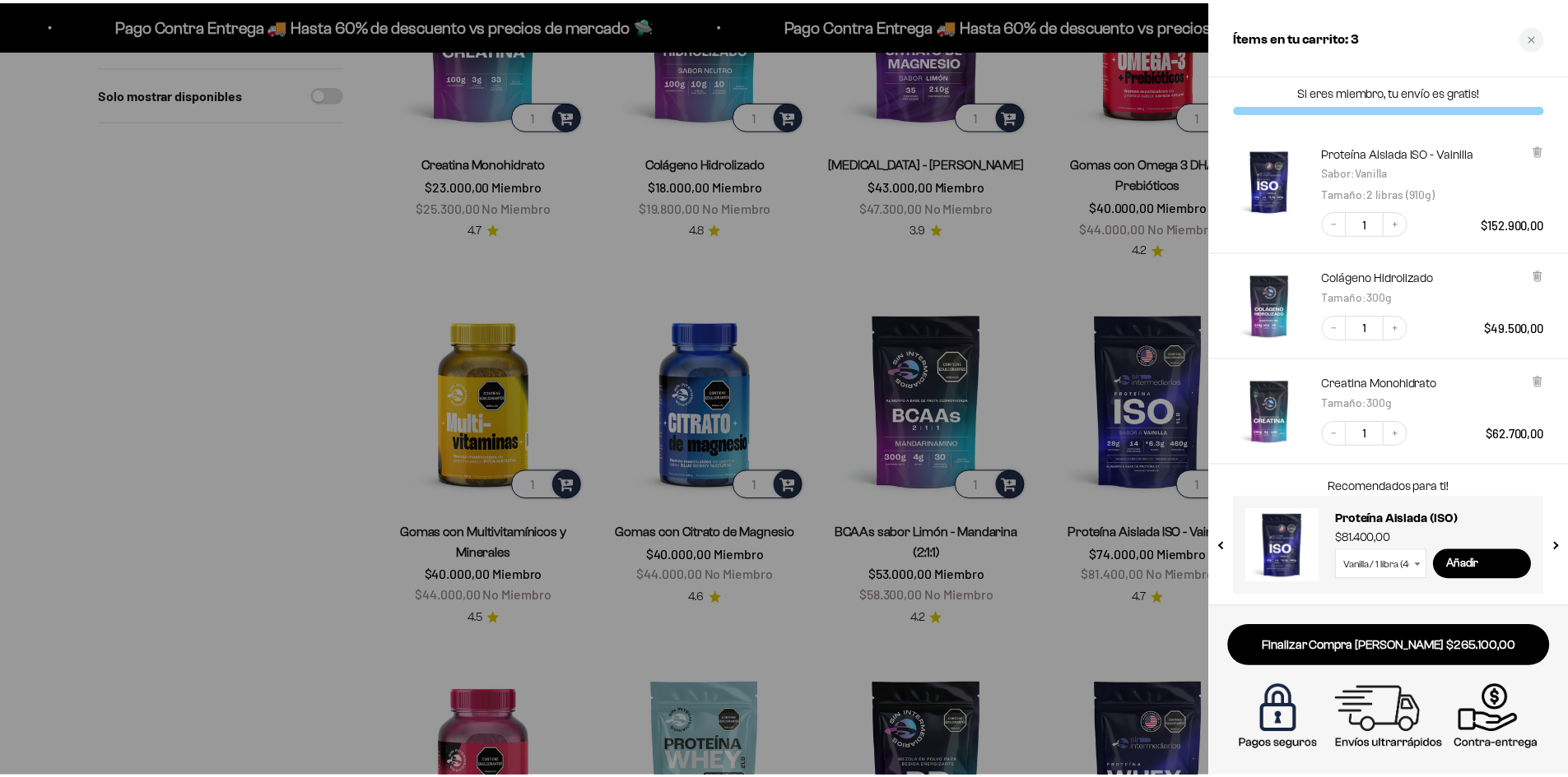
scroll to position [8, 0]
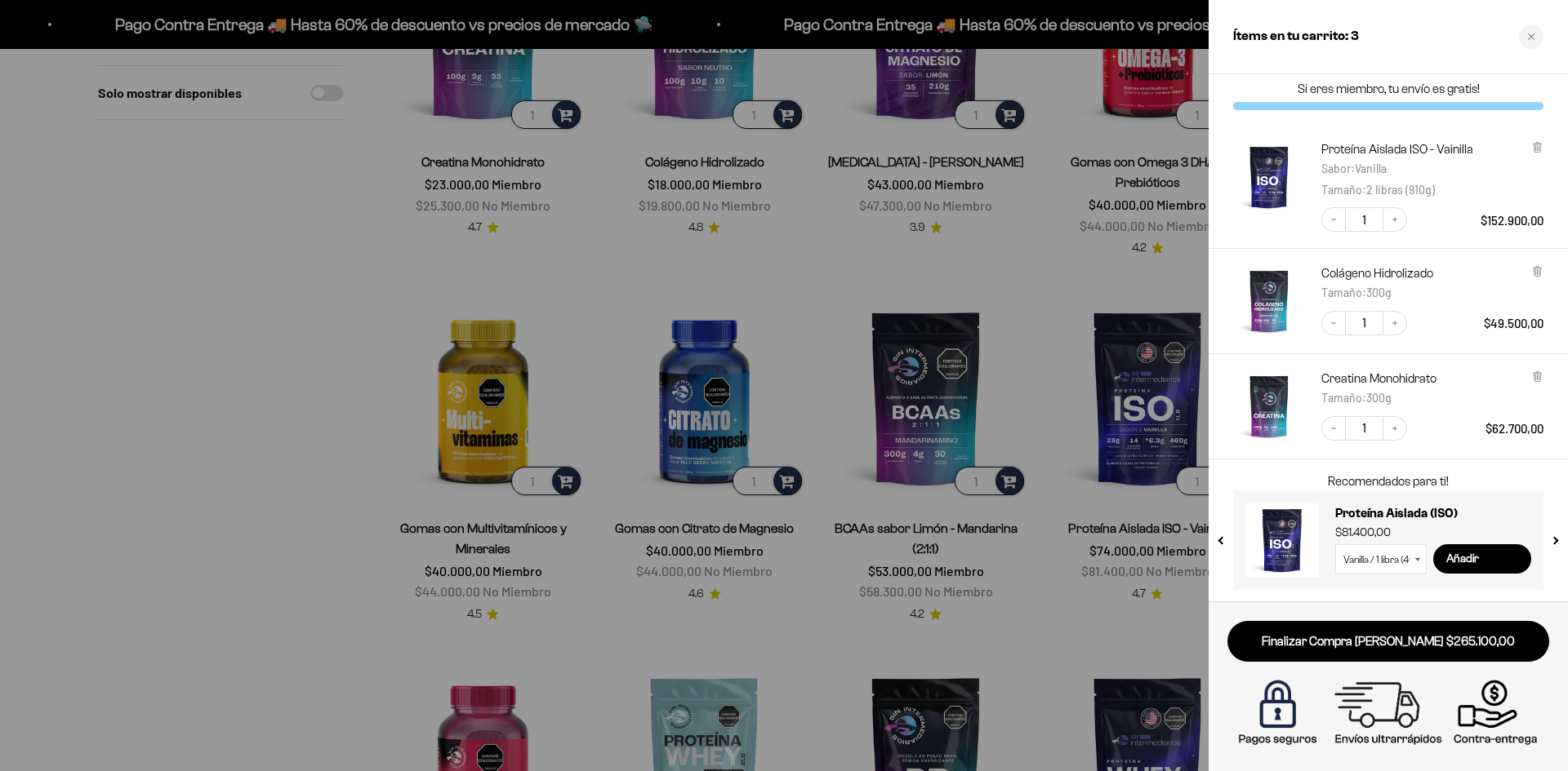
click at [209, 326] on div at bounding box center [784, 386] width 1568 height 771
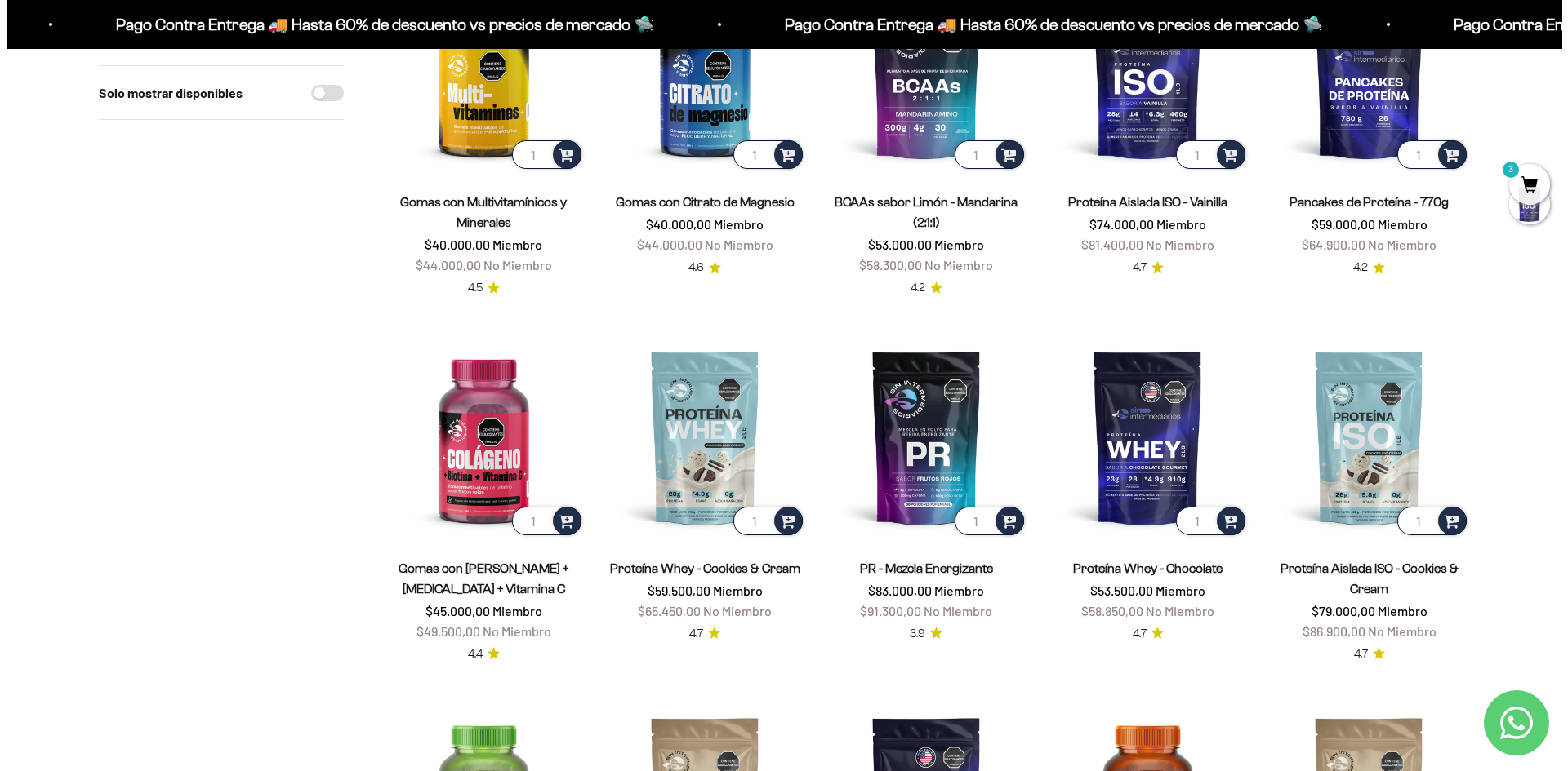
scroll to position [0, 0]
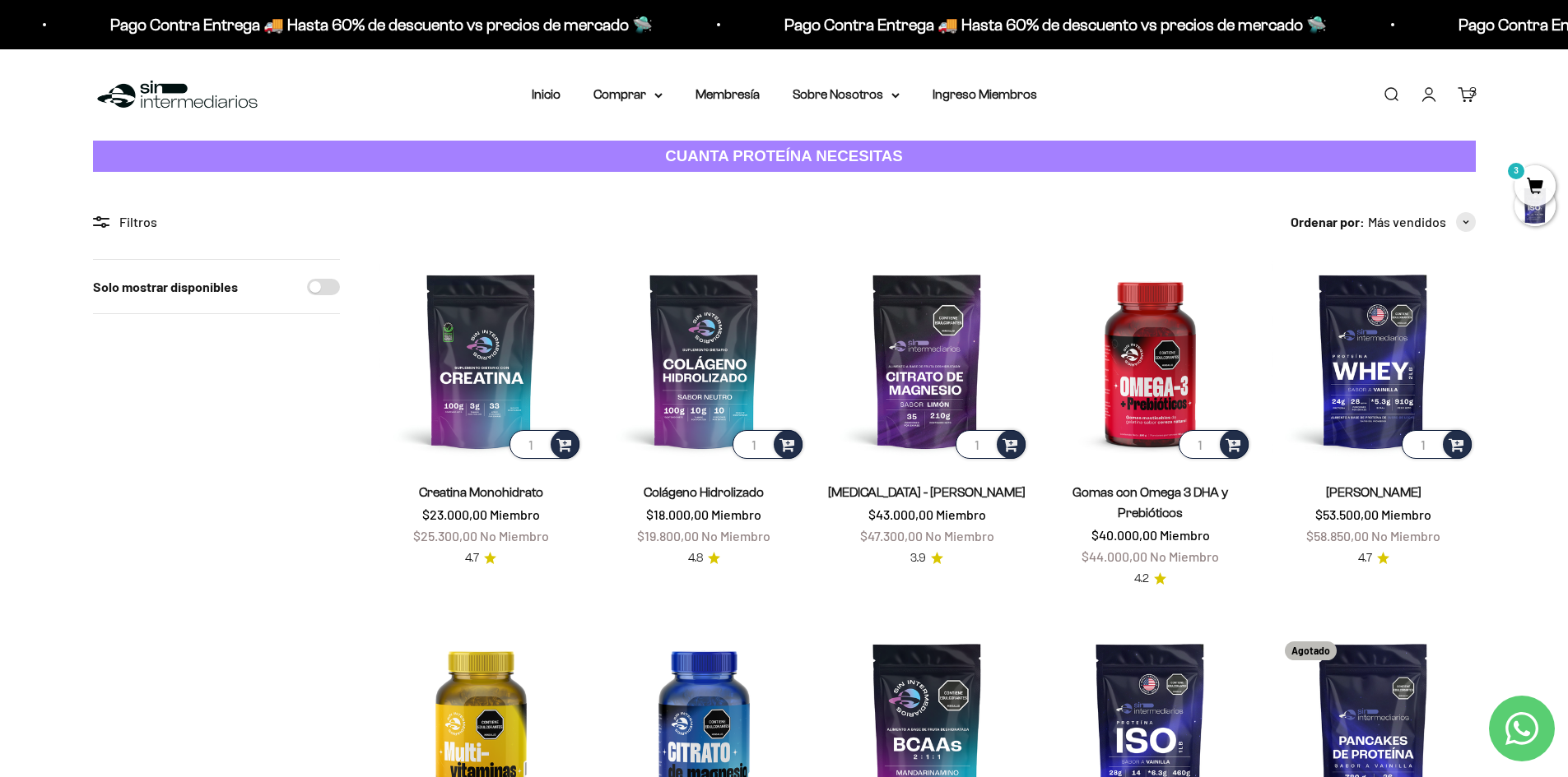
click at [1539, 182] on span "3" at bounding box center [1535, 185] width 41 height 41
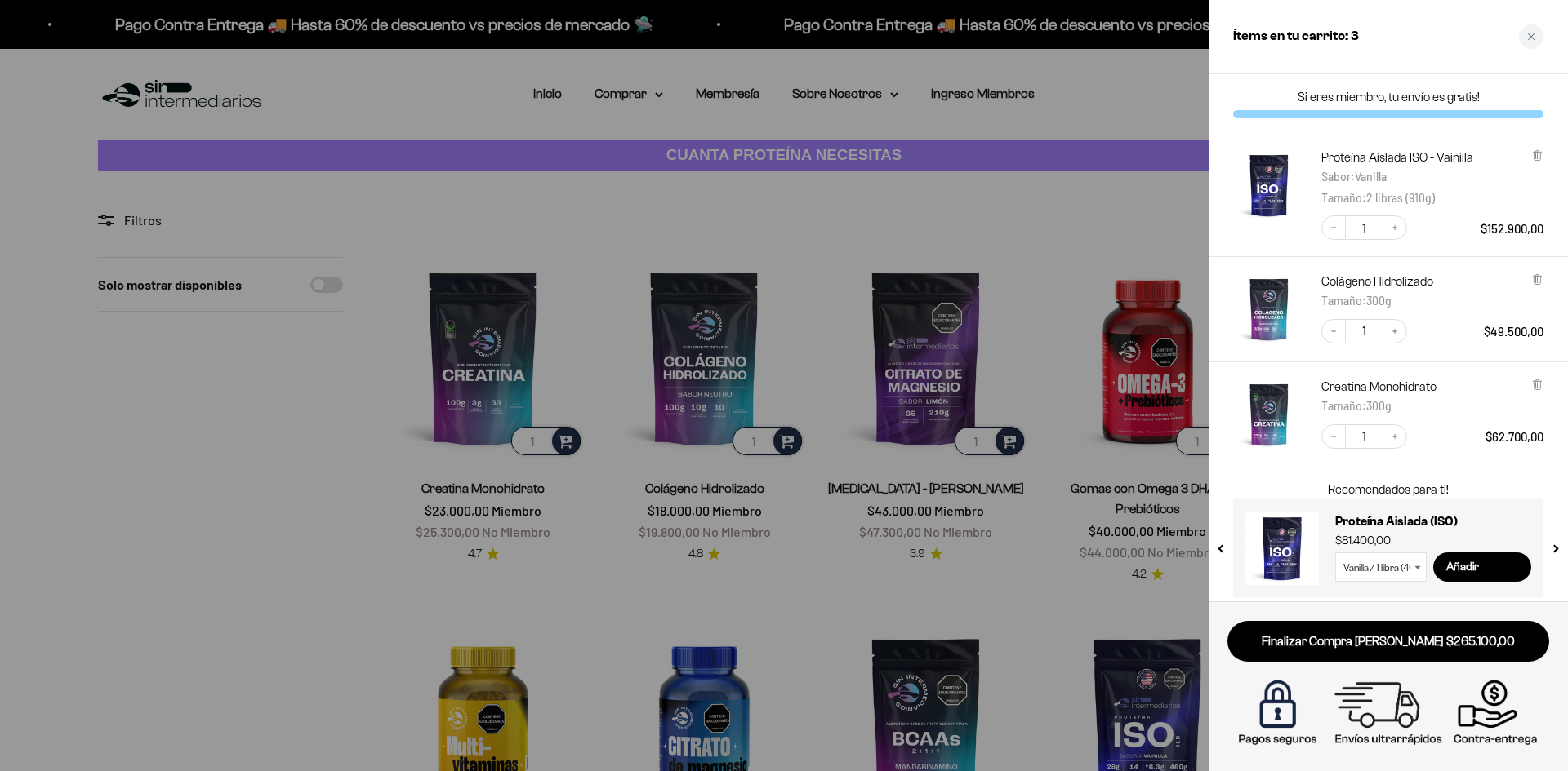
scroll to position [8, 0]
